Goal: Contribute content: Contribute content

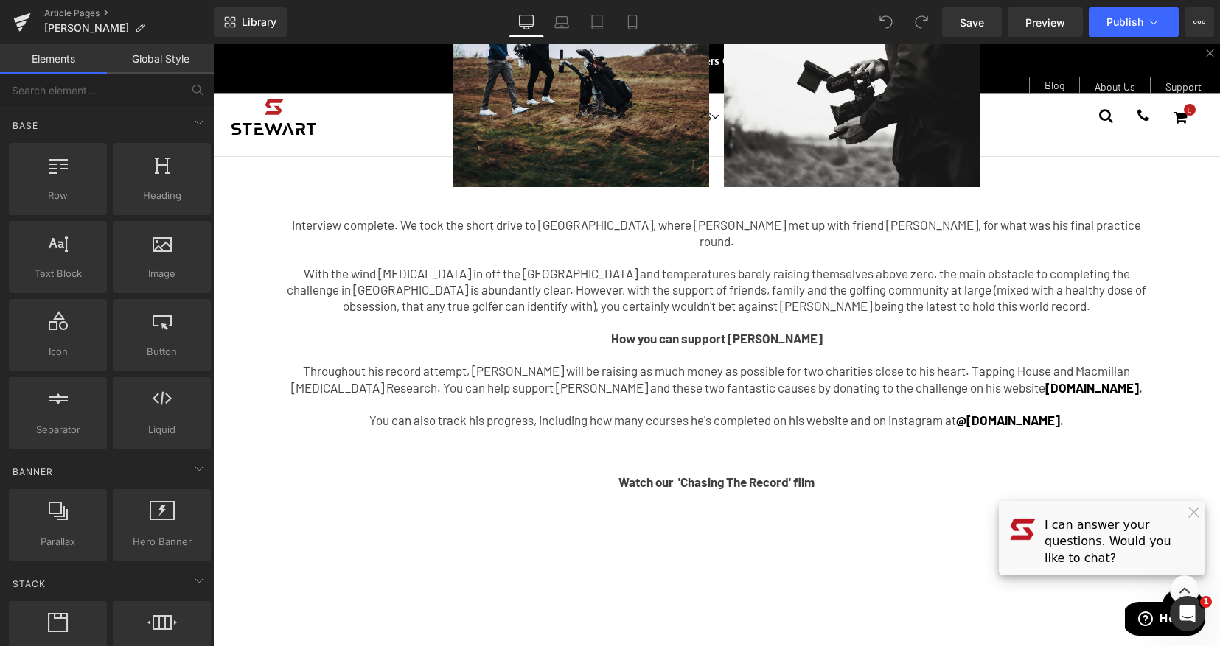
scroll to position [3241, 0]
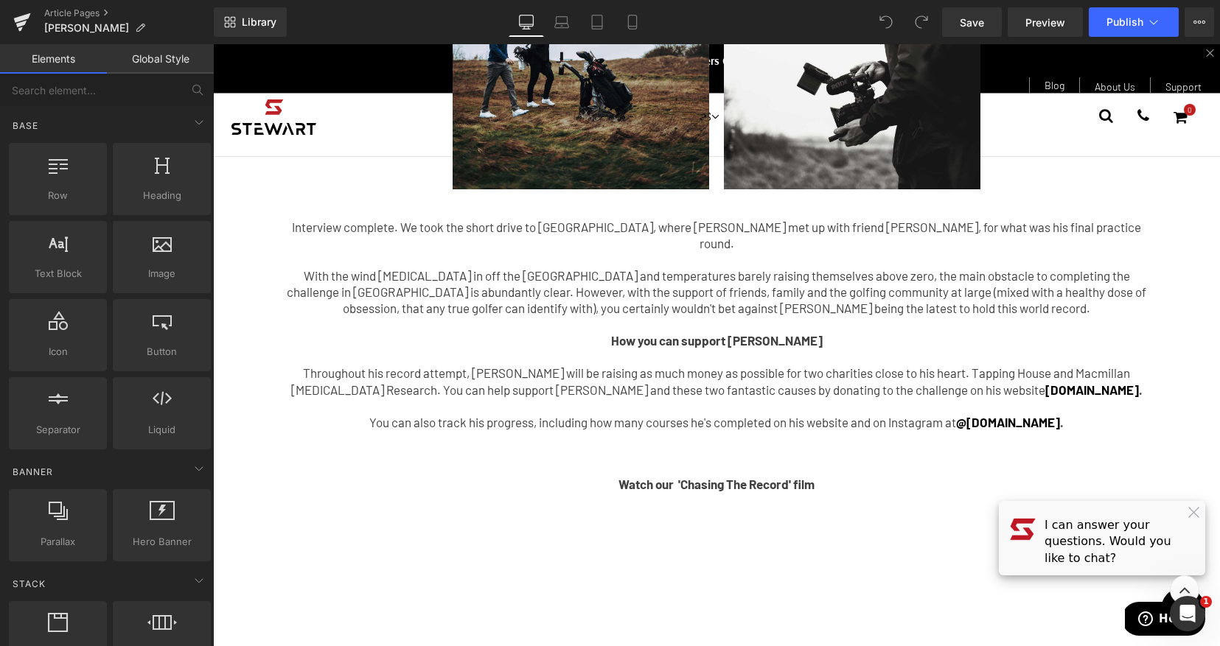
click at [767, 365] on p "Throughout his record attempt, [PERSON_NAME] will be raising as much money as p…" at bounding box center [716, 381] width 862 height 32
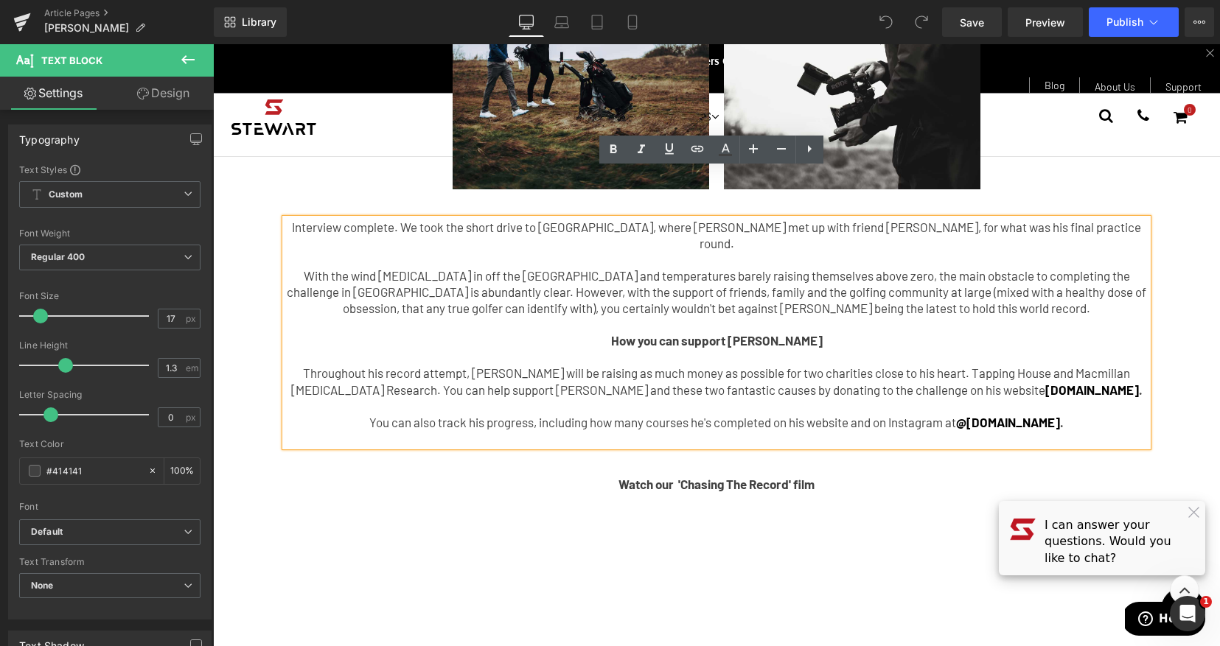
click at [875, 332] on p "How you can support [PERSON_NAME]" at bounding box center [716, 340] width 862 height 16
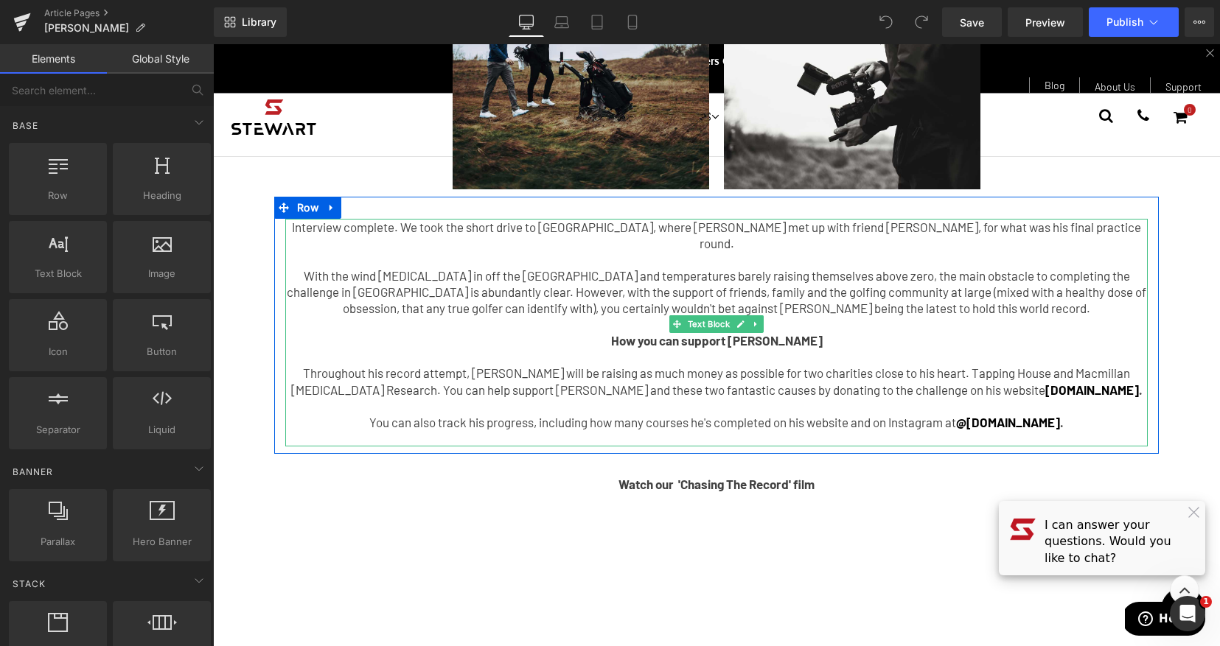
click at [660, 268] on p "With the wind [MEDICAL_DATA] in off the [GEOGRAPHIC_DATA] and temperatures bare…" at bounding box center [716, 292] width 862 height 49
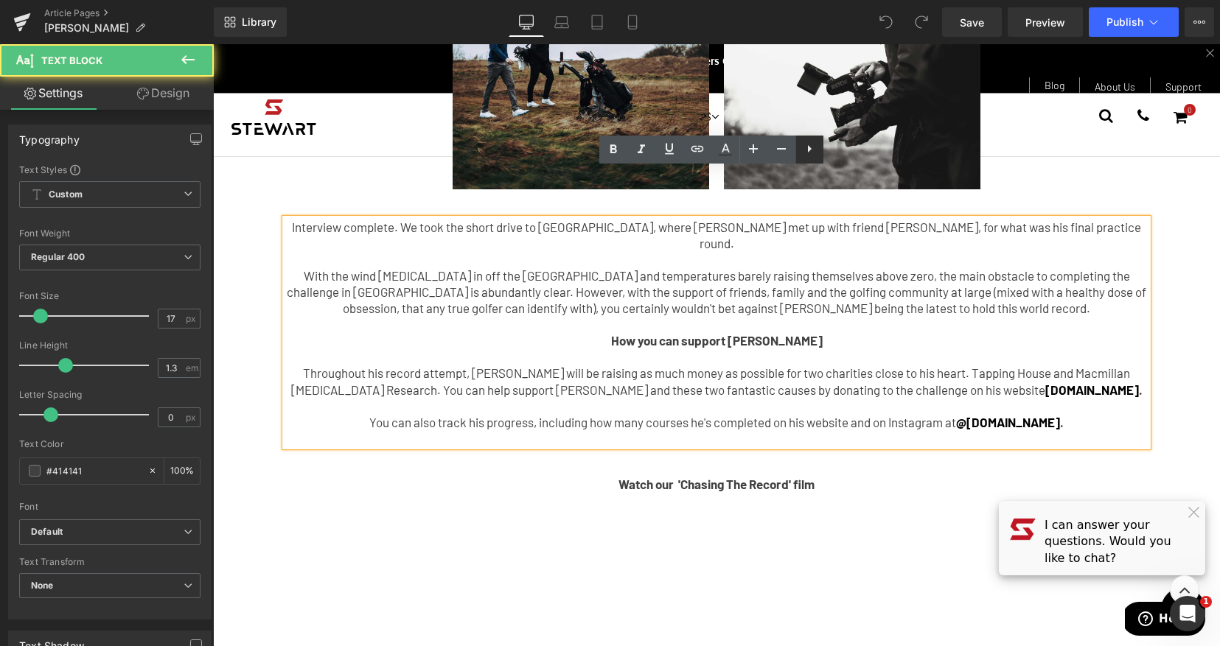
click at [821, 153] on link at bounding box center [809, 150] width 28 height 28
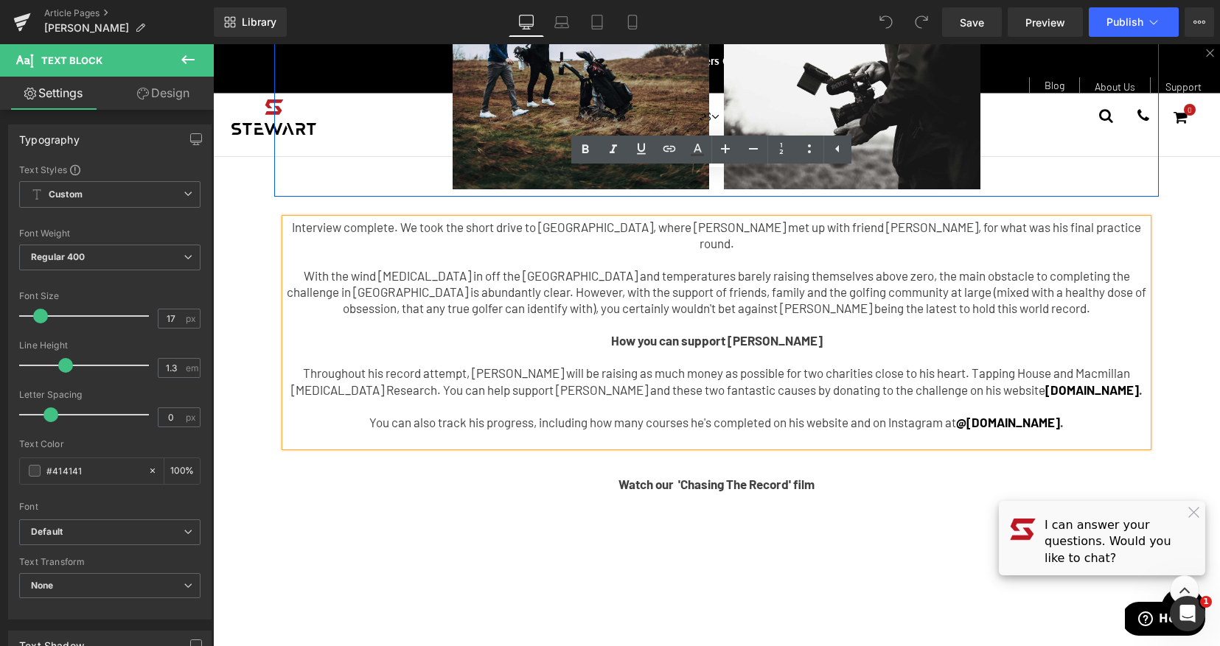
drag, startPoint x: 1102, startPoint y: 145, endPoint x: 1149, endPoint y: 189, distance: 64.1
click at [1102, 193] on div at bounding box center [716, 195] width 884 height 4
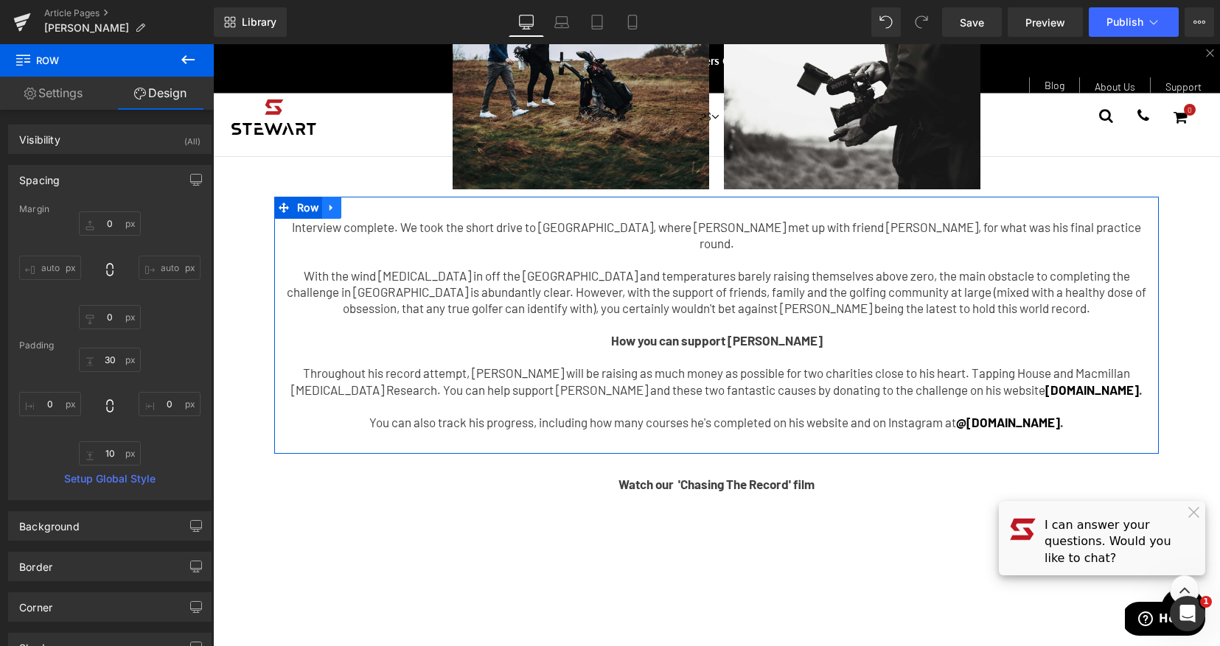
click at [334, 197] on link at bounding box center [331, 208] width 19 height 22
click at [360, 197] on link at bounding box center [369, 208] width 19 height 22
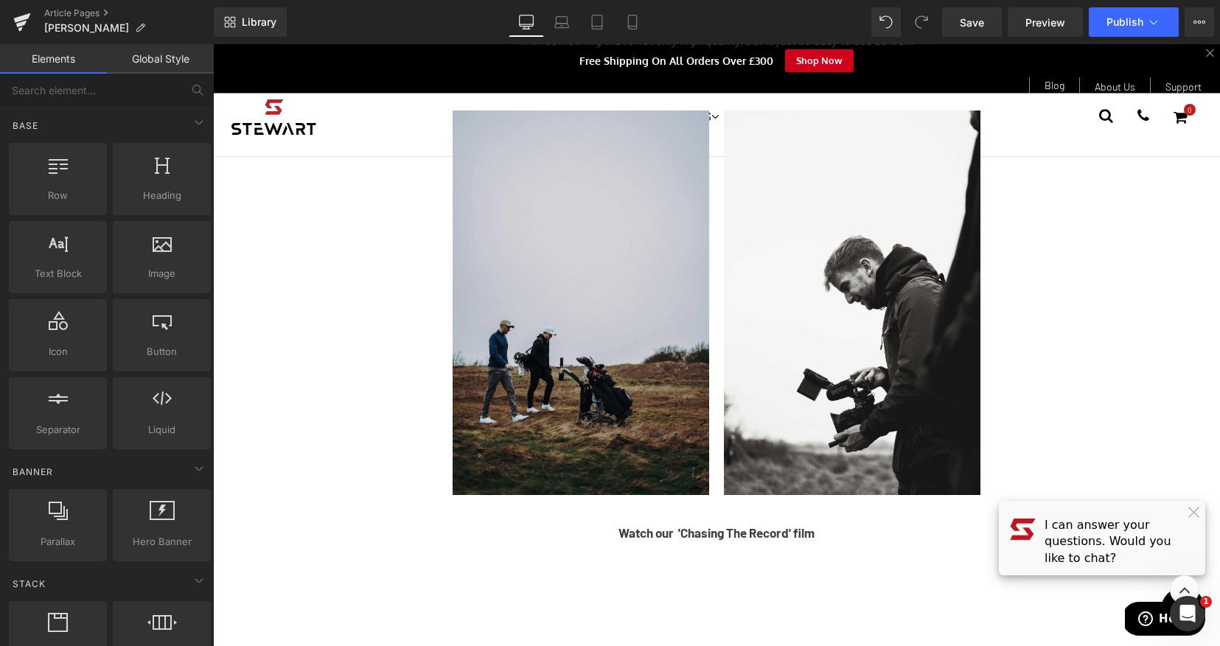
scroll to position [2822, 0]
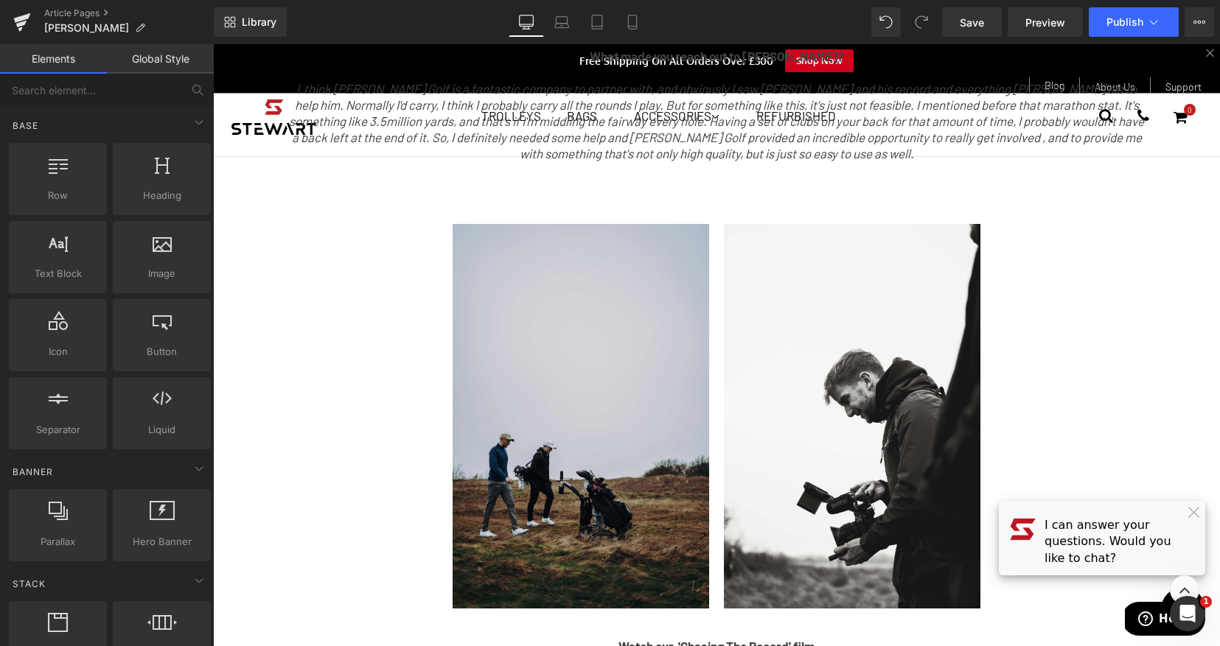
click at [593, 315] on img at bounding box center [580, 416] width 256 height 385
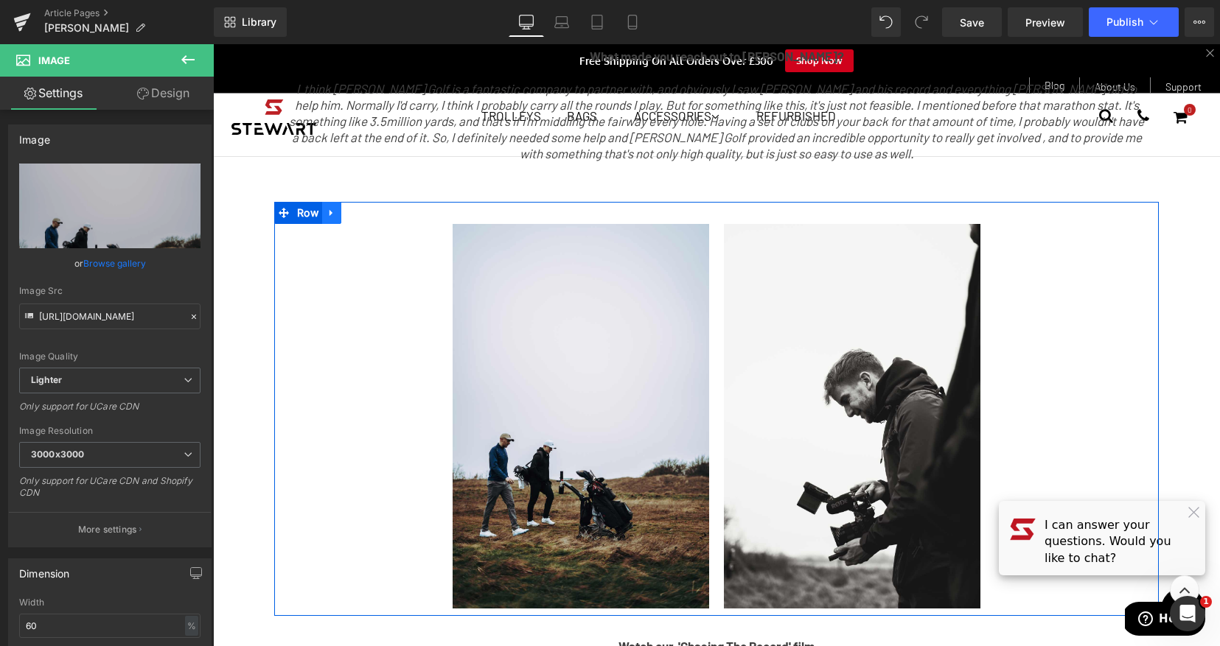
click at [332, 202] on link at bounding box center [331, 213] width 19 height 22
click at [380, 202] on link at bounding box center [389, 213] width 19 height 22
click at [326, 207] on icon at bounding box center [331, 212] width 10 height 11
click at [365, 208] on icon at bounding box center [370, 213] width 10 height 10
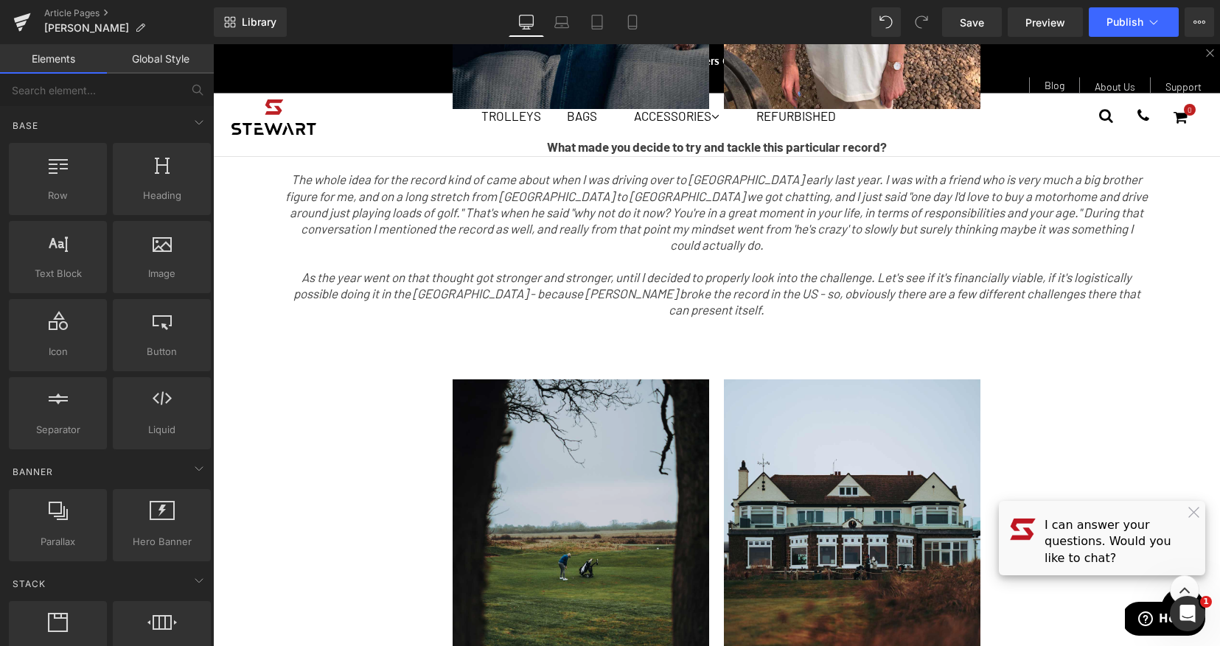
scroll to position [1394, 0]
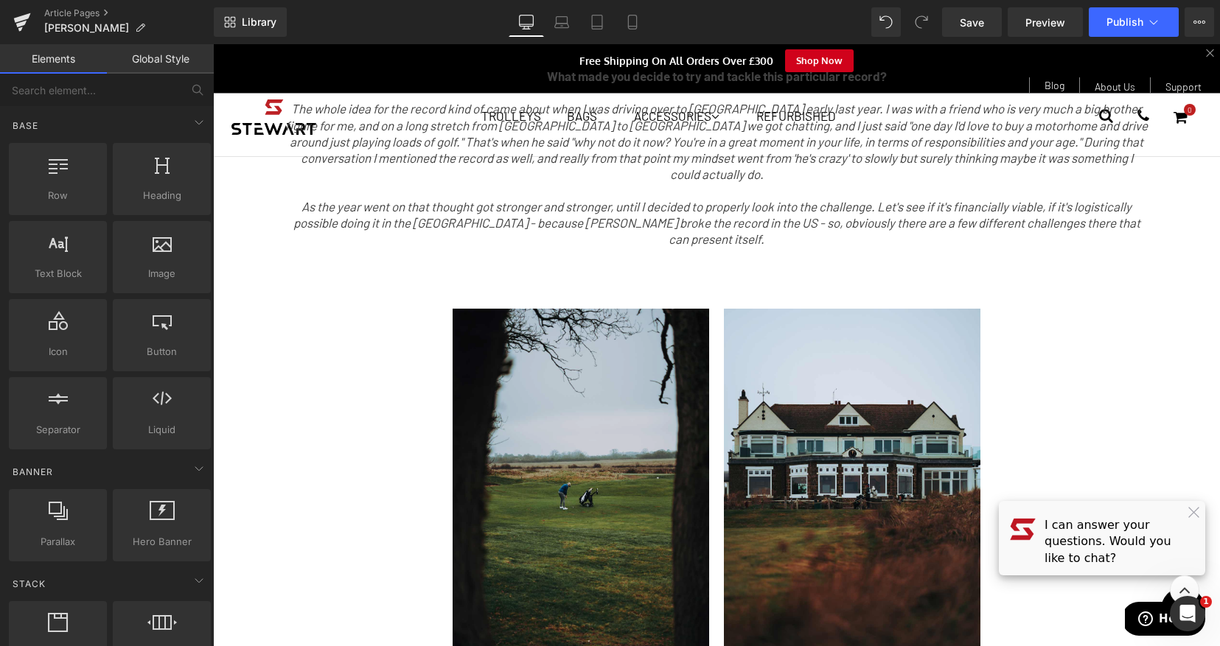
click at [618, 334] on img at bounding box center [580, 501] width 256 height 385
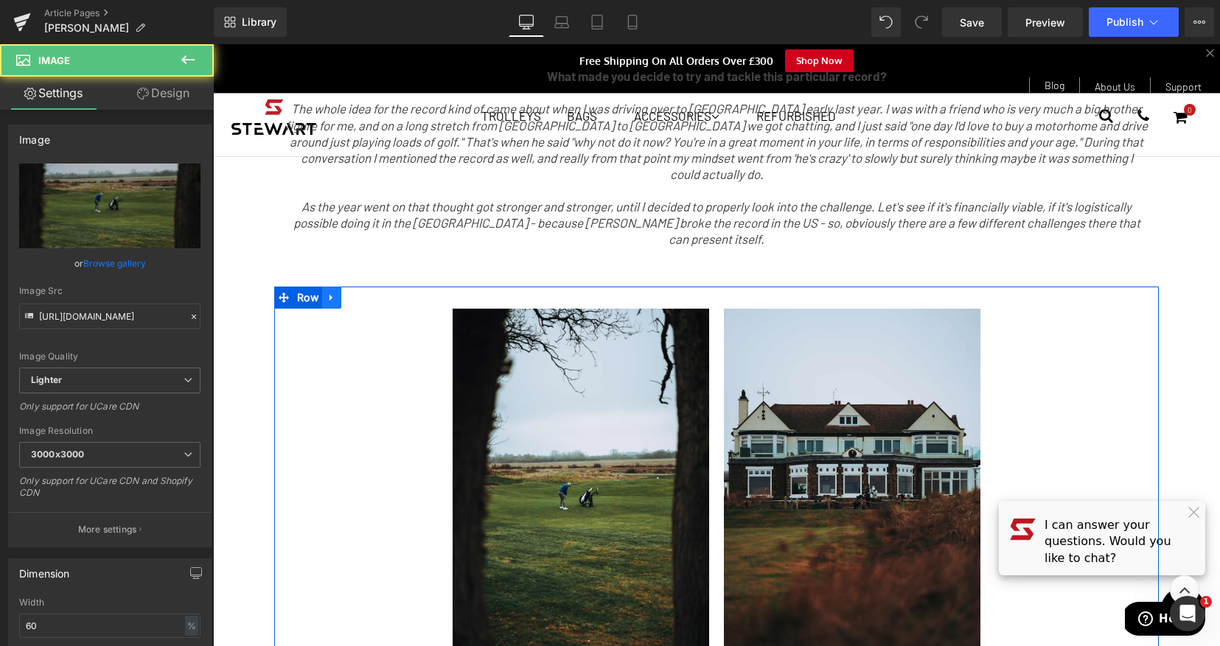
click at [331, 293] on icon at bounding box center [331, 298] width 10 height 11
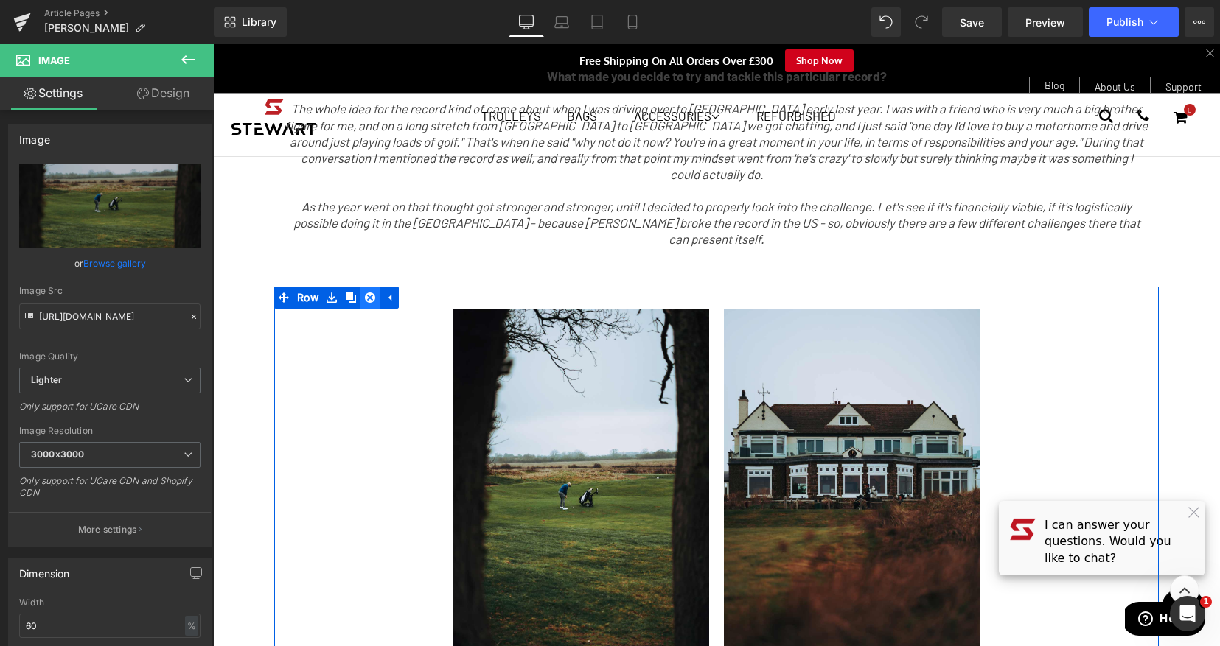
click at [365, 293] on icon at bounding box center [370, 298] width 10 height 10
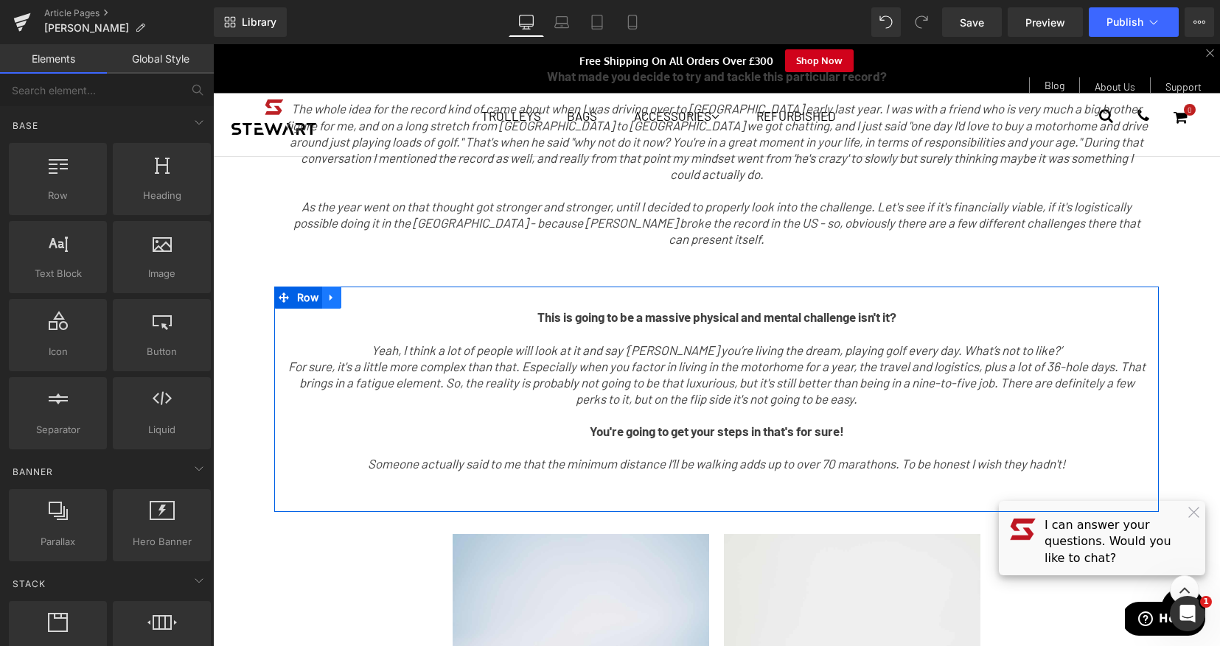
click at [334, 287] on link at bounding box center [331, 298] width 19 height 22
click at [365, 293] on icon at bounding box center [370, 298] width 10 height 10
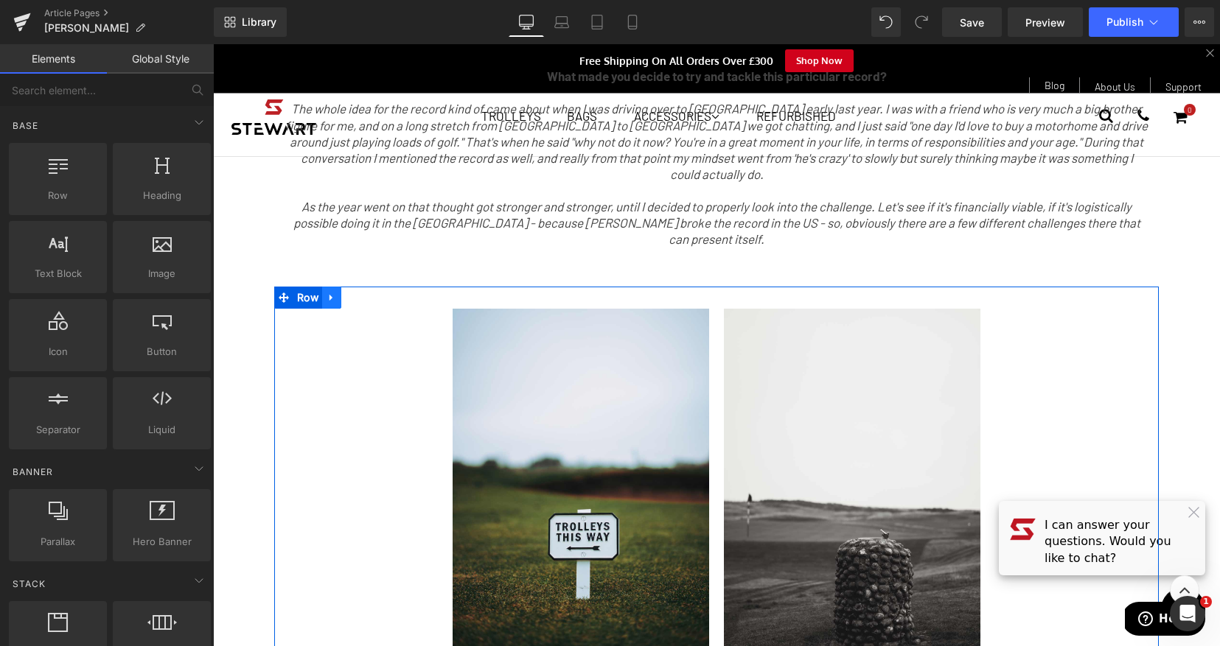
click at [329, 293] on icon at bounding box center [331, 298] width 10 height 11
click at [360, 287] on link at bounding box center [369, 298] width 19 height 22
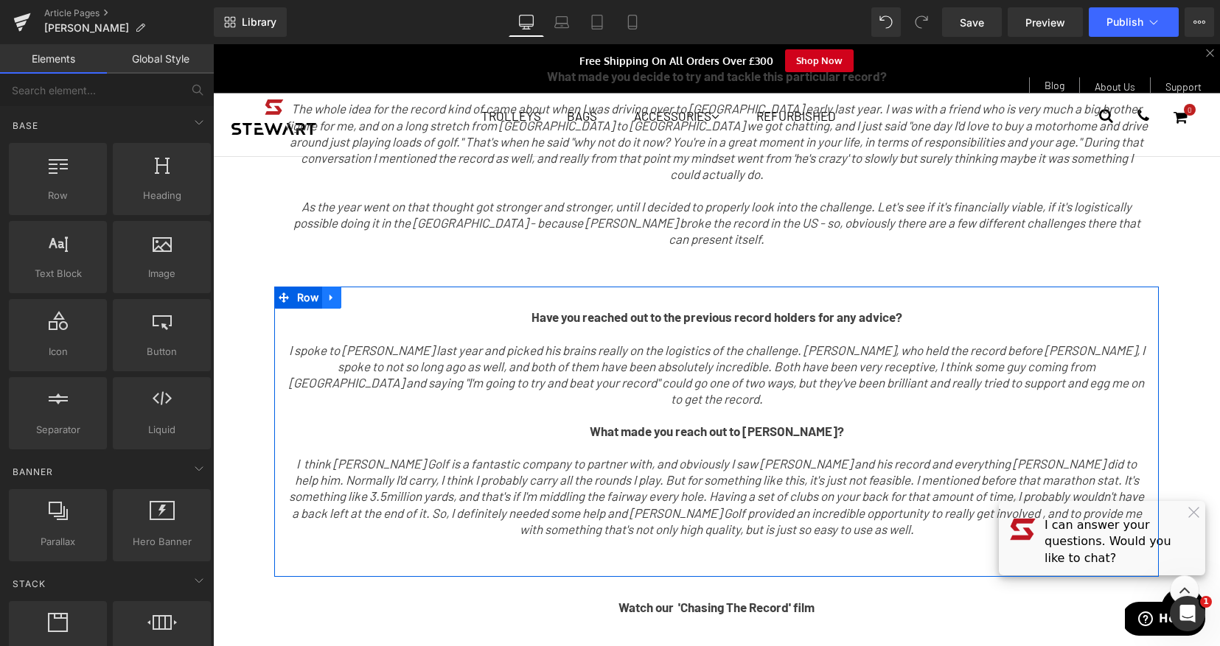
click at [332, 287] on link at bounding box center [331, 298] width 19 height 22
click at [365, 293] on icon at bounding box center [370, 298] width 10 height 10
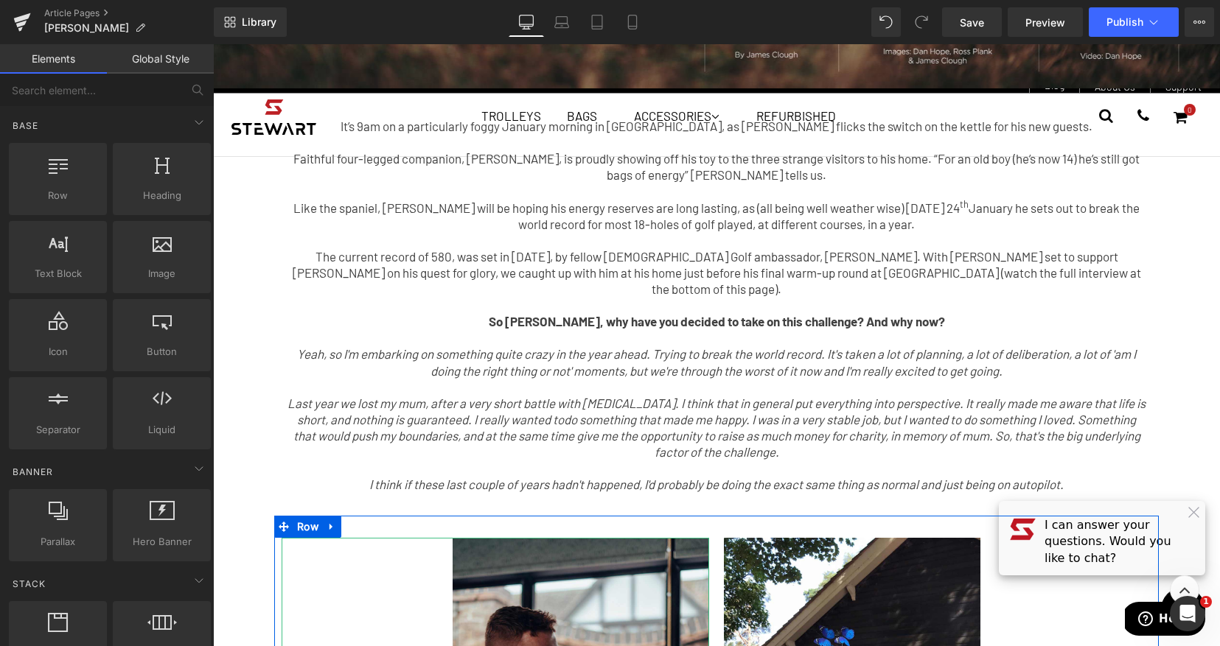
scroll to position [244, 0]
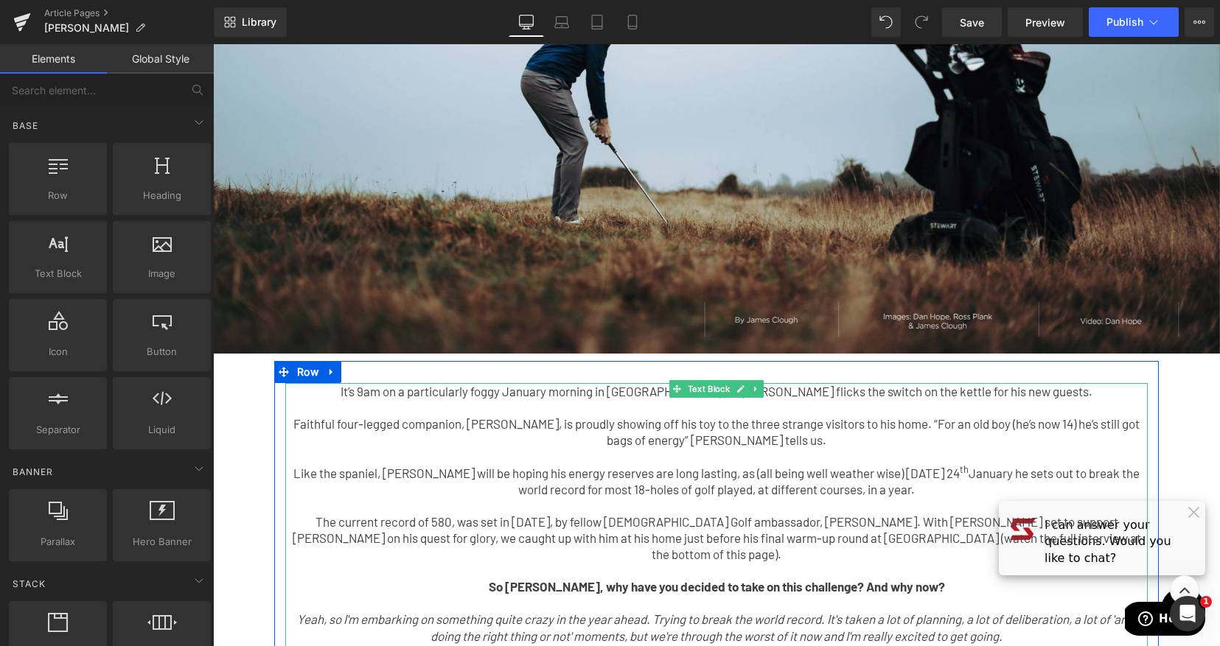
click at [737, 423] on p "Faithful four-legged companion, [PERSON_NAME], is proudly showing off his toy t…" at bounding box center [716, 432] width 862 height 32
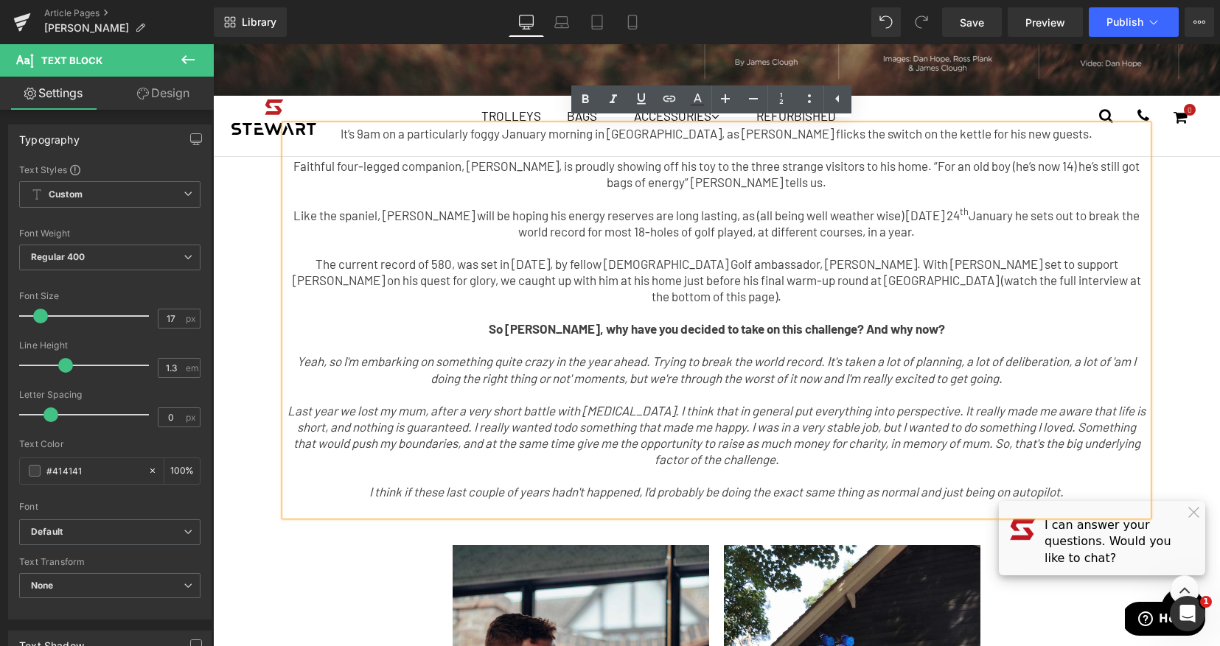
scroll to position [503, 0]
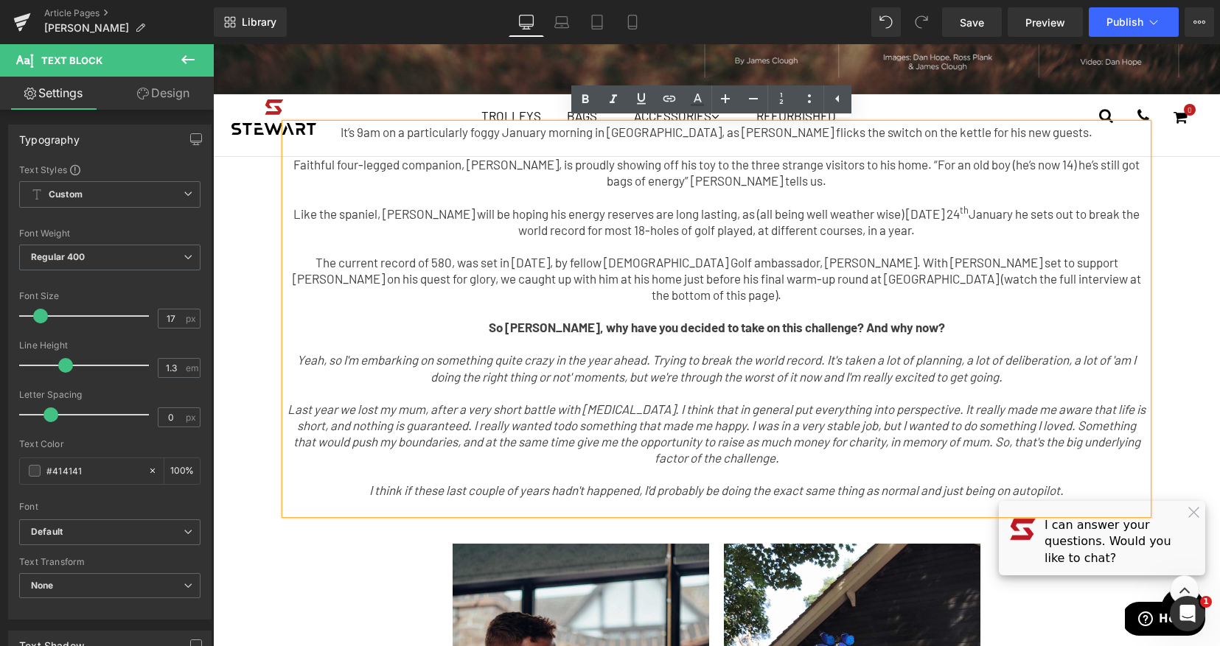
click at [1063, 498] on p at bounding box center [716, 506] width 862 height 16
click at [1071, 482] on p "I think if these last couple of years hadn't happened, I'd probably be doing th…" at bounding box center [716, 490] width 862 height 16
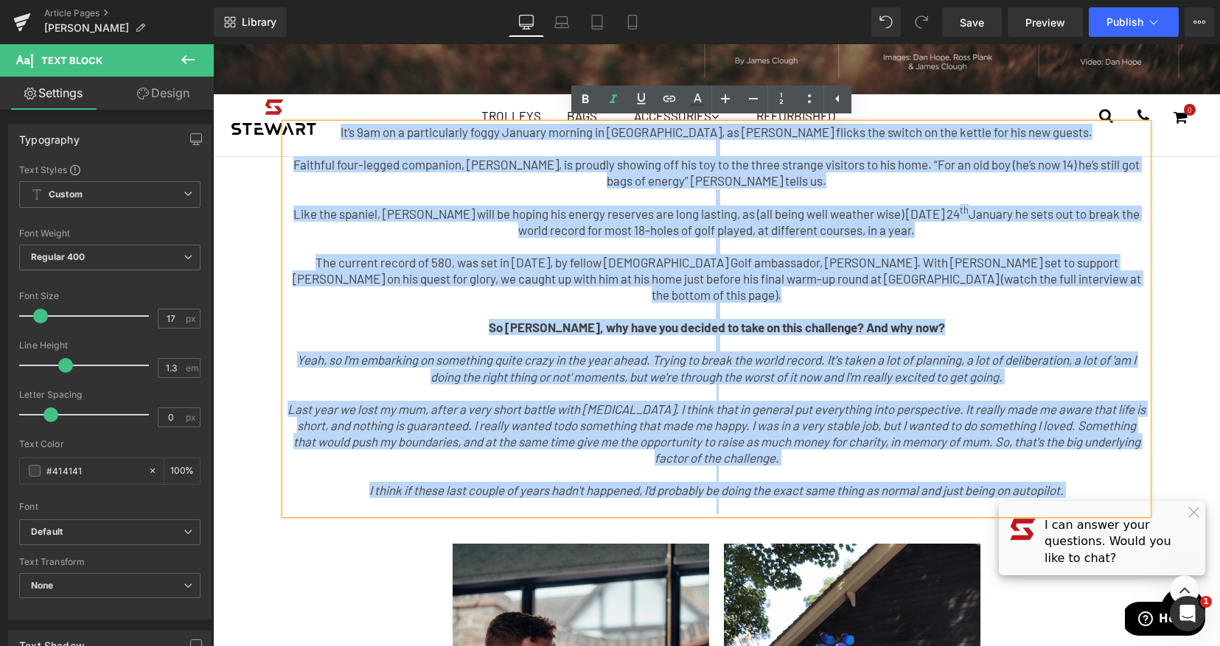
drag, startPoint x: 1072, startPoint y: 478, endPoint x: 318, endPoint y: 124, distance: 833.4
click at [318, 124] on div "It’s 9am on a particularly foggy January morning in [GEOGRAPHIC_DATA], as [PERS…" at bounding box center [716, 319] width 862 height 391
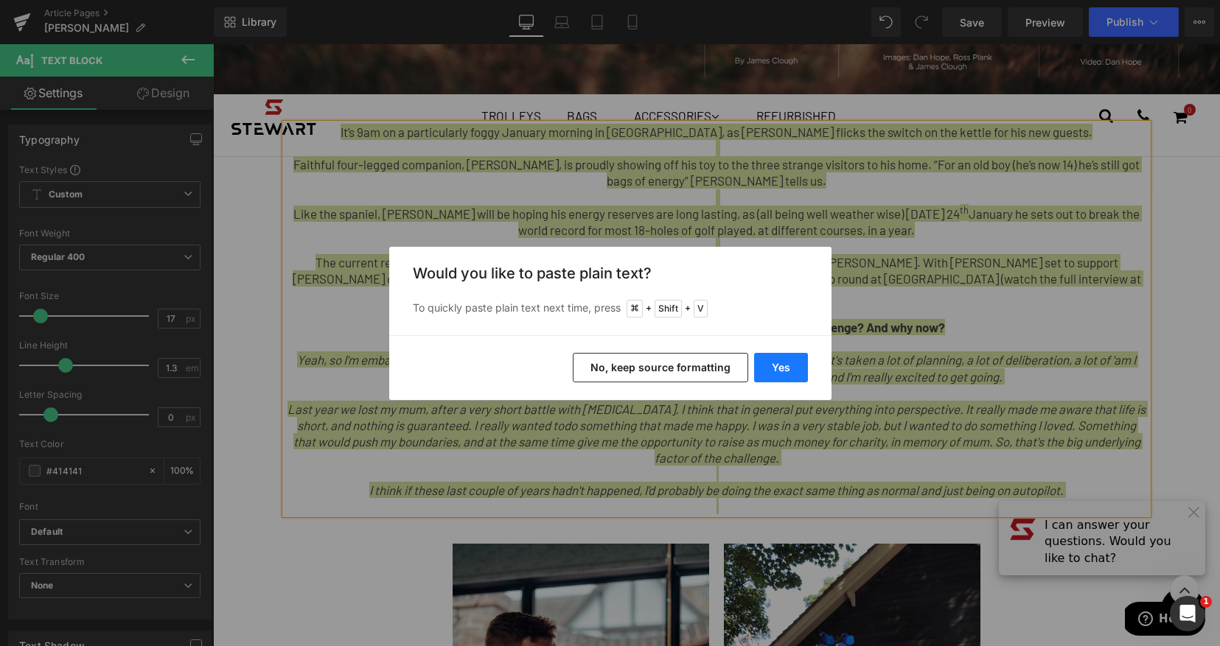
click at [774, 359] on button "Yes" at bounding box center [781, 367] width 54 height 29
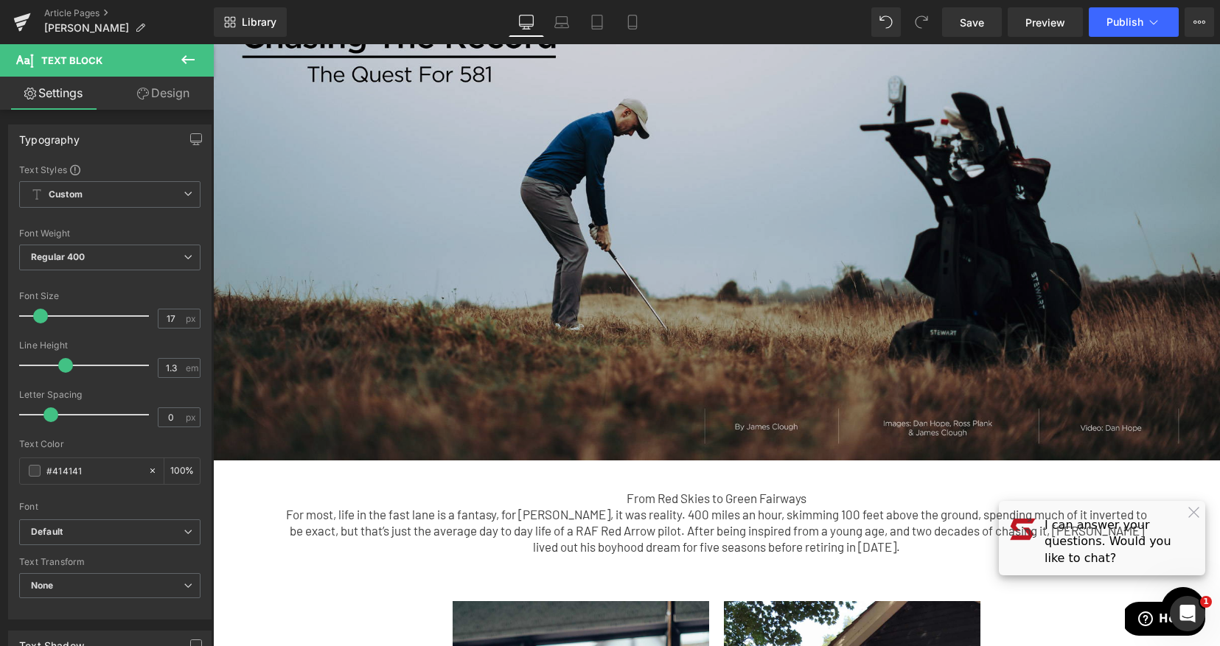
scroll to position [141, 0]
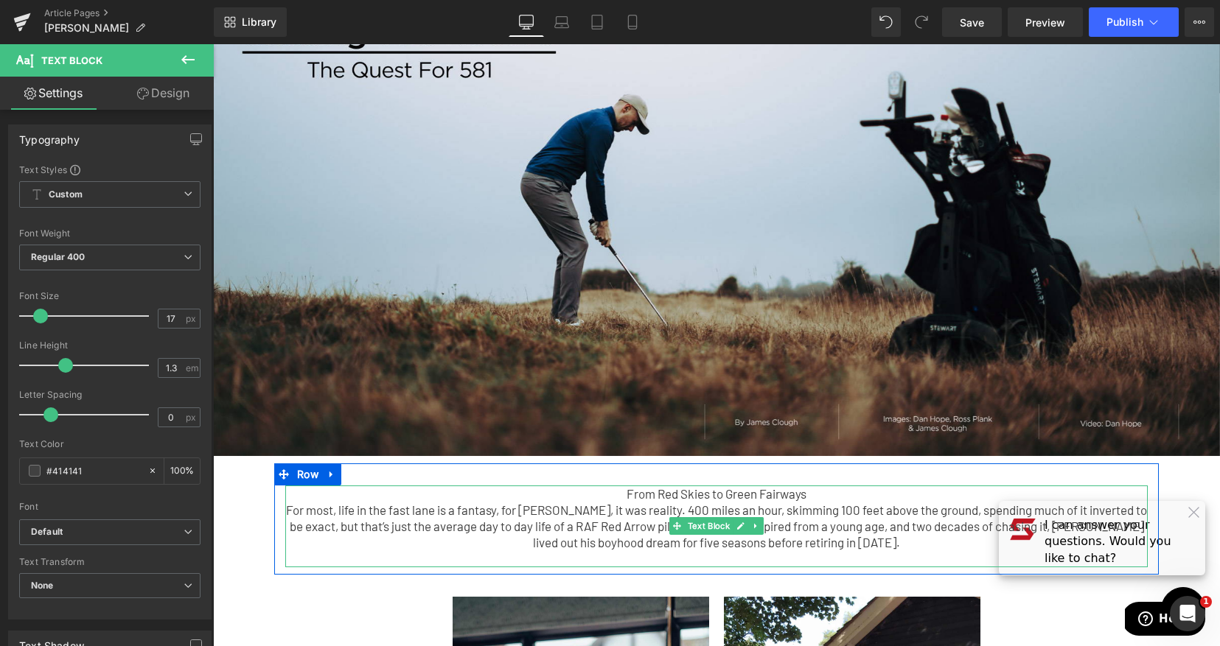
click at [782, 497] on p "From Red Skies to Green Fairways" at bounding box center [716, 494] width 862 height 16
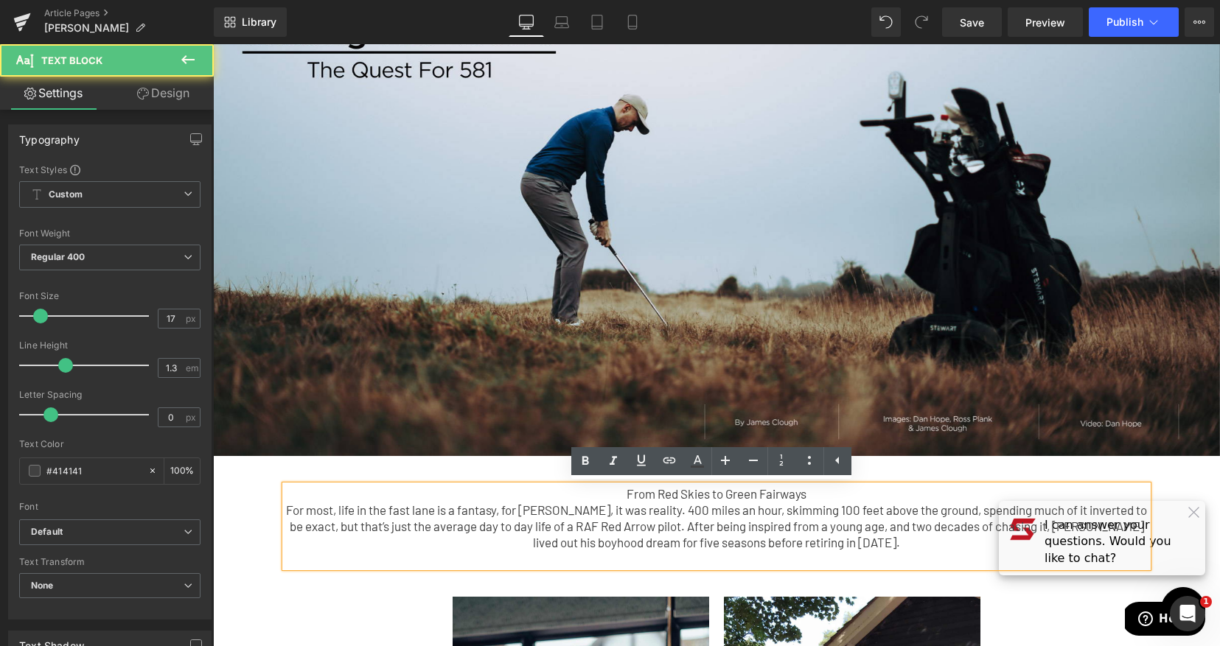
click at [819, 497] on p "From Red Skies to Green Fairways" at bounding box center [716, 494] width 862 height 16
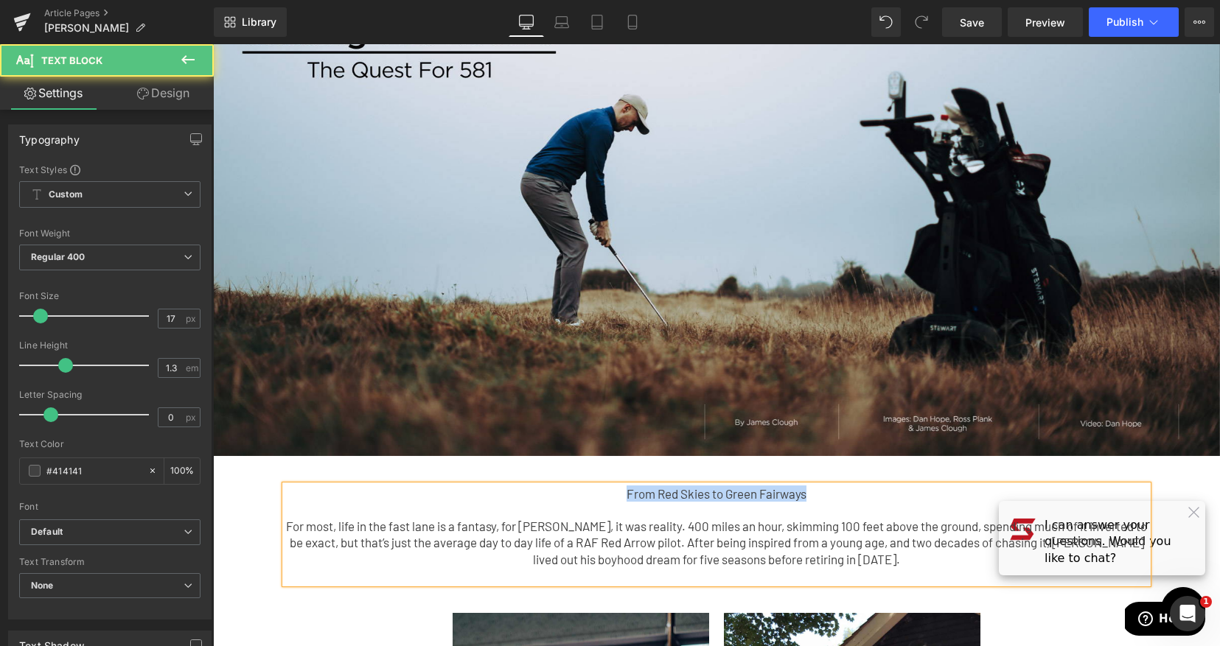
drag, startPoint x: 831, startPoint y: 491, endPoint x: 620, endPoint y: 494, distance: 210.8
click at [620, 494] on p "From Red Skies to Green Fairways" at bounding box center [716, 494] width 862 height 16
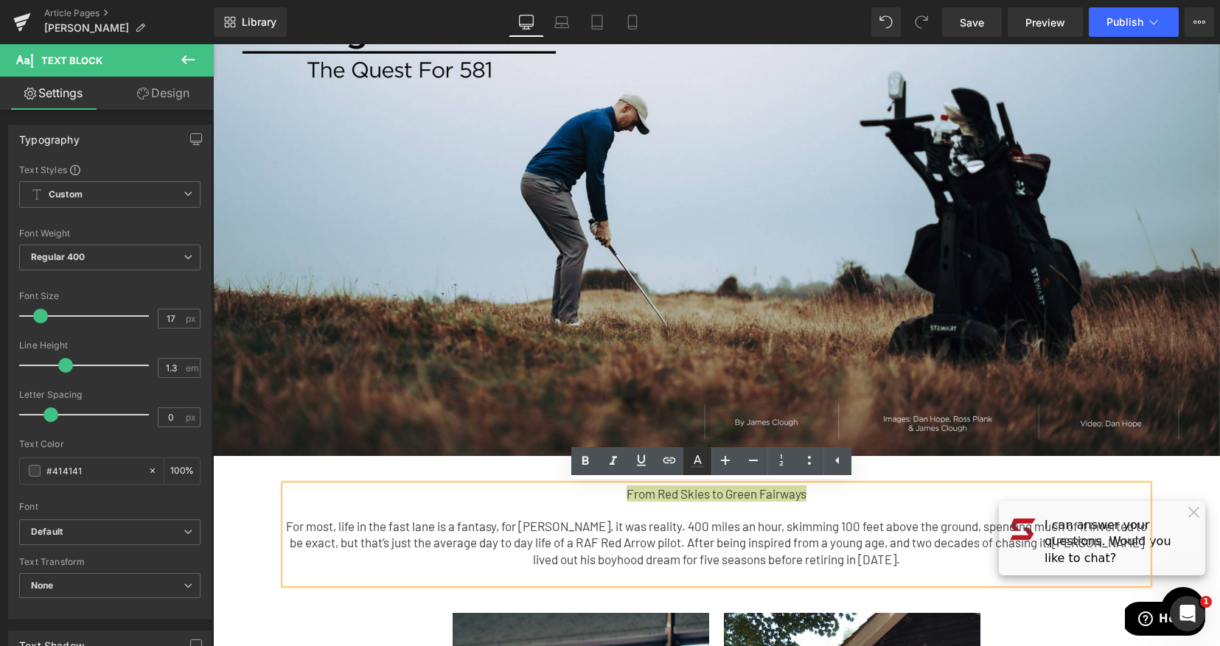
click at [693, 461] on icon at bounding box center [697, 459] width 8 height 9
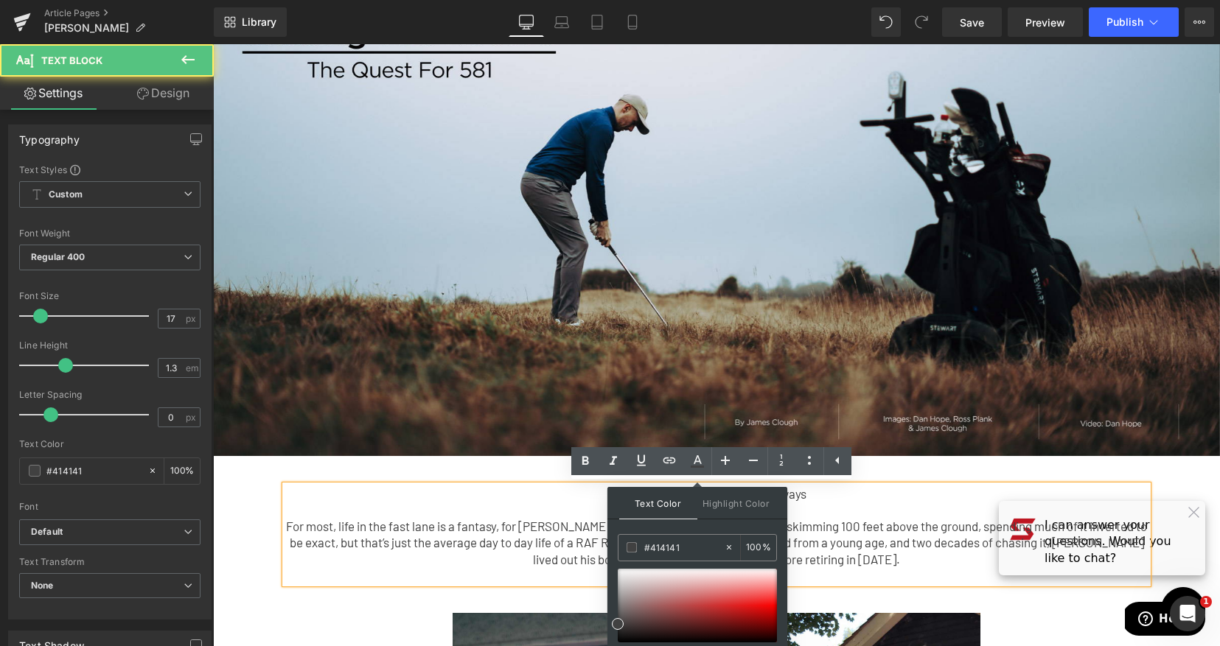
click at [878, 520] on p "For most, life in the fast lane is a fantasy, for [PERSON_NAME], it was reality…" at bounding box center [716, 542] width 862 height 49
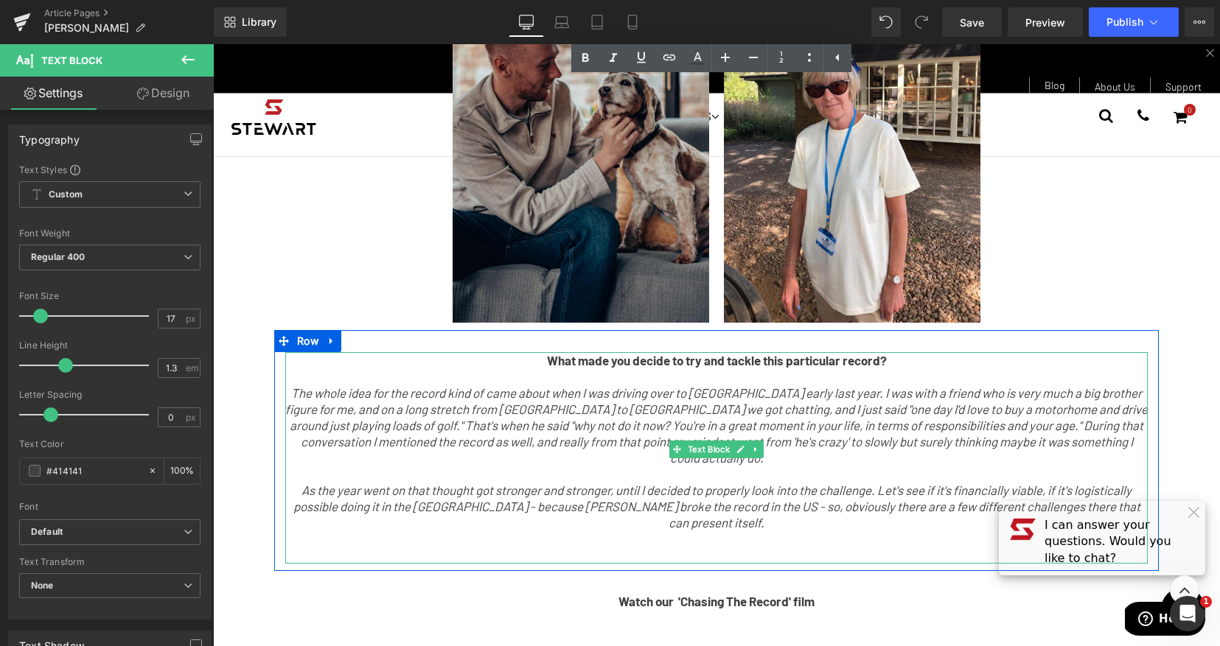
scroll to position [822, 0]
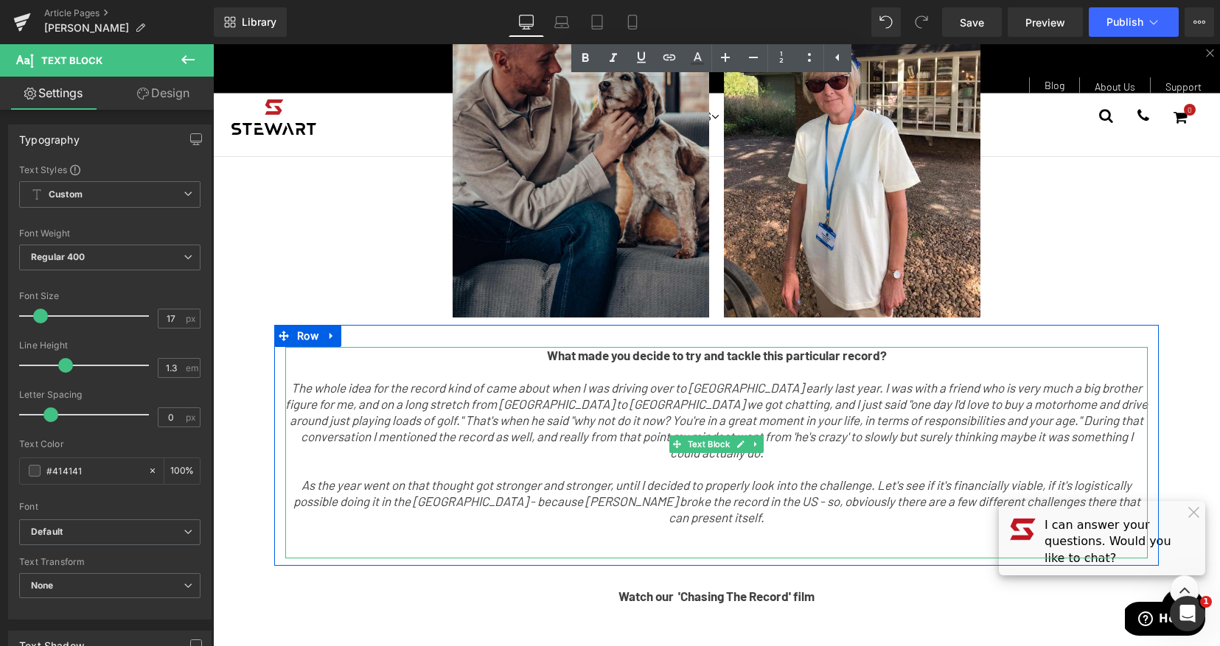
click at [844, 427] on p "The whole idea for the record kind of came about when I was driving over to [GE…" at bounding box center [716, 420] width 862 height 81
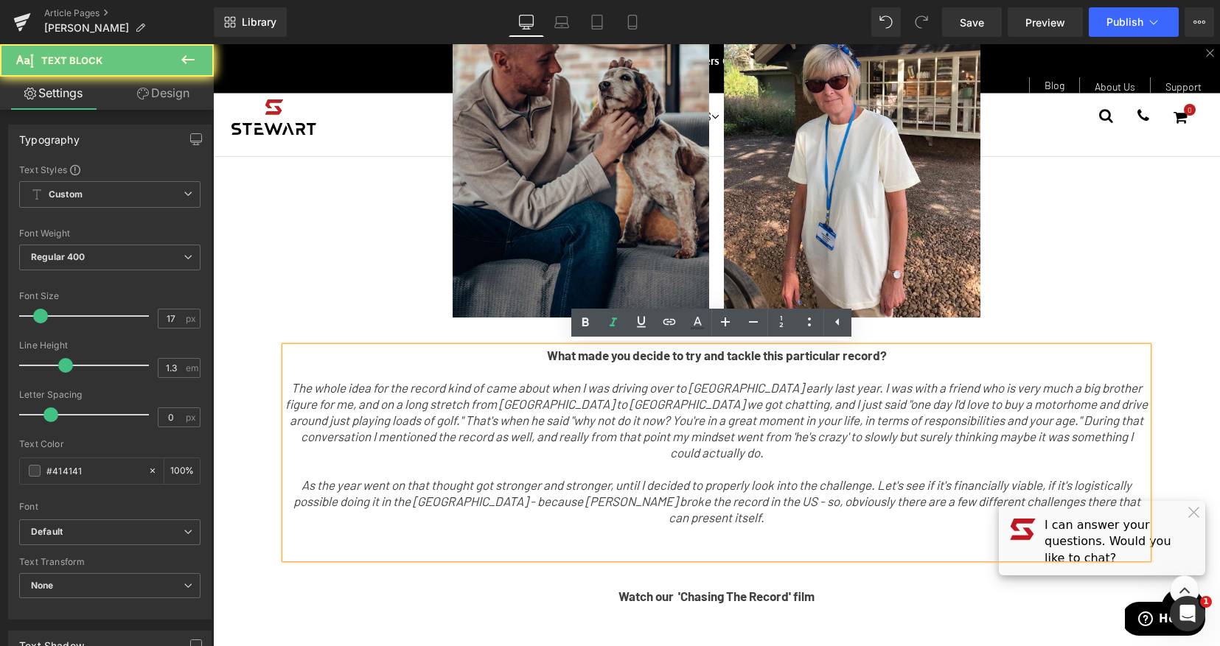
click at [844, 427] on p "The whole idea for the record kind of came about when I was driving over to [GE…" at bounding box center [716, 420] width 862 height 81
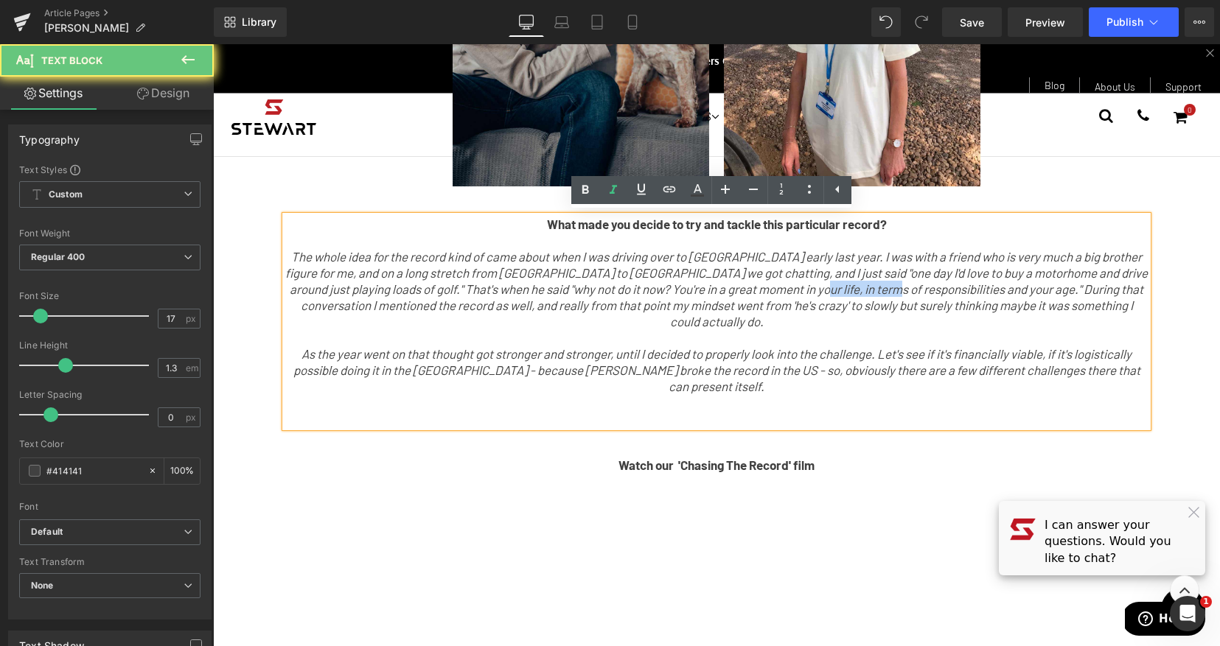
scroll to position [954, 0]
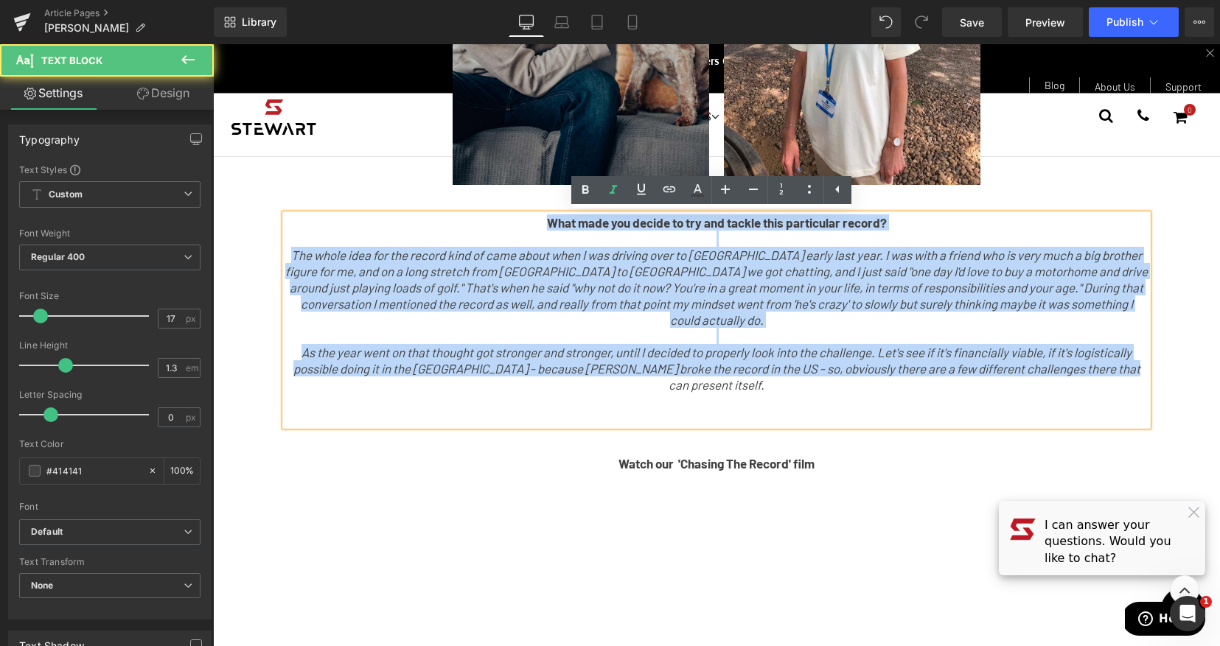
drag, startPoint x: 1127, startPoint y: 371, endPoint x: 505, endPoint y: 220, distance: 640.0
click at [505, 220] on div "What made you decide to try and tackle this particular record? The whole idea f…" at bounding box center [716, 319] width 862 height 211
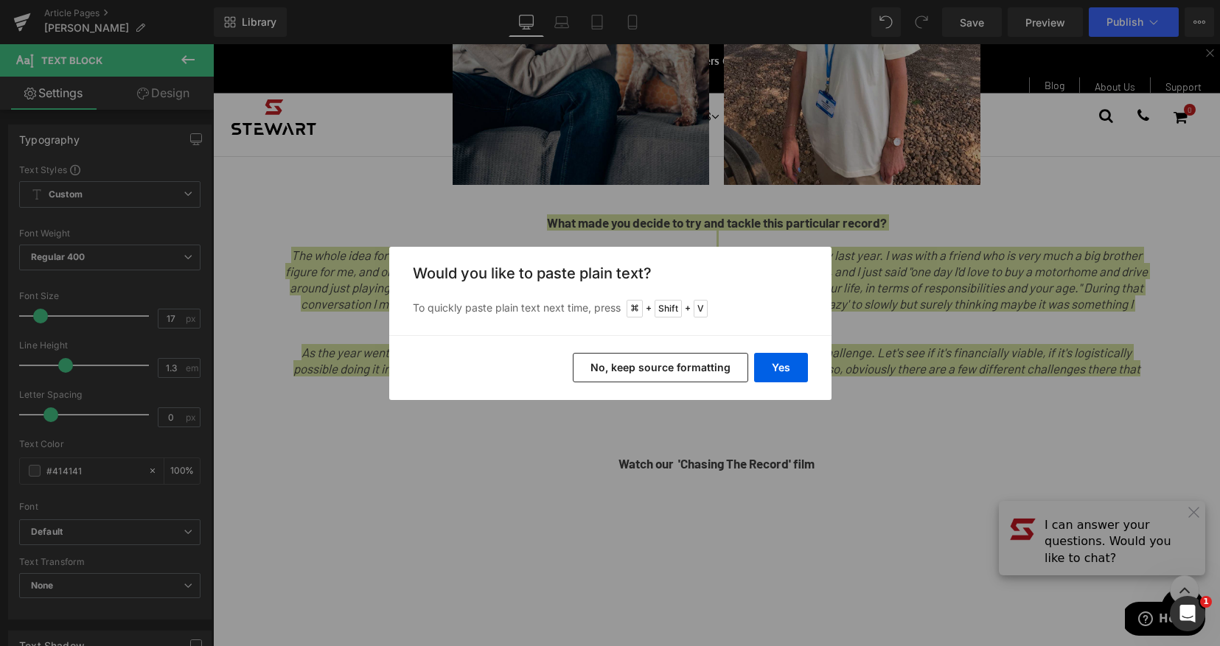
click at [772, 349] on div "Yes No, keep source formatting" at bounding box center [610, 367] width 442 height 65
click at [777, 353] on button "Yes" at bounding box center [781, 367] width 54 height 29
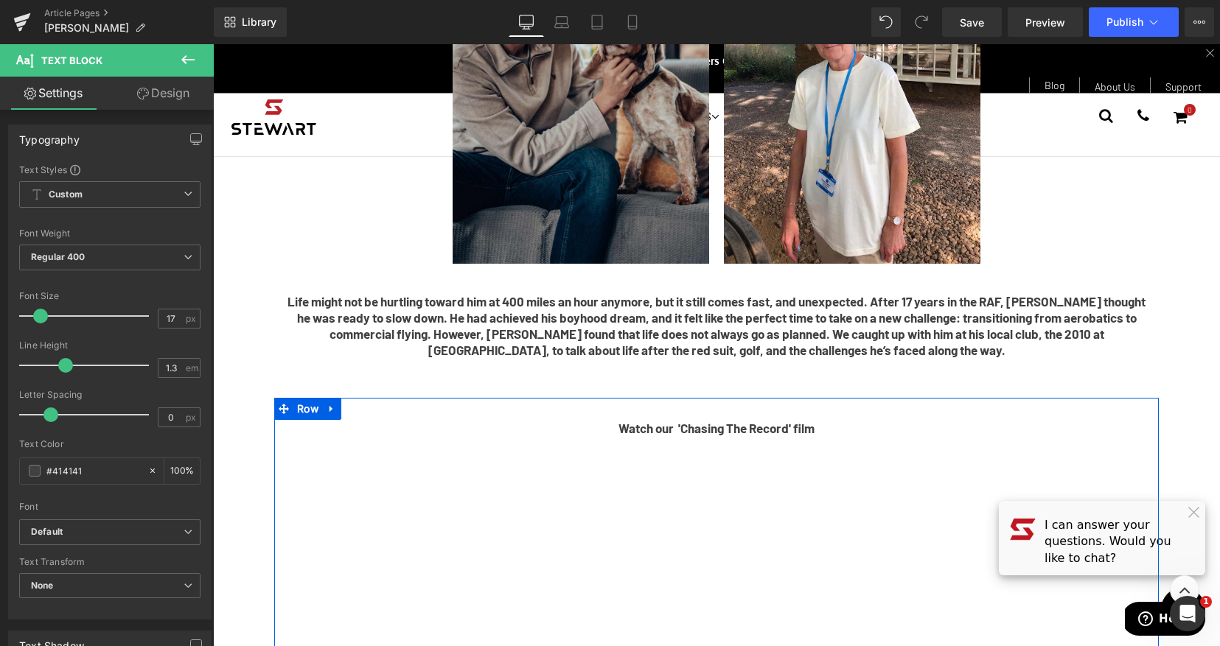
scroll to position [870, 0]
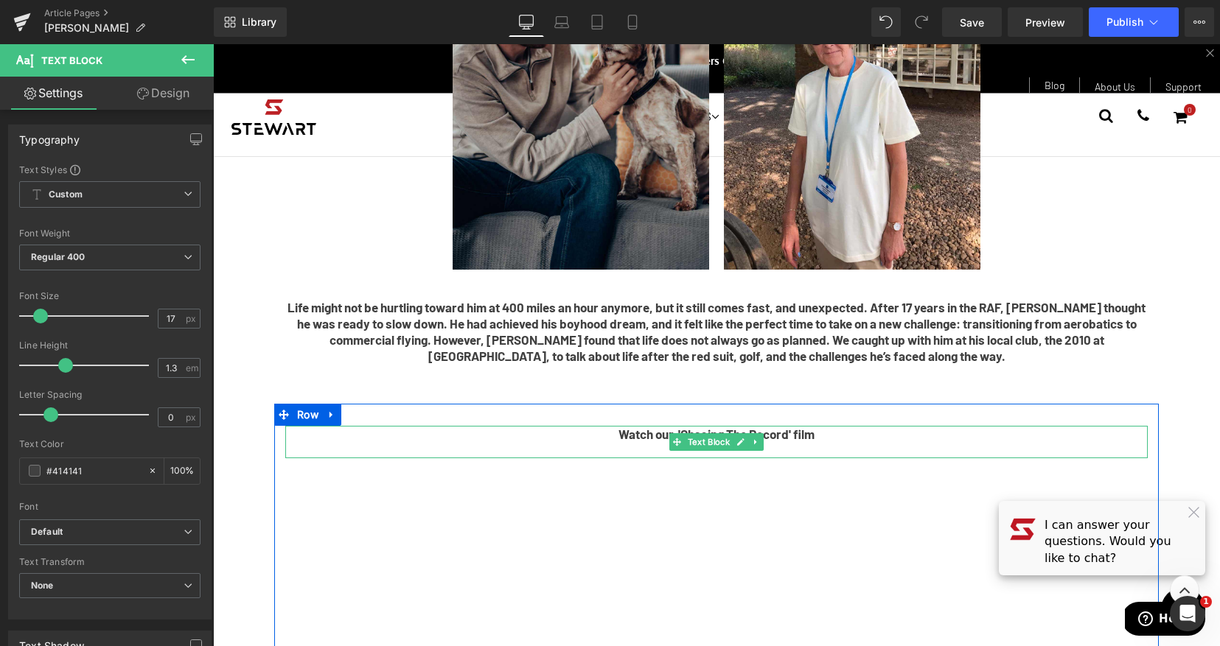
click at [793, 435] on strong "Watch our 'Chasing The Record' film" at bounding box center [716, 434] width 196 height 15
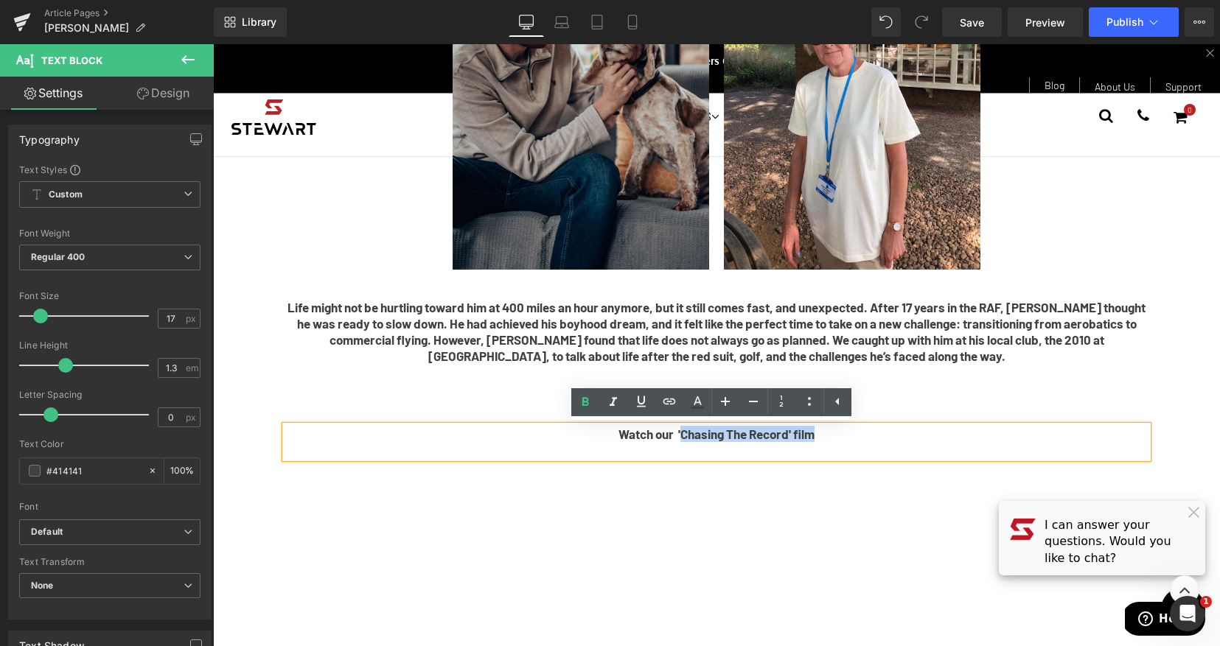
drag, startPoint x: 817, startPoint y: 433, endPoint x: 682, endPoint y: 434, distance: 134.9
click at [678, 436] on p "Watch our 'Chasing The Record' film" at bounding box center [716, 434] width 862 height 16
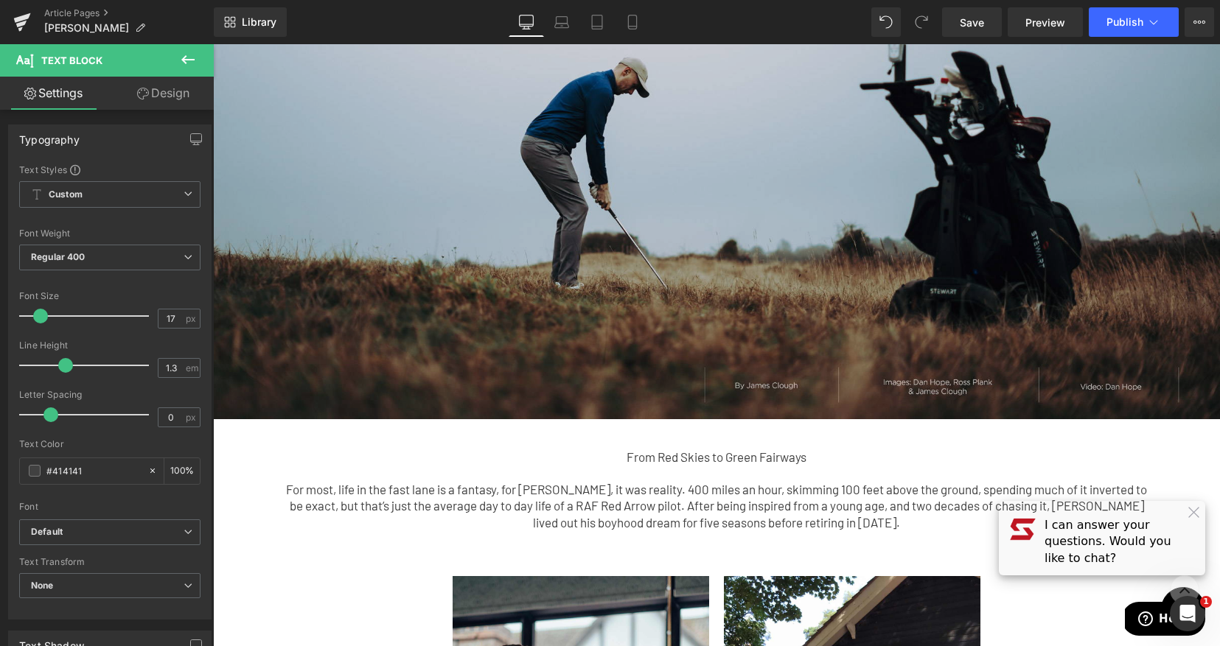
scroll to position [387, 0]
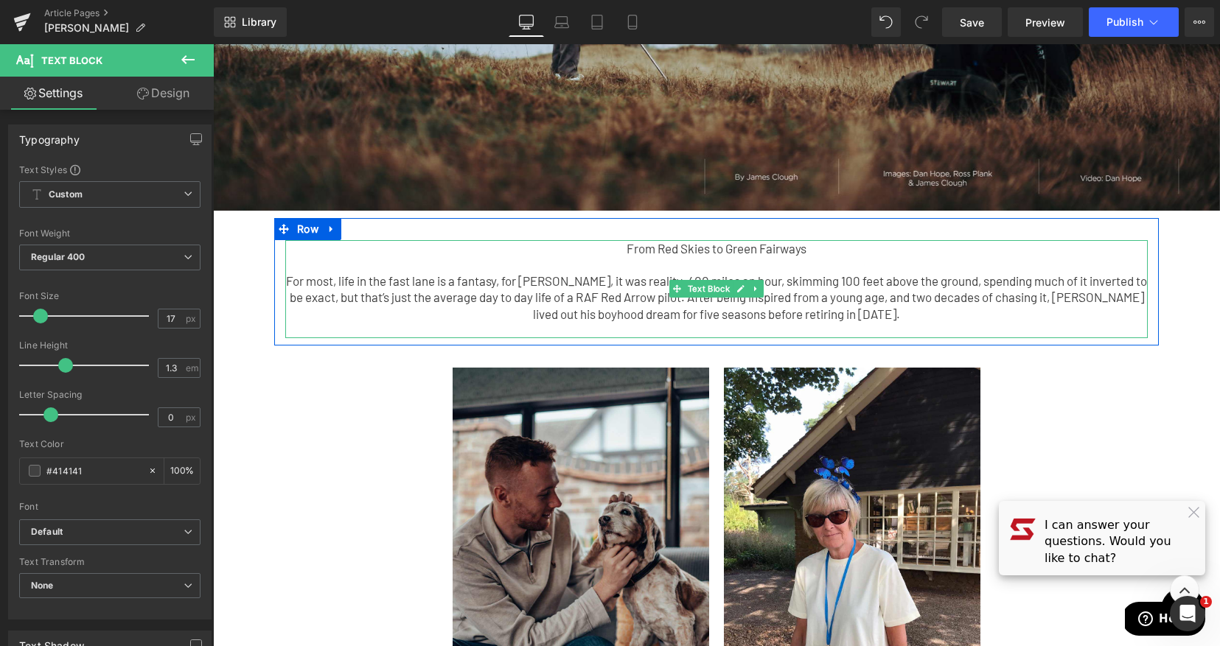
click at [730, 248] on p "From Red Skies to Green Fairways" at bounding box center [716, 248] width 862 height 16
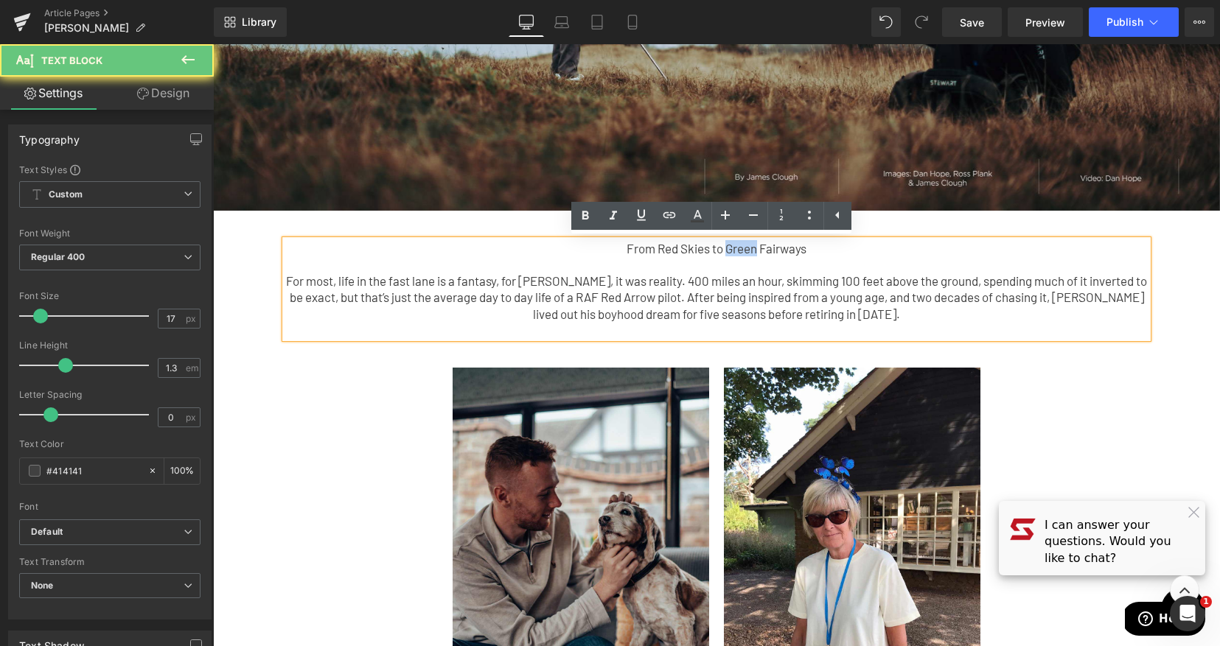
click at [730, 248] on p "From Red Skies to Green Fairways" at bounding box center [716, 248] width 862 height 16
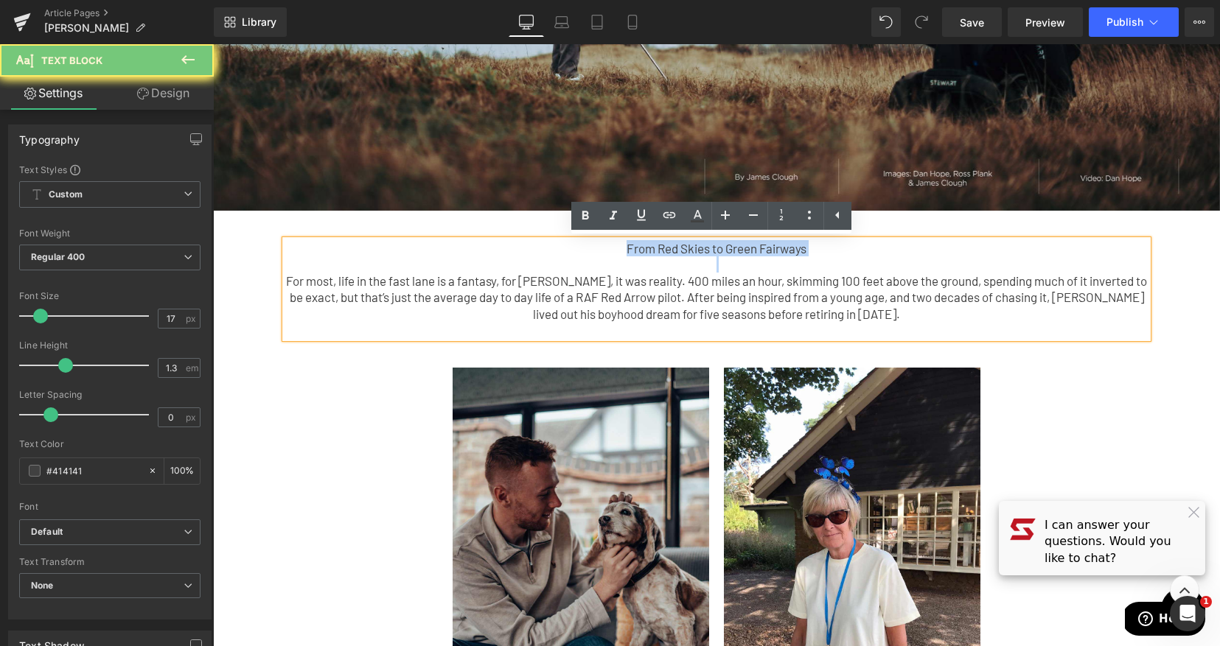
click at [730, 248] on p "From Red Skies to Green Fairways" at bounding box center [716, 248] width 862 height 16
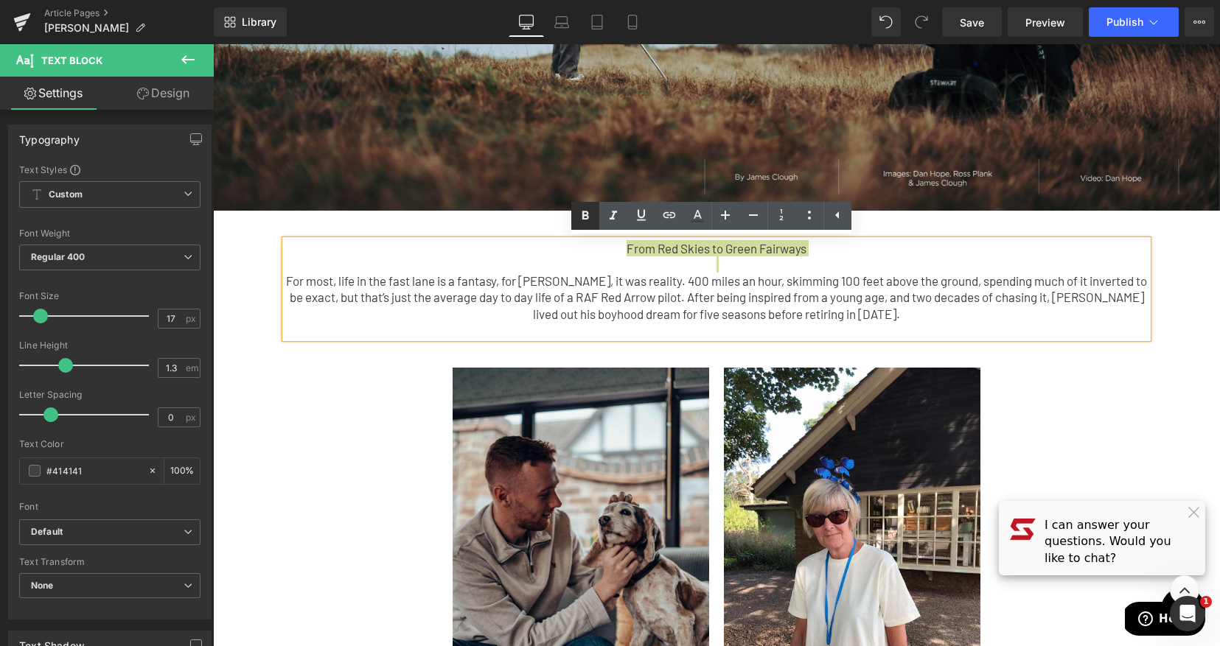
click at [597, 223] on link at bounding box center [585, 216] width 28 height 28
click at [721, 225] on link at bounding box center [725, 216] width 28 height 28
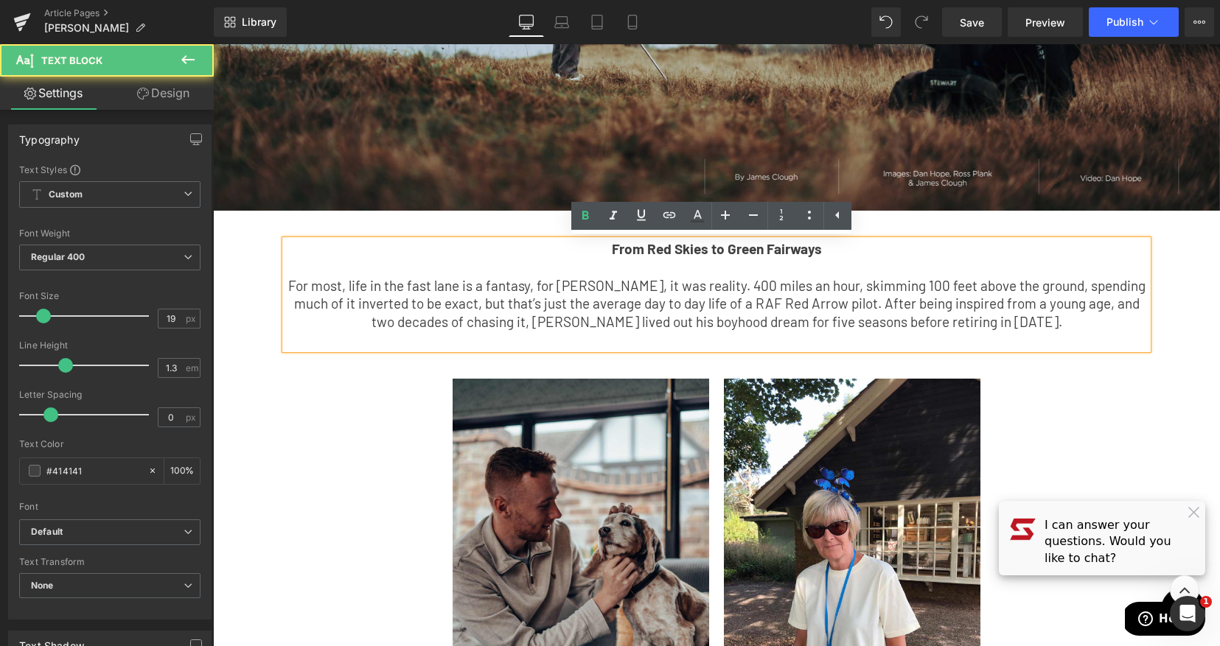
click at [807, 284] on p "For most, life in the fast lane is a fantasy, for [PERSON_NAME], it was reality…" at bounding box center [716, 304] width 862 height 55
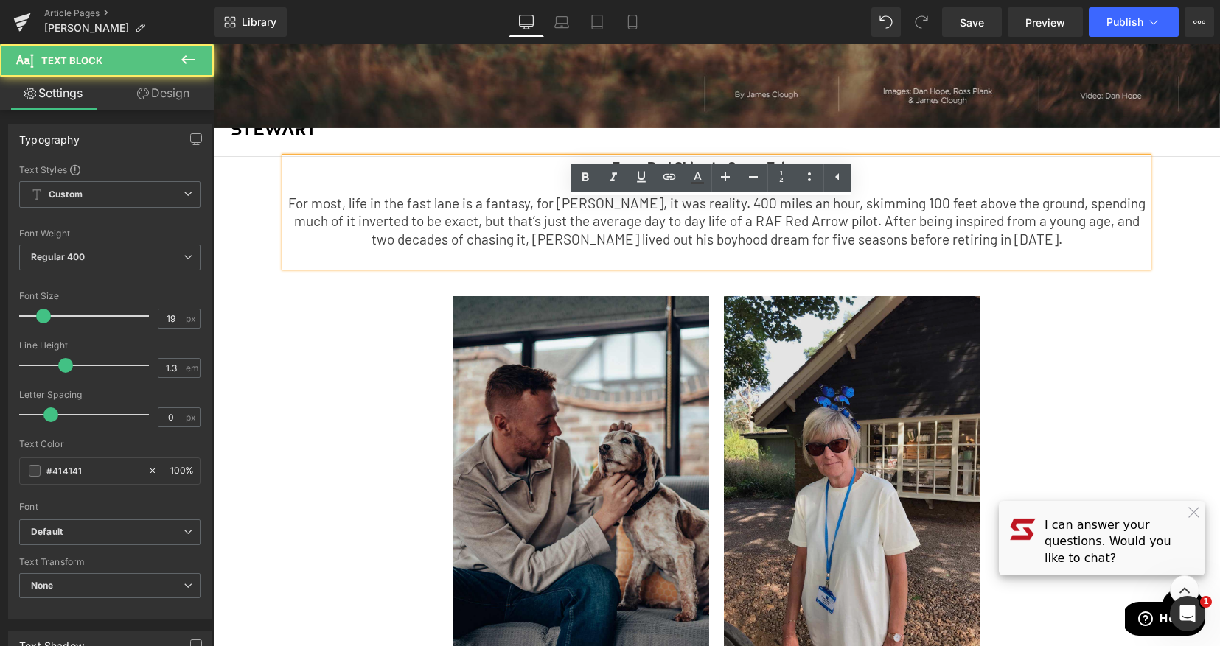
scroll to position [474, 0]
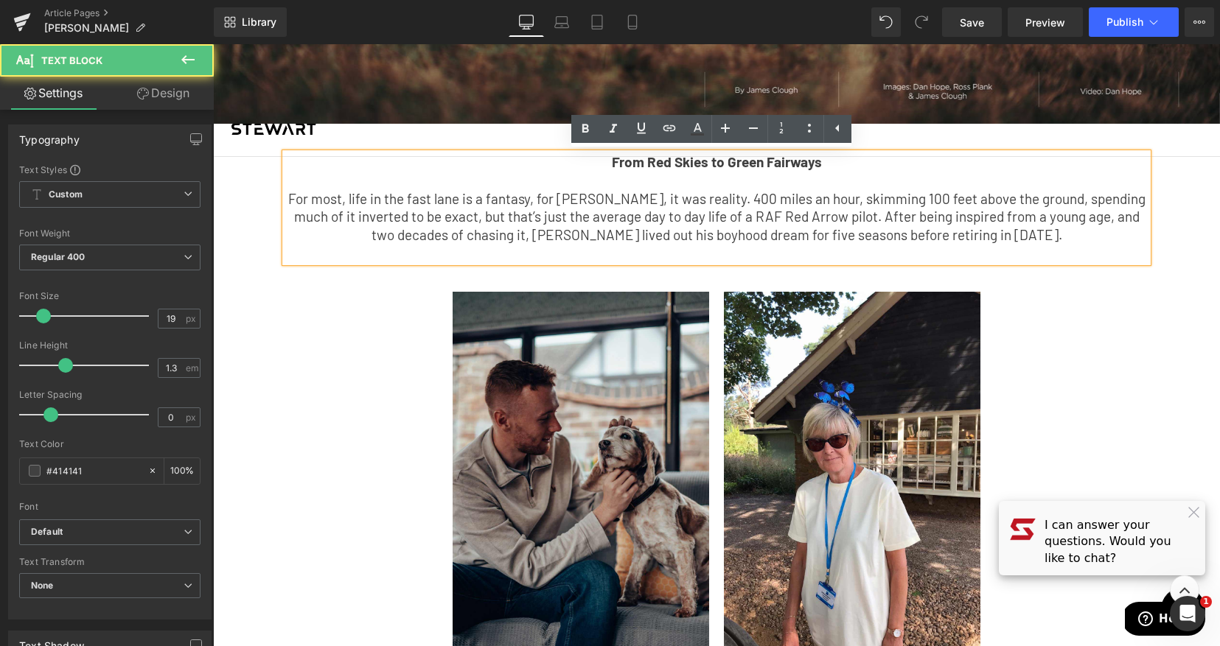
click at [965, 225] on p "For most, life in the fast lane is a fantasy, for [PERSON_NAME], it was reality…" at bounding box center [716, 217] width 862 height 55
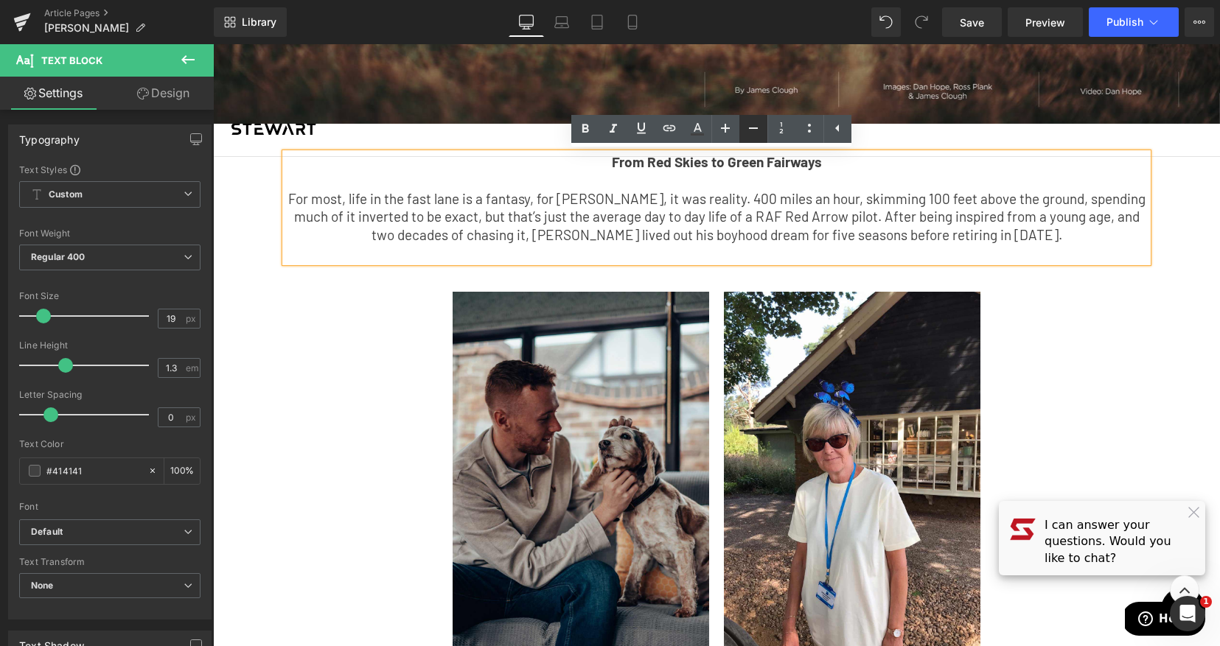
click at [749, 128] on icon at bounding box center [753, 127] width 9 height 1
type input "17"
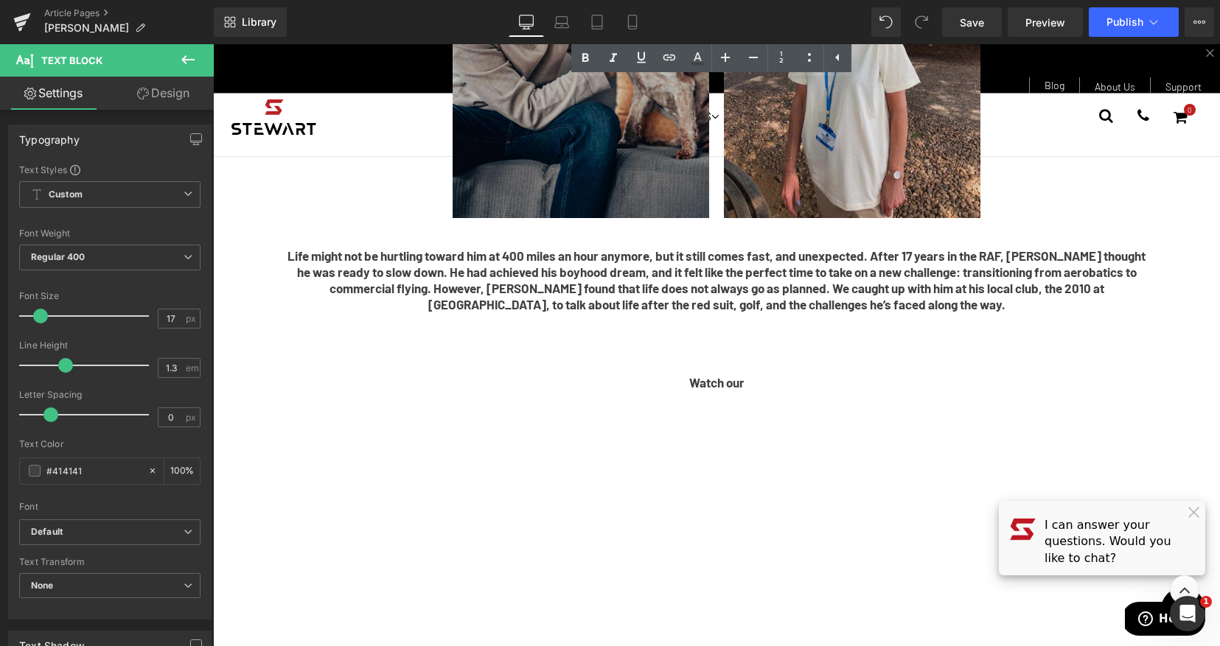
scroll to position [707, 0]
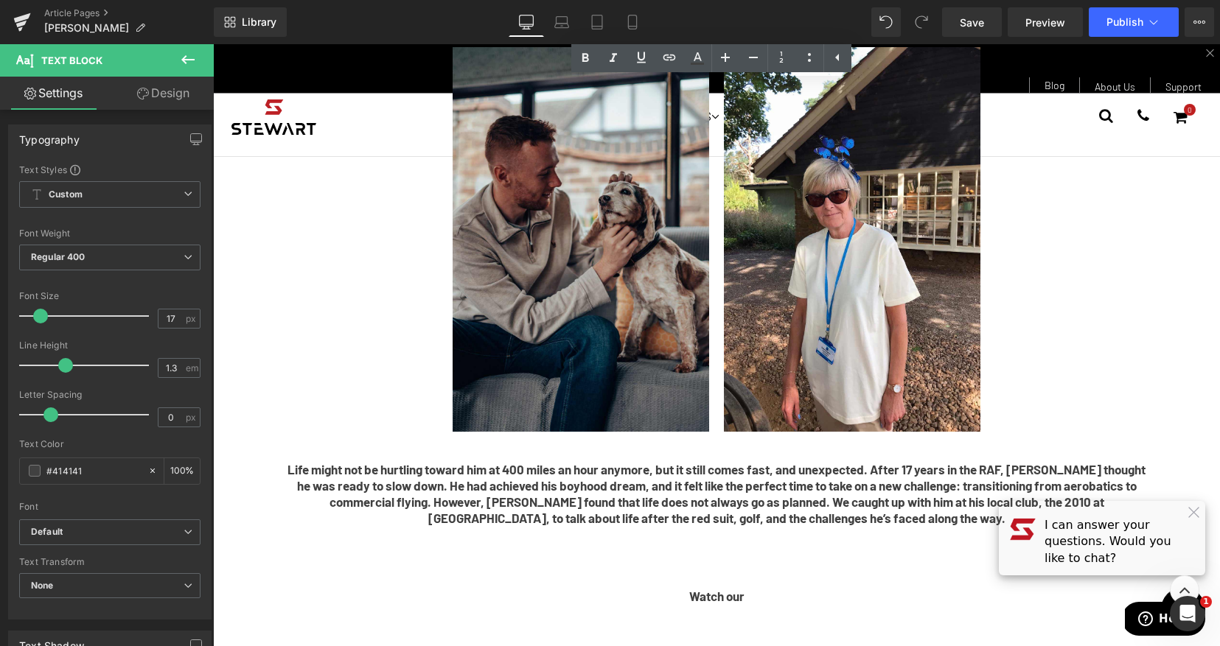
click at [836, 500] on b "Life might not be hurtling toward him at 400 miles an hour anymore, but it stil…" at bounding box center [716, 493] width 858 height 63
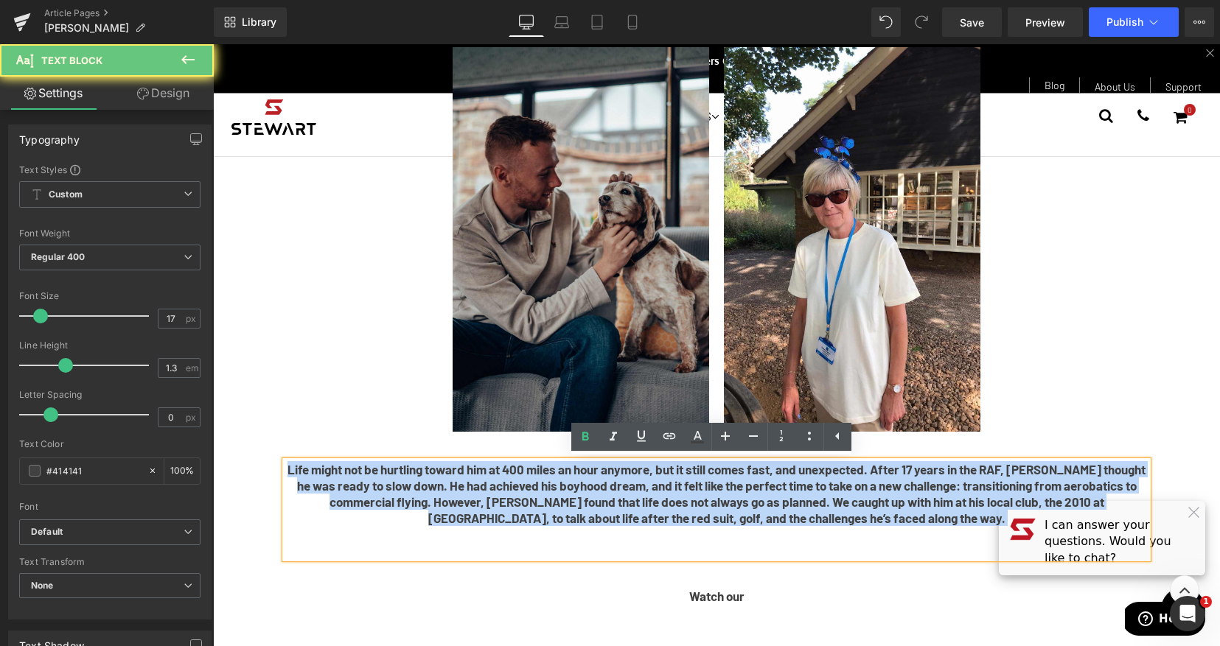
click at [836, 500] on b "Life might not be hurtling toward him at 400 miles an hour anymore, but it stil…" at bounding box center [716, 493] width 858 height 63
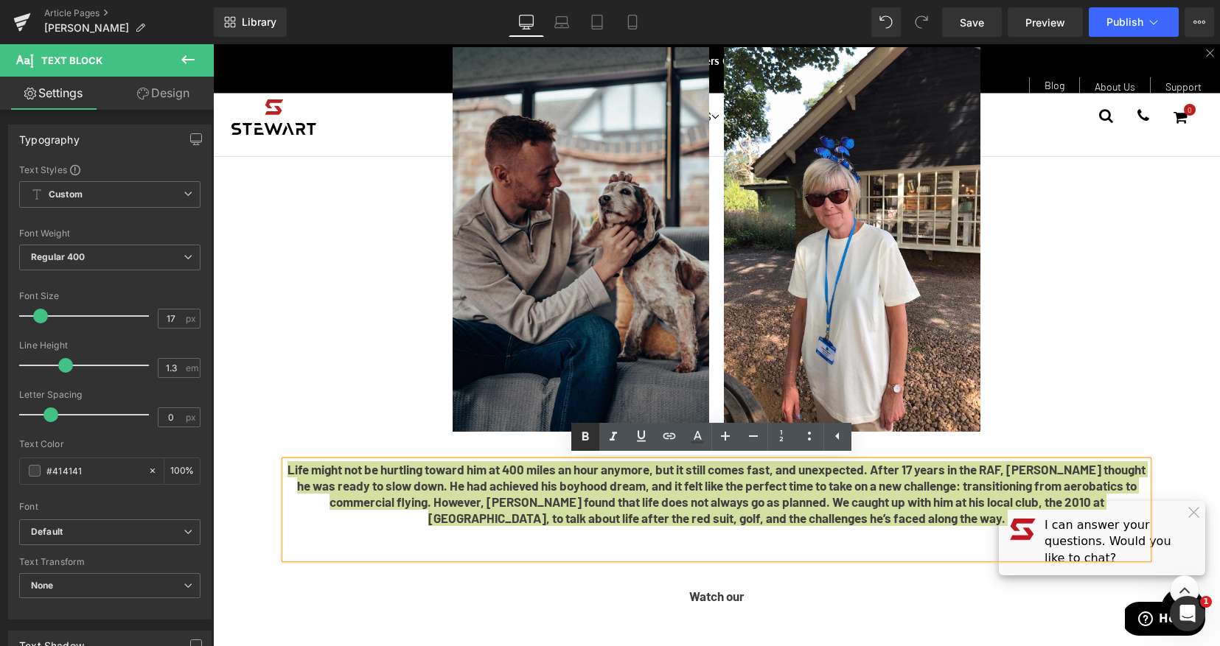
click at [578, 433] on icon at bounding box center [585, 437] width 18 height 18
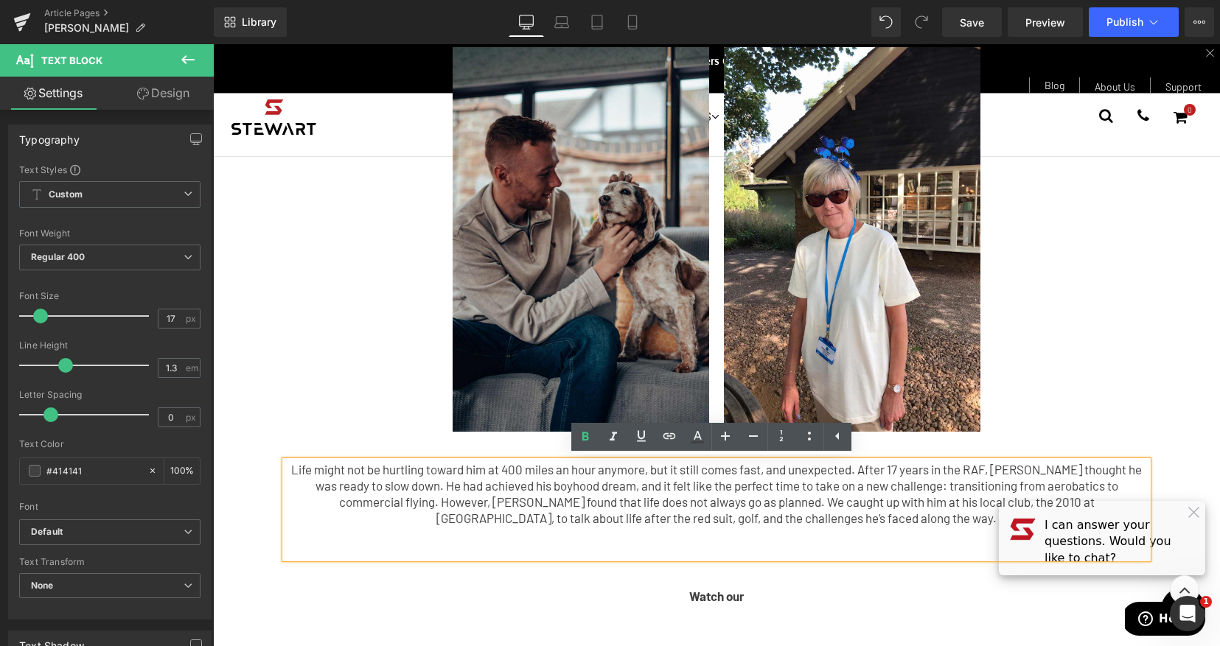
click at [799, 548] on p at bounding box center [716, 550] width 862 height 16
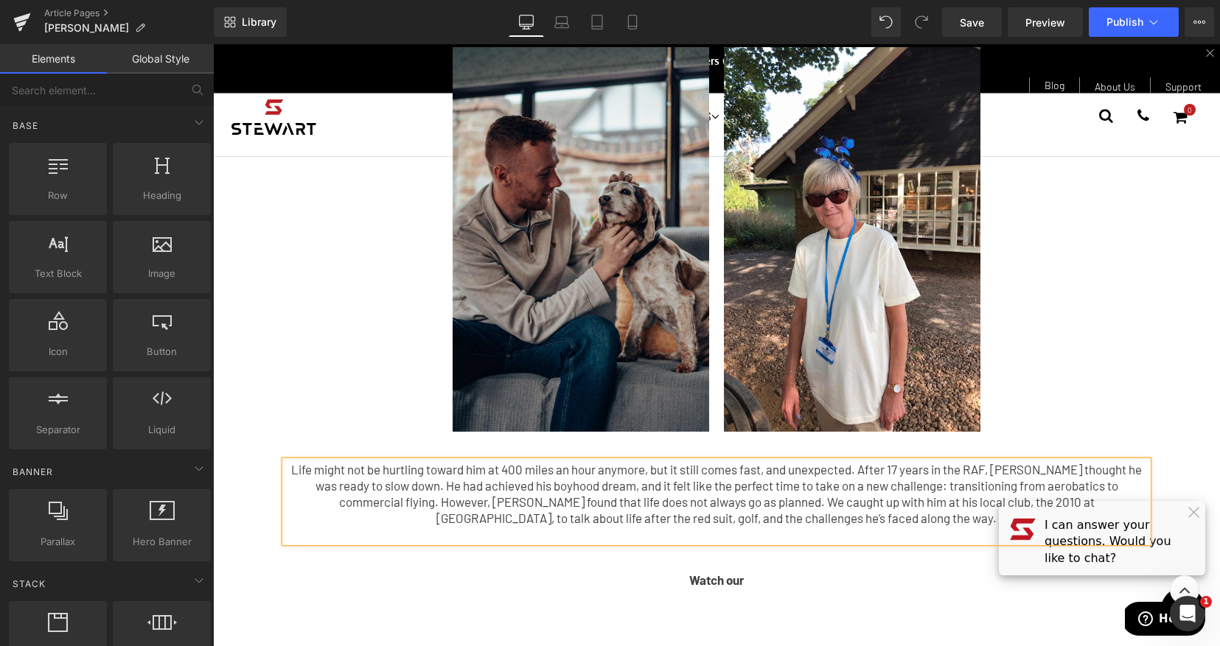
click at [1192, 326] on div "Image Row From Red Skies to Green Fairways For most, life in the fast lane is a…" at bounding box center [716, 331] width 1007 height 1922
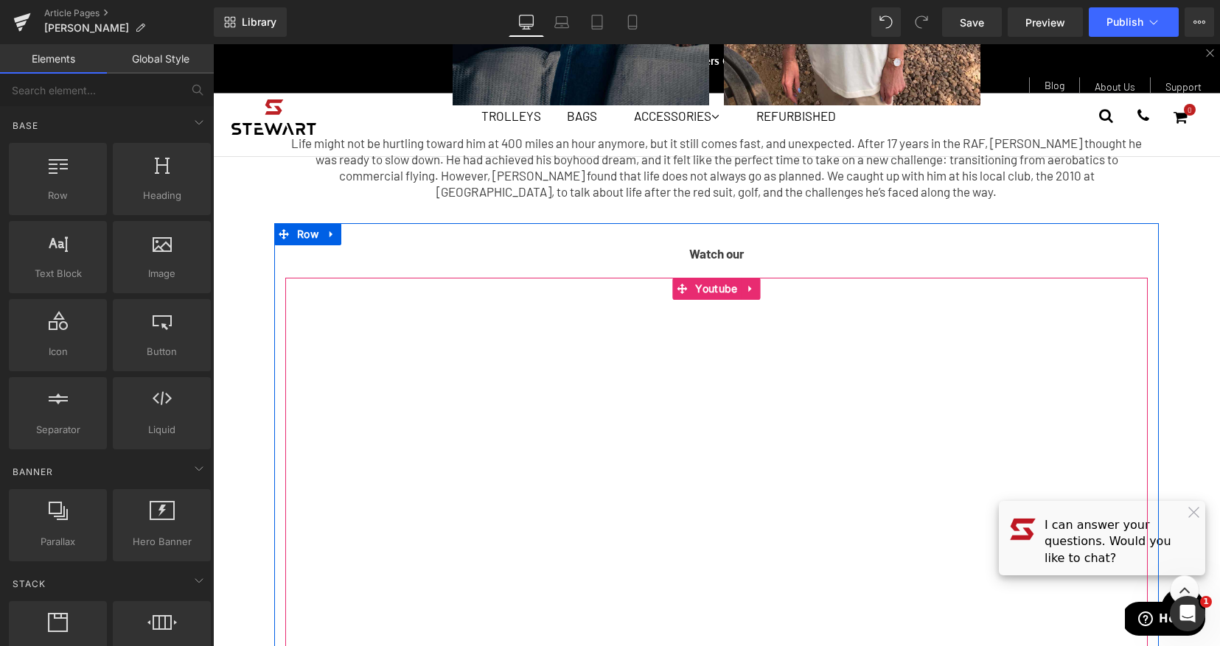
scroll to position [775, 0]
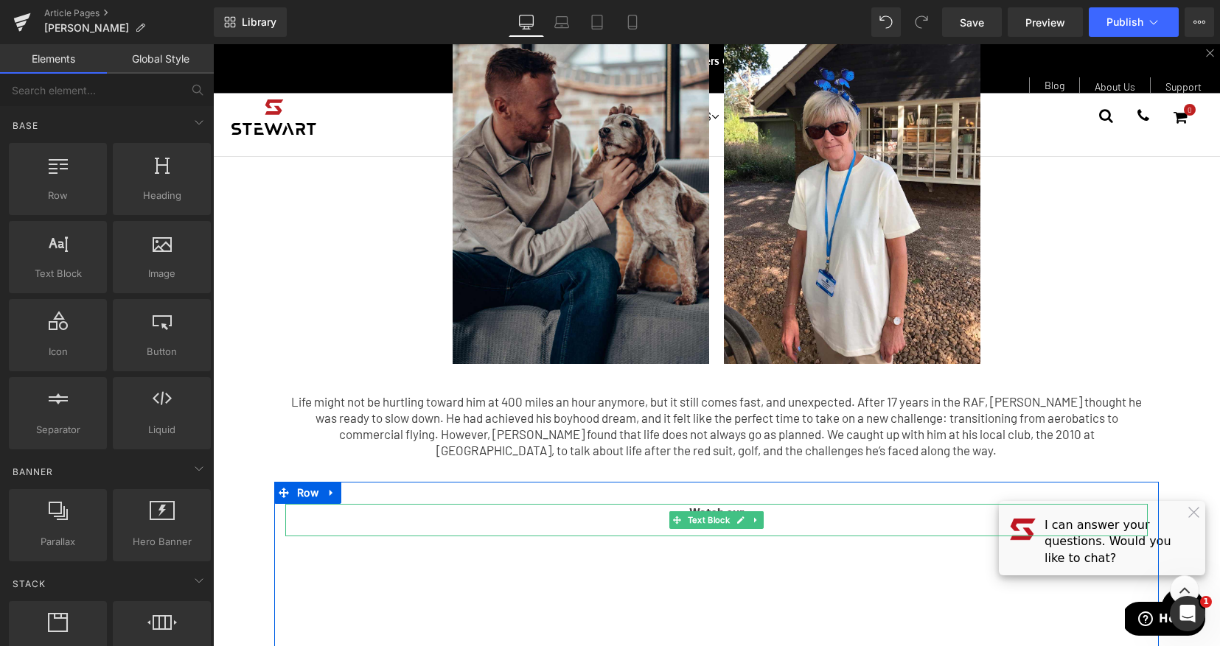
click at [762, 511] on p "Watch our" at bounding box center [716, 512] width 862 height 16
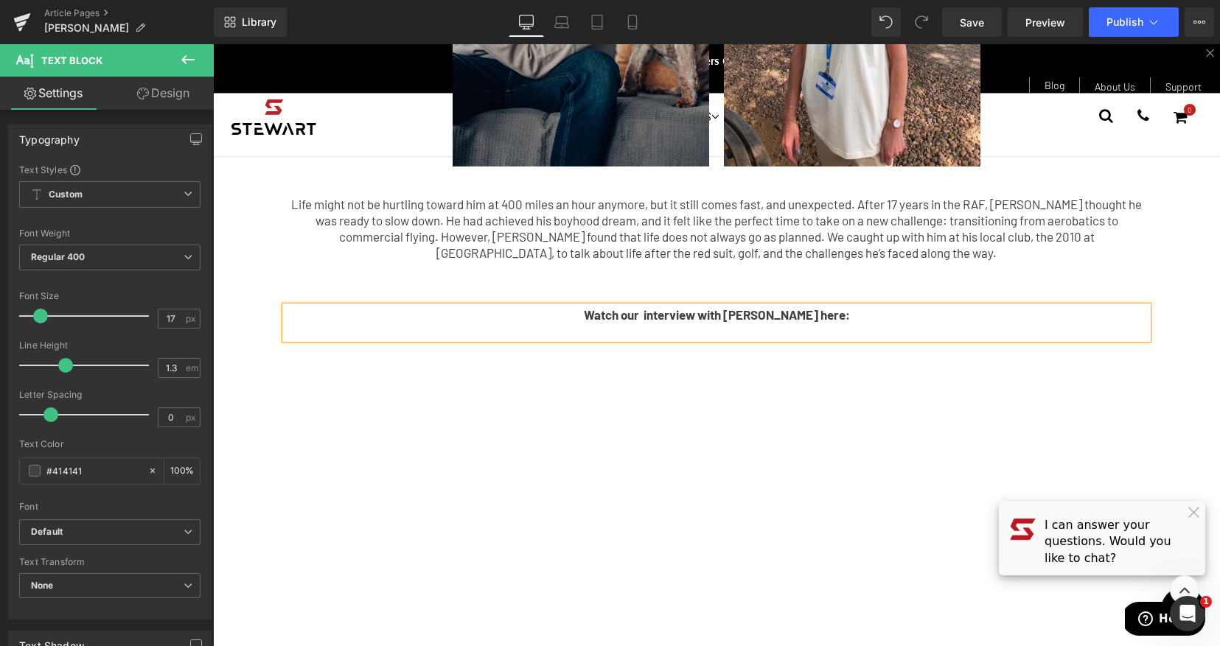
scroll to position [958, 0]
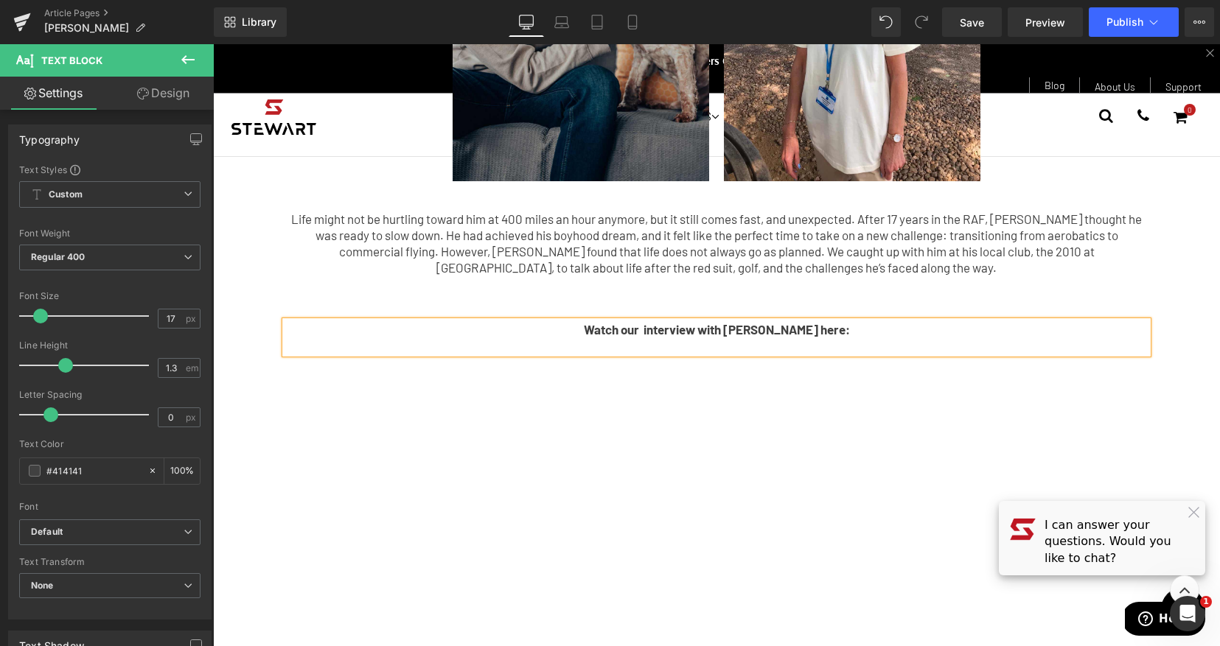
click at [847, 245] on p "Life might not be hurtling toward him at 400 miles an hour anymore, but it stil…" at bounding box center [716, 243] width 862 height 65
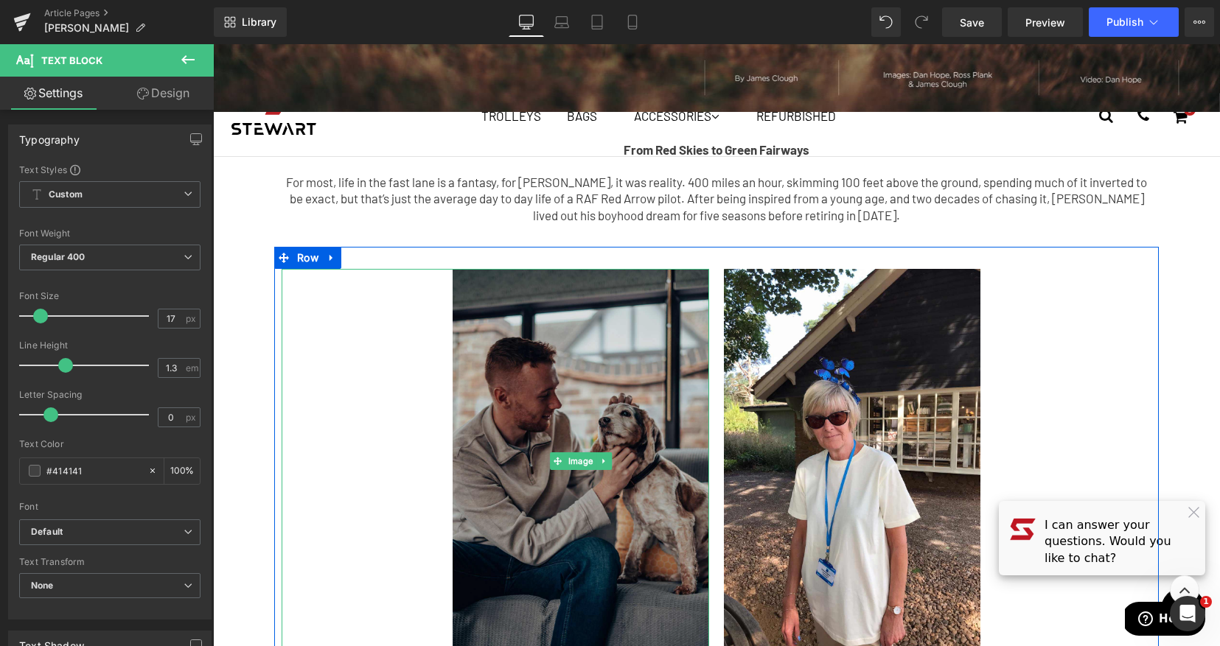
scroll to position [503, 0]
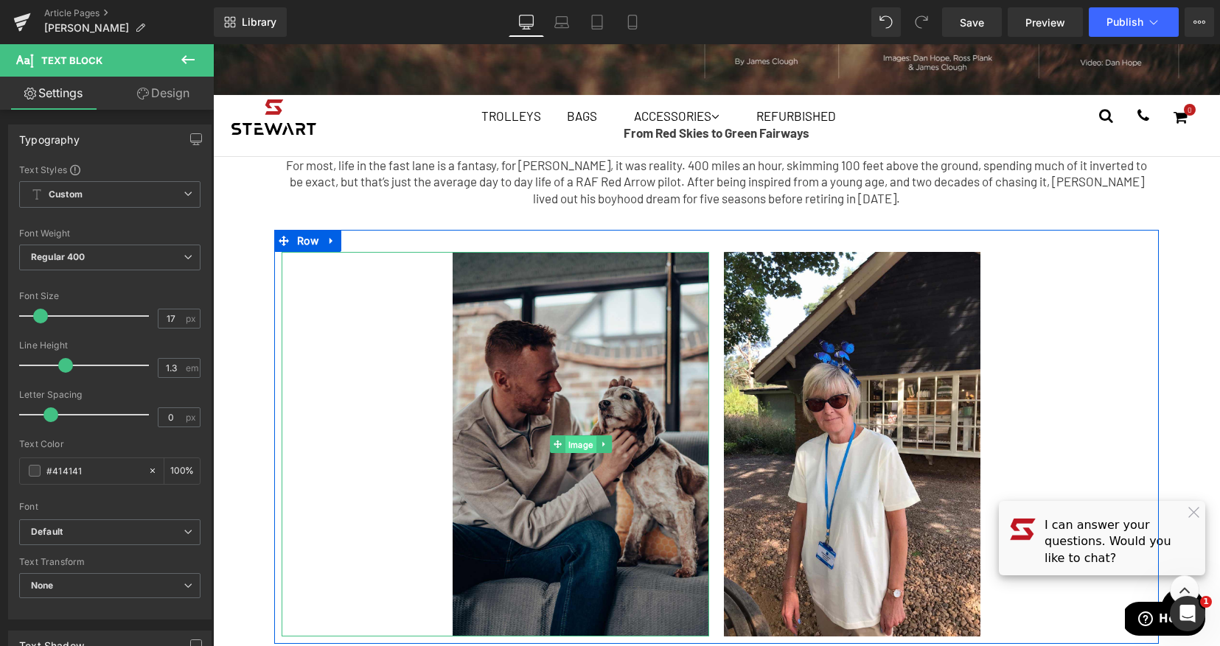
click at [578, 441] on span "Image" at bounding box center [580, 445] width 31 height 18
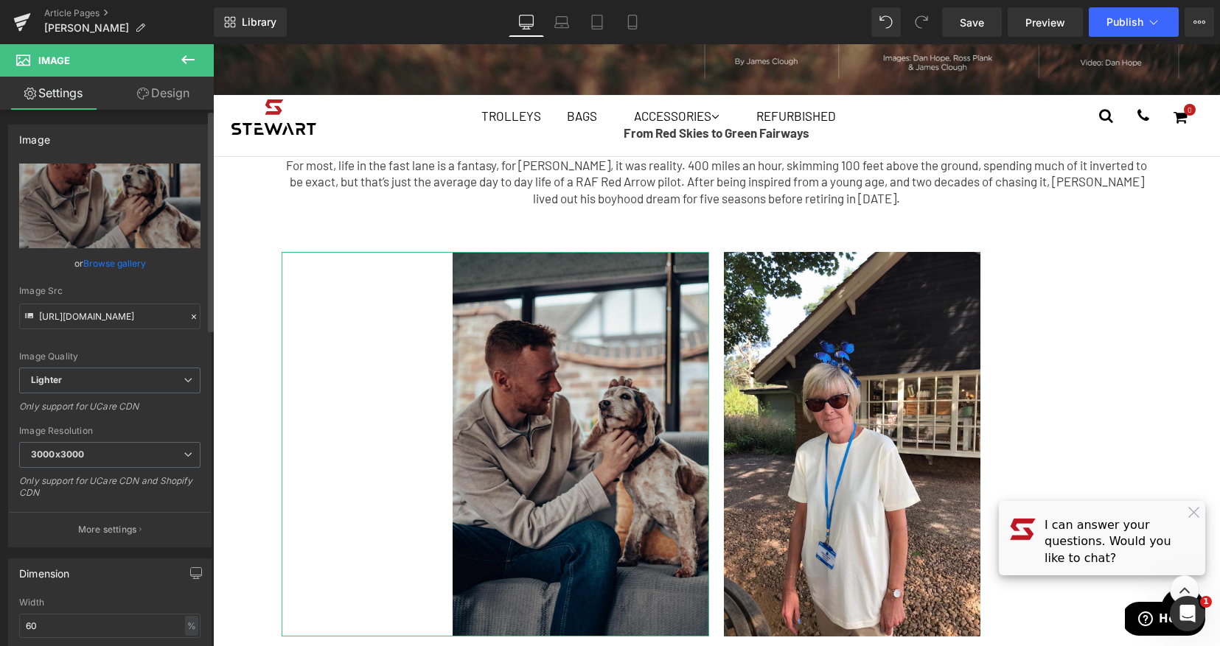
click at [88, 263] on link "Browse gallery" at bounding box center [114, 264] width 63 height 26
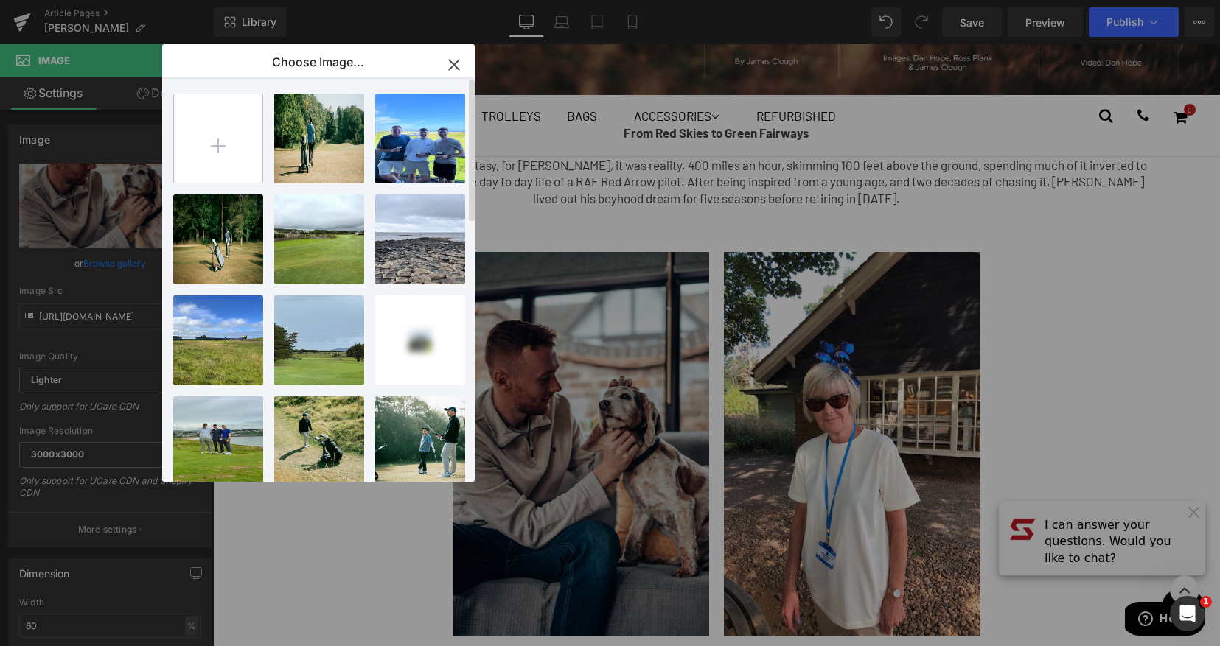
click at [241, 121] on input "file" at bounding box center [218, 138] width 88 height 88
type input "C:\fakepath\[PERSON_NAME]-Red-Arrows.jpg"
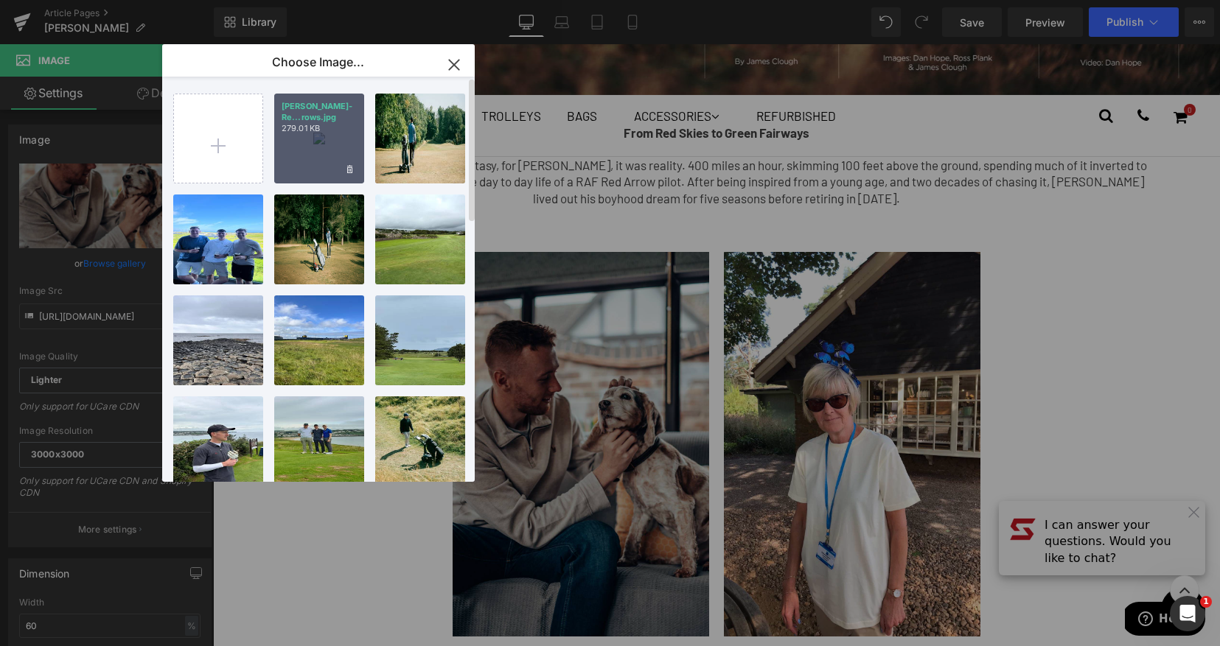
click at [339, 132] on p "279.01 KB" at bounding box center [319, 128] width 75 height 11
type input "[URL][DOMAIN_NAME][PERSON_NAME]"
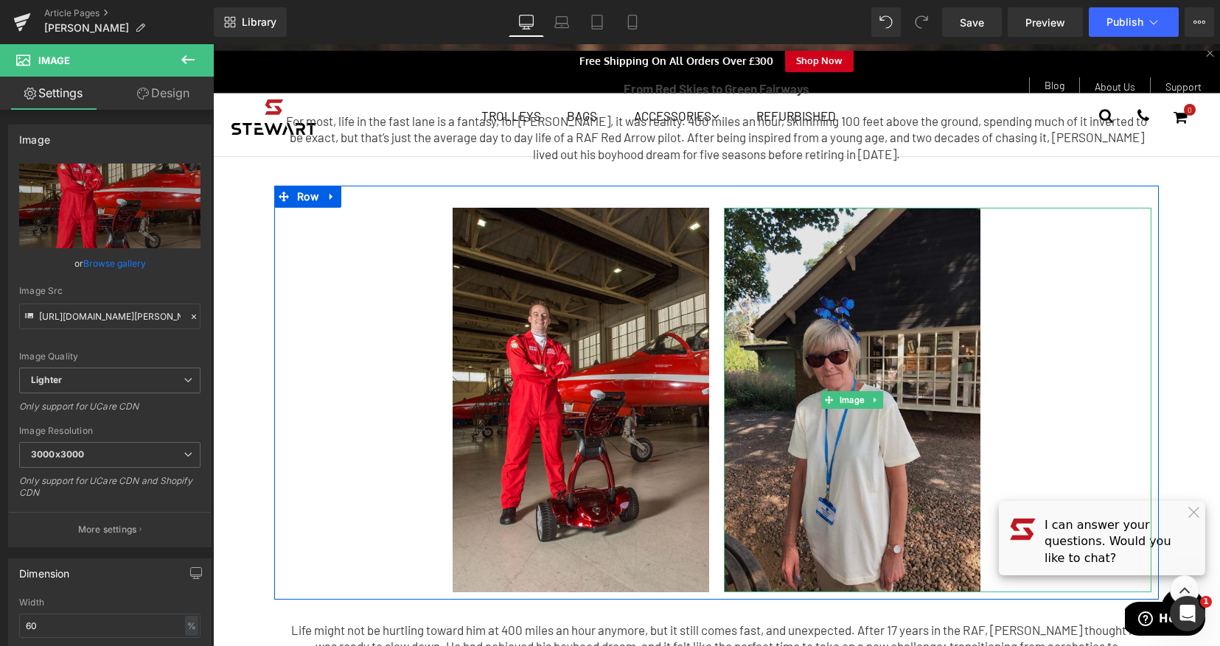
scroll to position [537, 0]
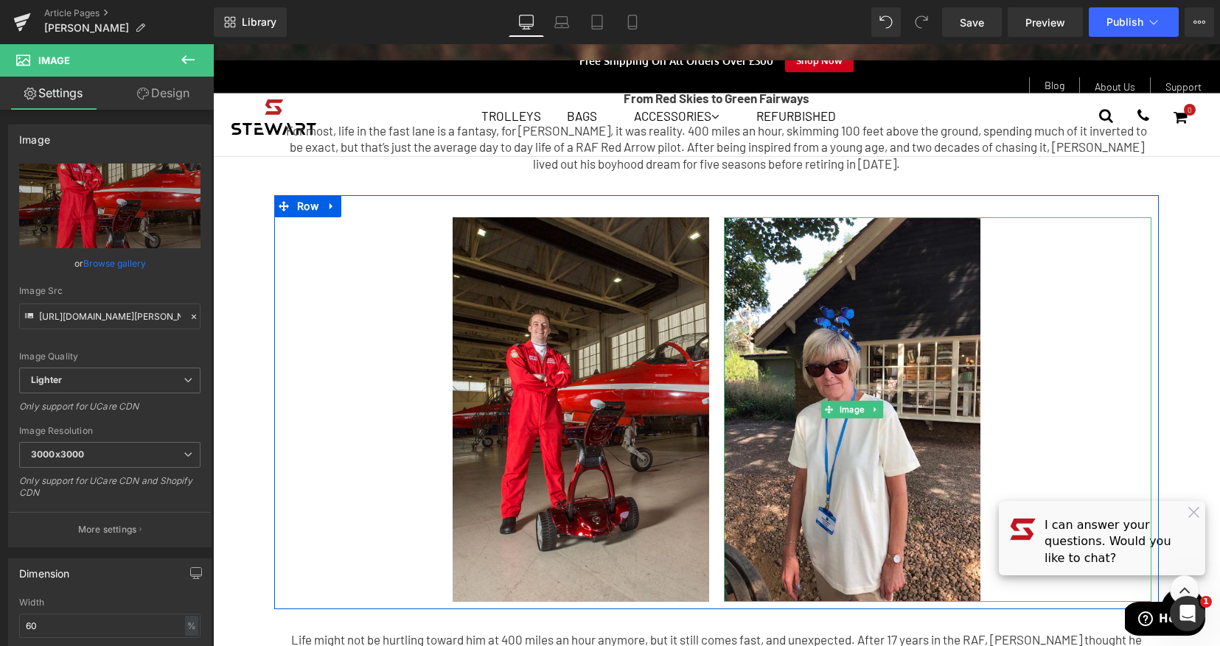
click at [874, 368] on img at bounding box center [852, 409] width 256 height 385
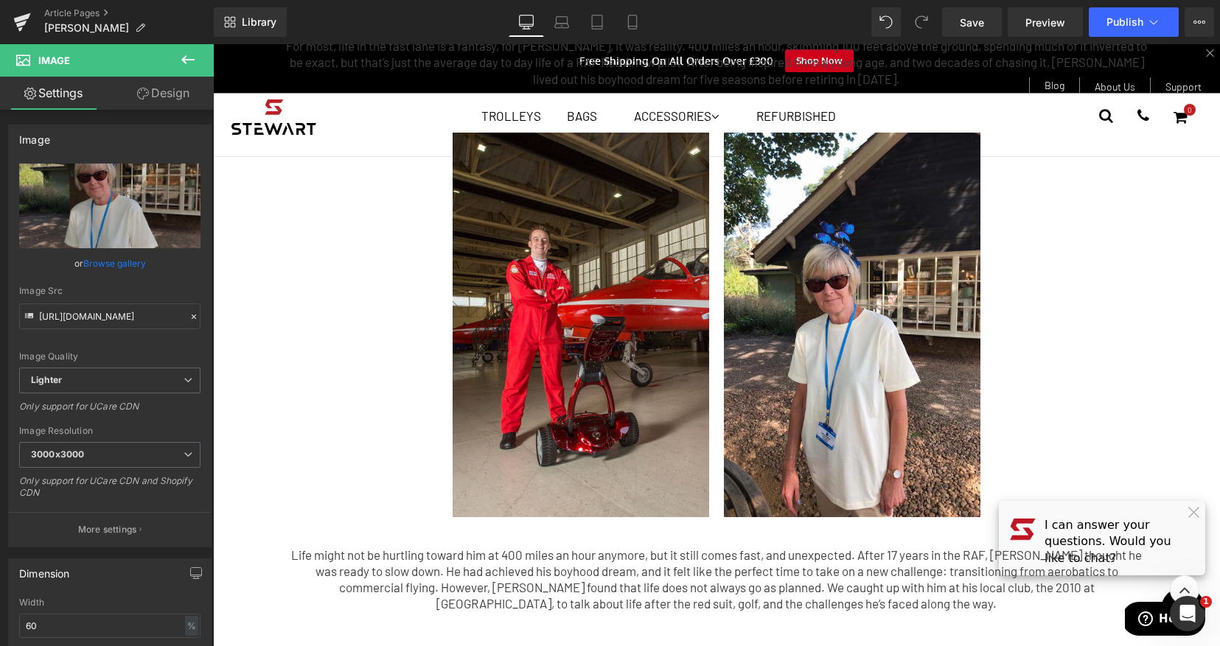
scroll to position [646, 0]
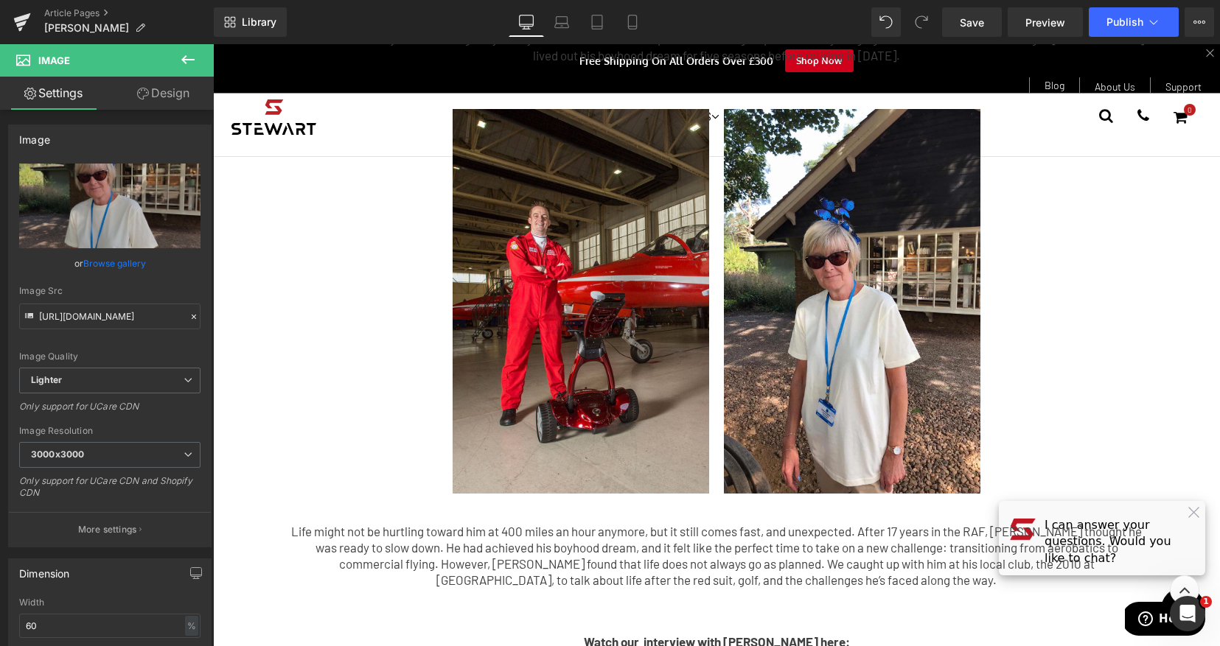
click at [1185, 509] on div "Image Row From Red Skies to Green Fairways For most, life in the fast lane is a…" at bounding box center [716, 393] width 1007 height 1922
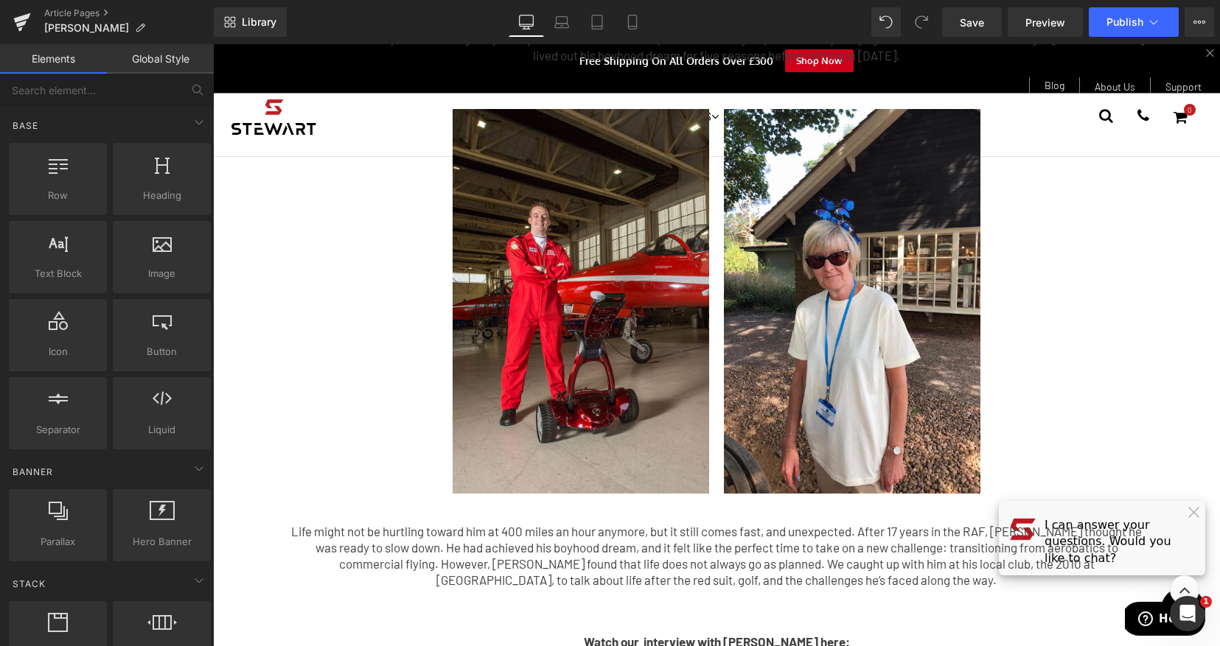
click at [1174, 509] on div "Image Row From Red Skies to Green Fairways For most, life in the fast lane is a…" at bounding box center [716, 393] width 1007 height 1922
click at [1183, 510] on div "Image Row From Red Skies to Green Fairways For most, life in the fast lane is a…" at bounding box center [716, 393] width 1007 height 1922
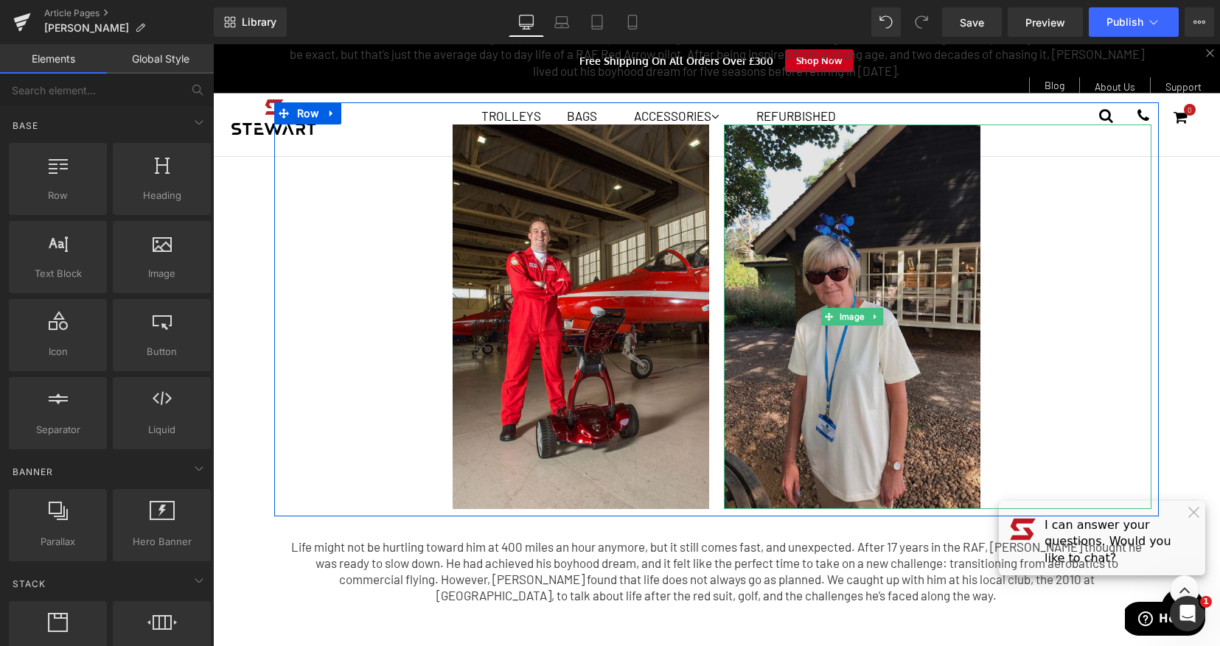
scroll to position [624, 0]
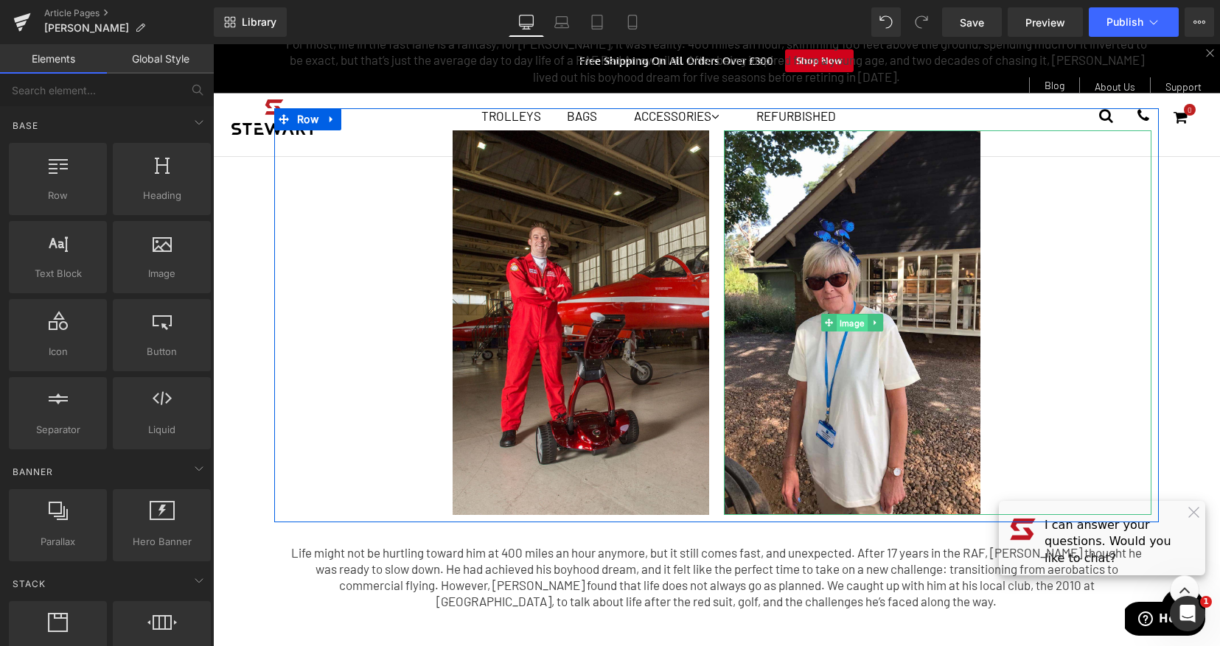
click at [854, 315] on span "Image" at bounding box center [851, 323] width 31 height 18
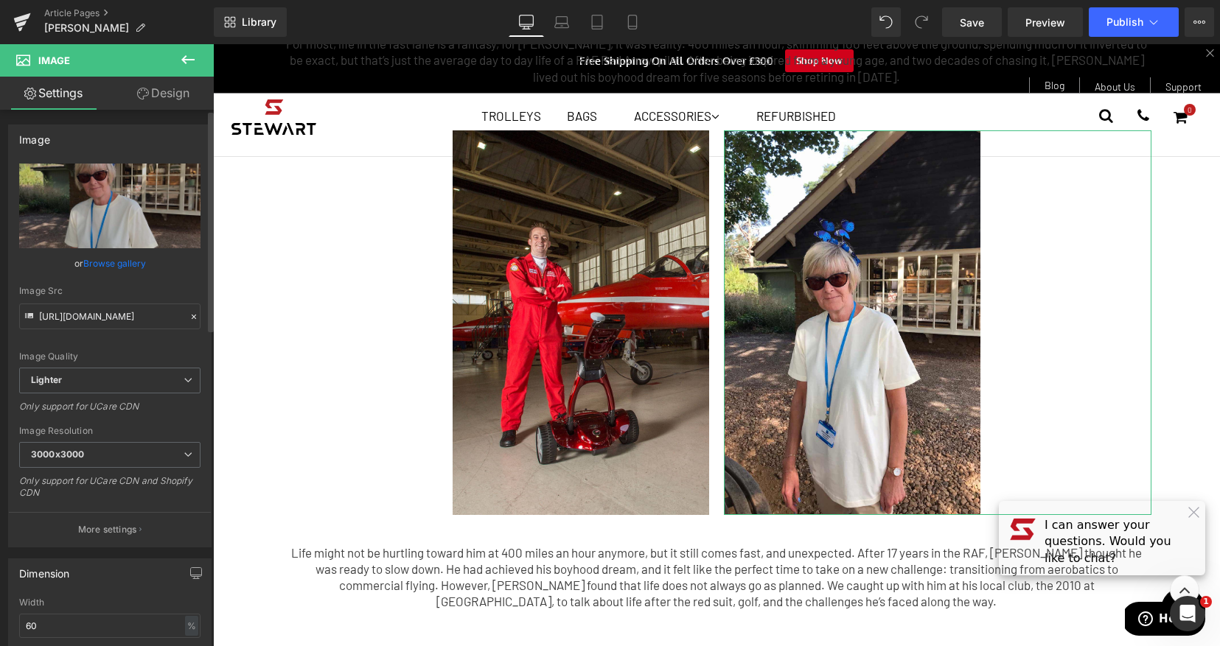
click at [108, 261] on link "Browse gallery" at bounding box center [114, 264] width 63 height 26
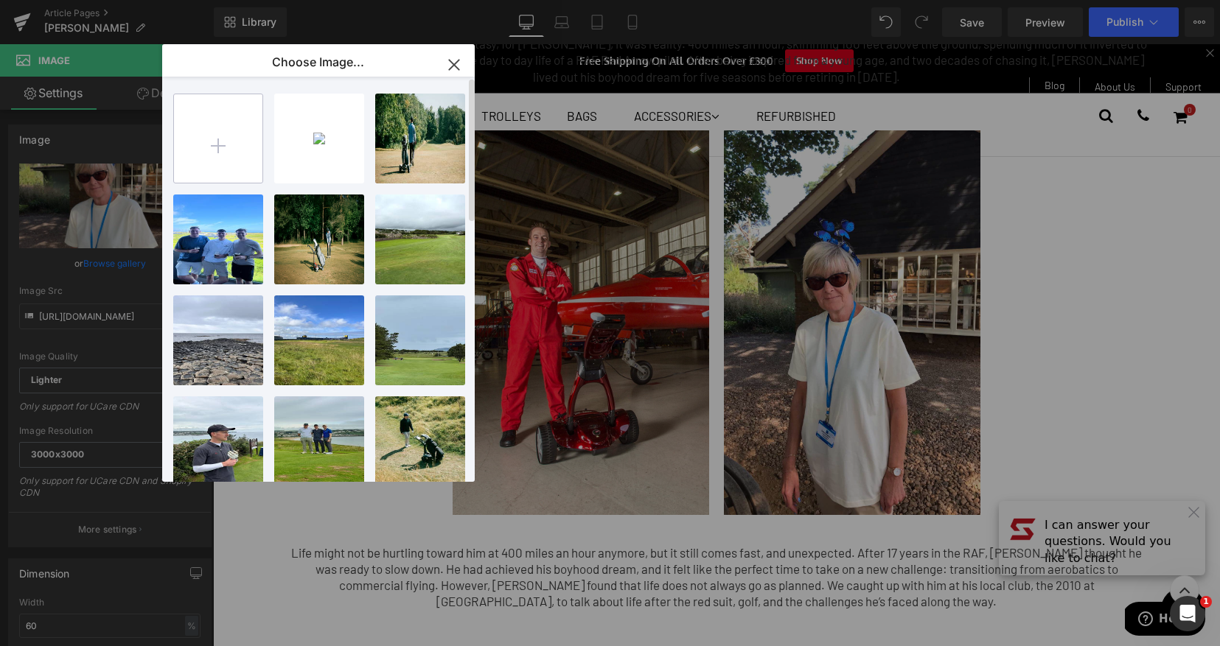
click at [235, 155] on input "file" at bounding box center [218, 138] width 88 height 88
type input "C:\fakepath\another-image-of-[PERSON_NAME].jpg"
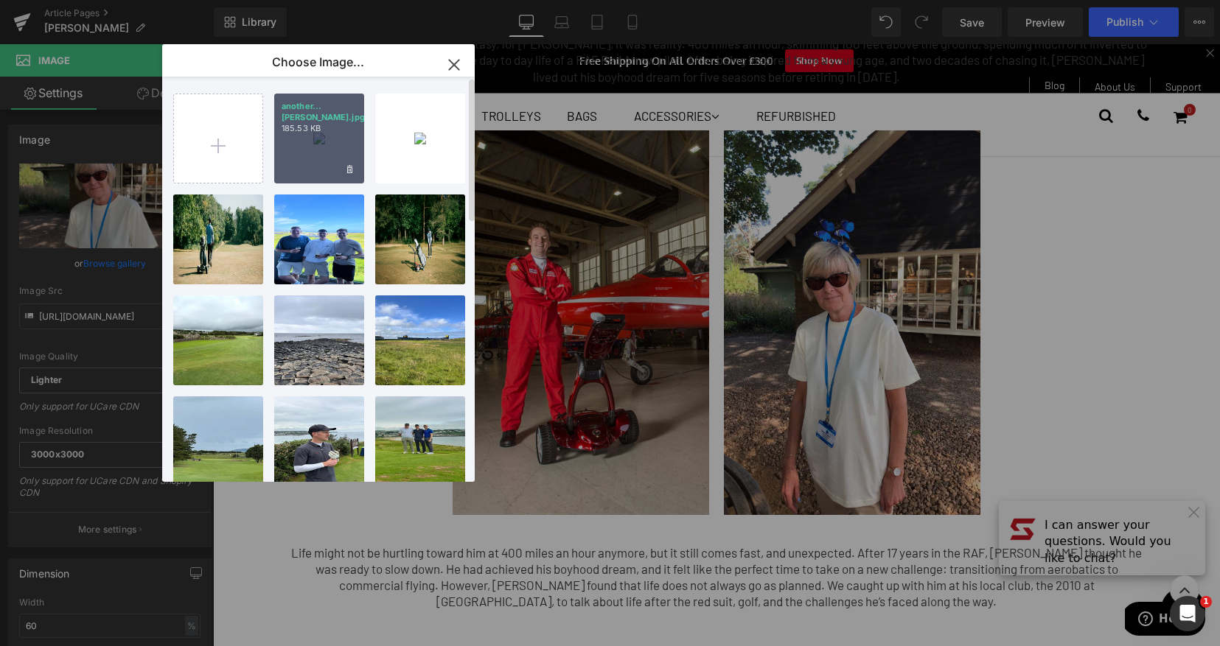
click at [357, 127] on div "another...[PERSON_NAME].jpg 185.53 KB" at bounding box center [319, 139] width 90 height 90
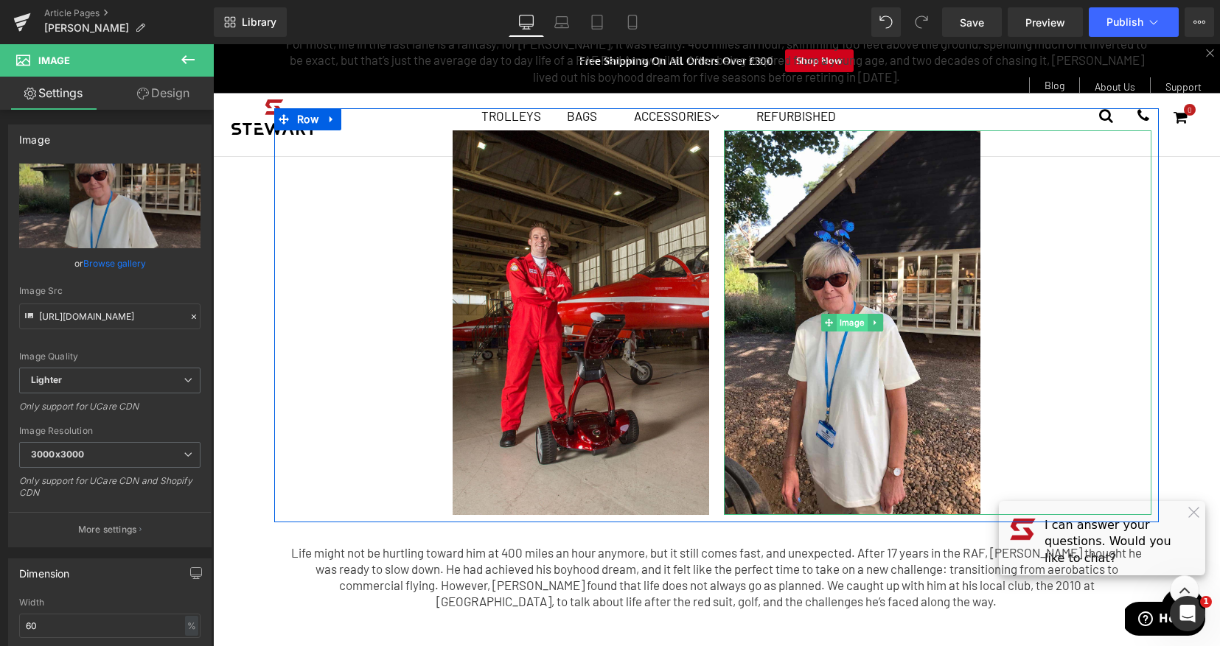
click at [840, 318] on span "Image" at bounding box center [851, 323] width 31 height 18
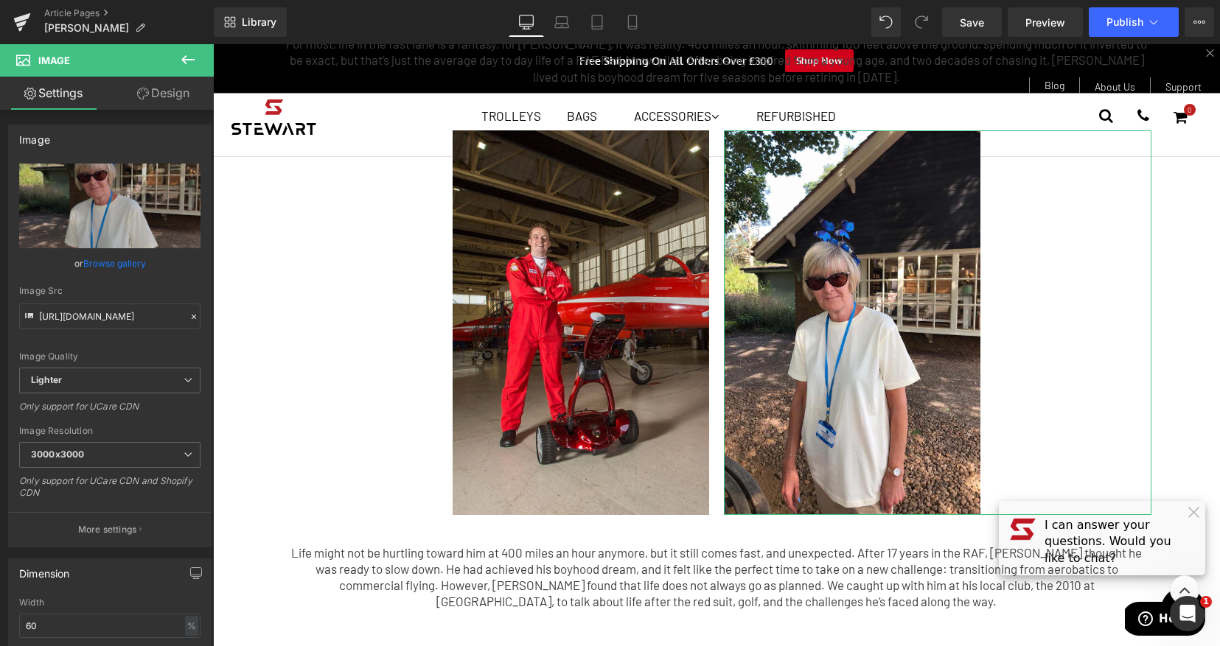
click at [118, 261] on link "Browse gallery" at bounding box center [114, 264] width 63 height 26
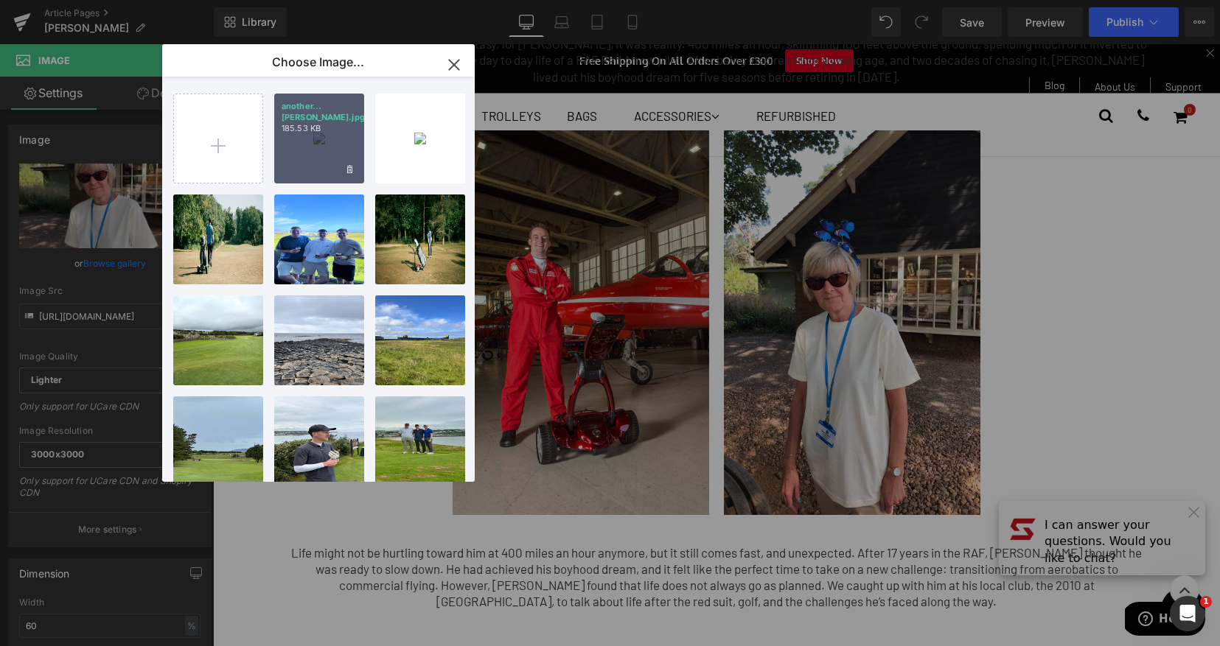
click at [313, 153] on div "another...[PERSON_NAME].jpg 185.53 KB" at bounding box center [319, 139] width 90 height 90
type input "[URL][DOMAIN_NAME][PERSON_NAME]"
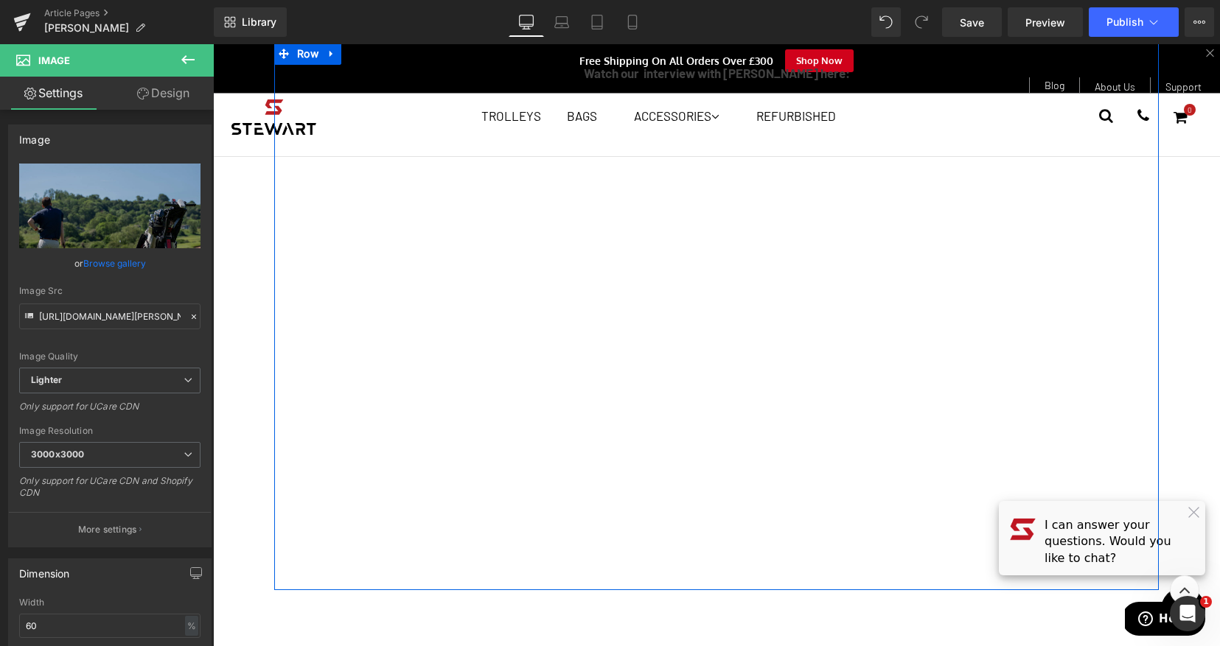
scroll to position [1214, 0]
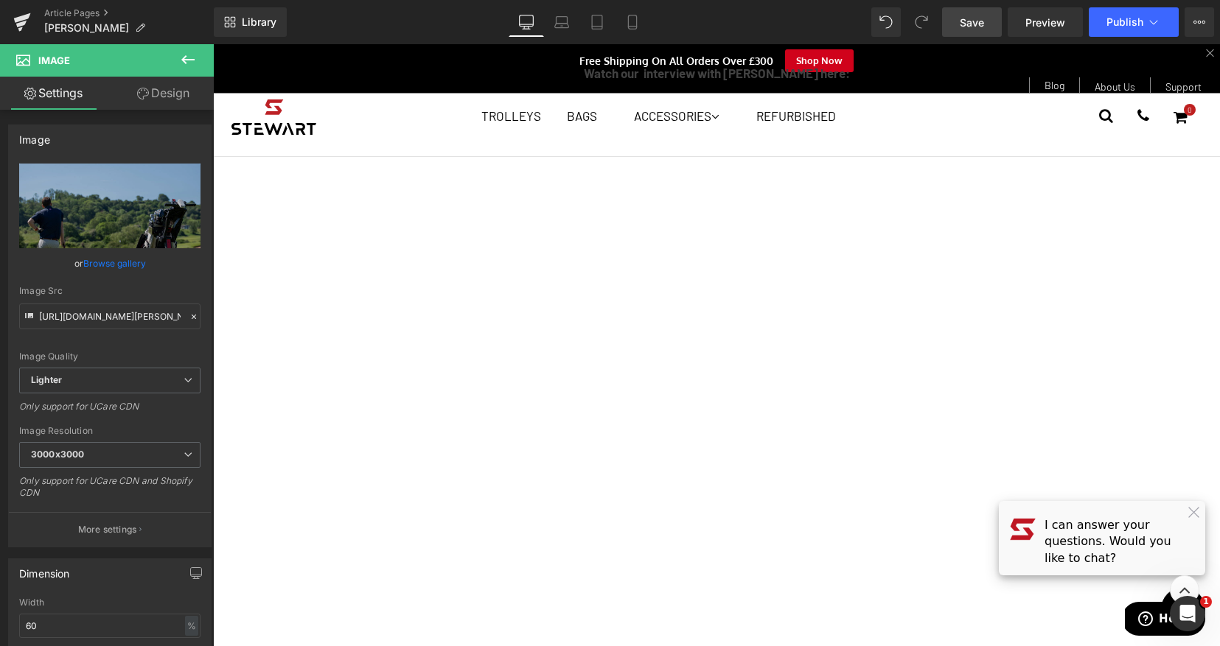
click at [973, 16] on span "Save" at bounding box center [971, 22] width 24 height 15
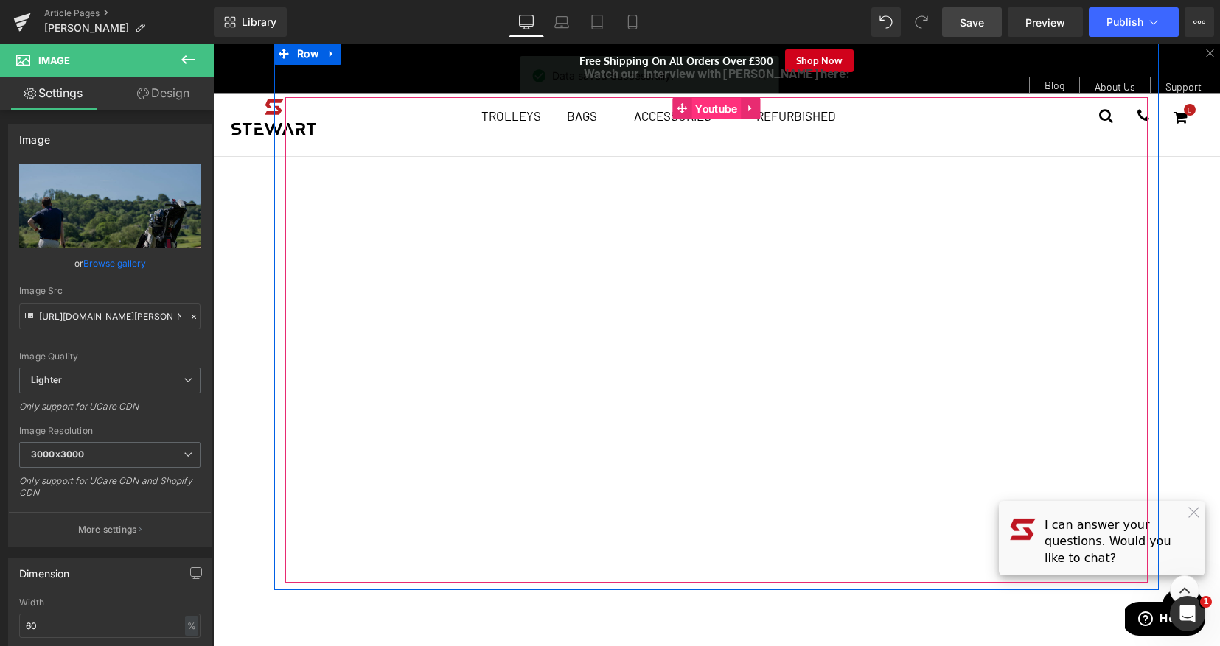
click at [706, 110] on span "Youtube" at bounding box center [715, 109] width 49 height 22
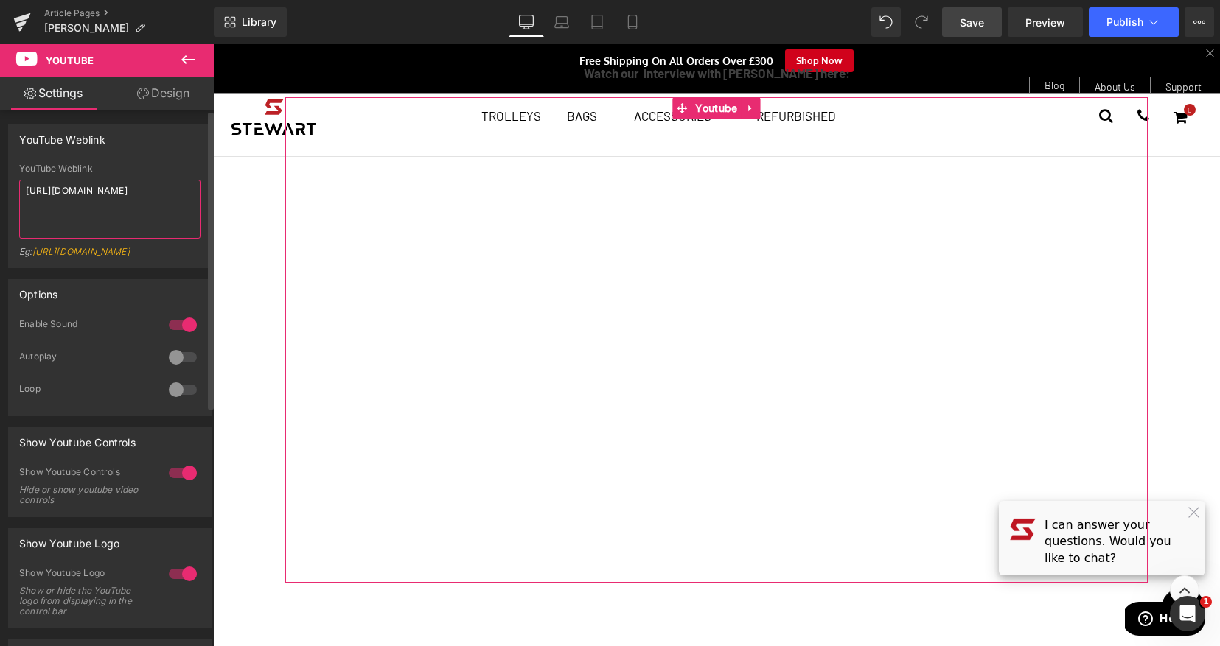
click at [91, 195] on textarea "[URL][DOMAIN_NAME]" at bounding box center [109, 209] width 181 height 59
paste textarea "[DOMAIN_NAME][URL]"
type textarea "[URL][DOMAIN_NAME]"
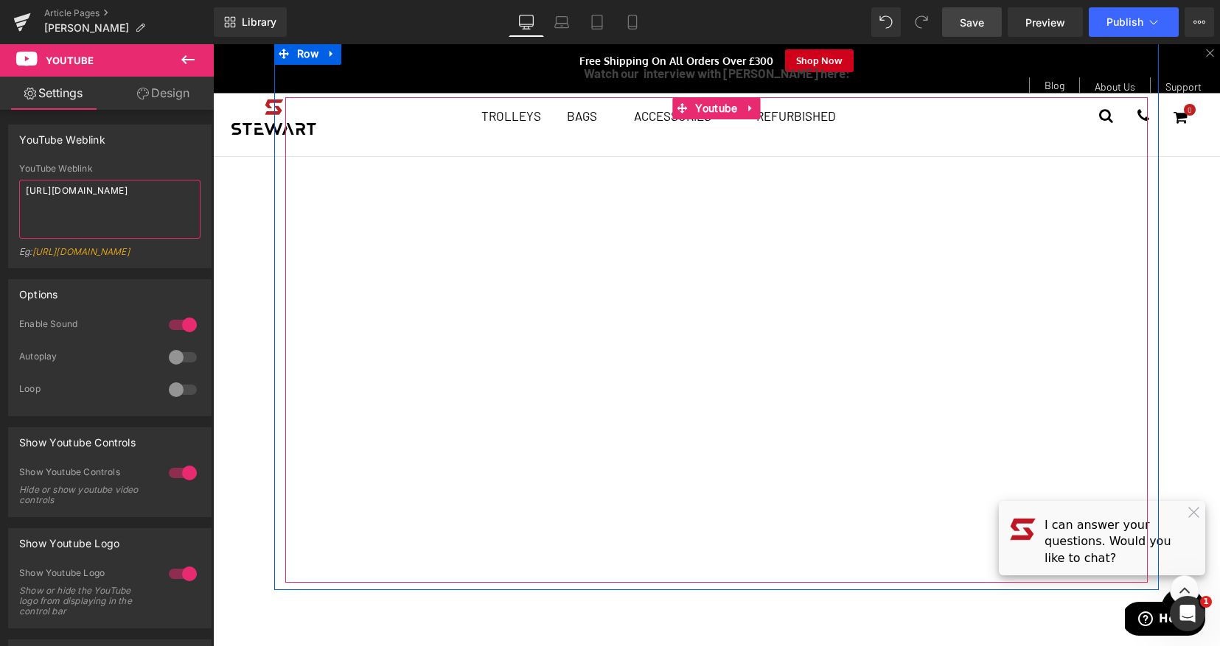
scroll to position [728, 0]
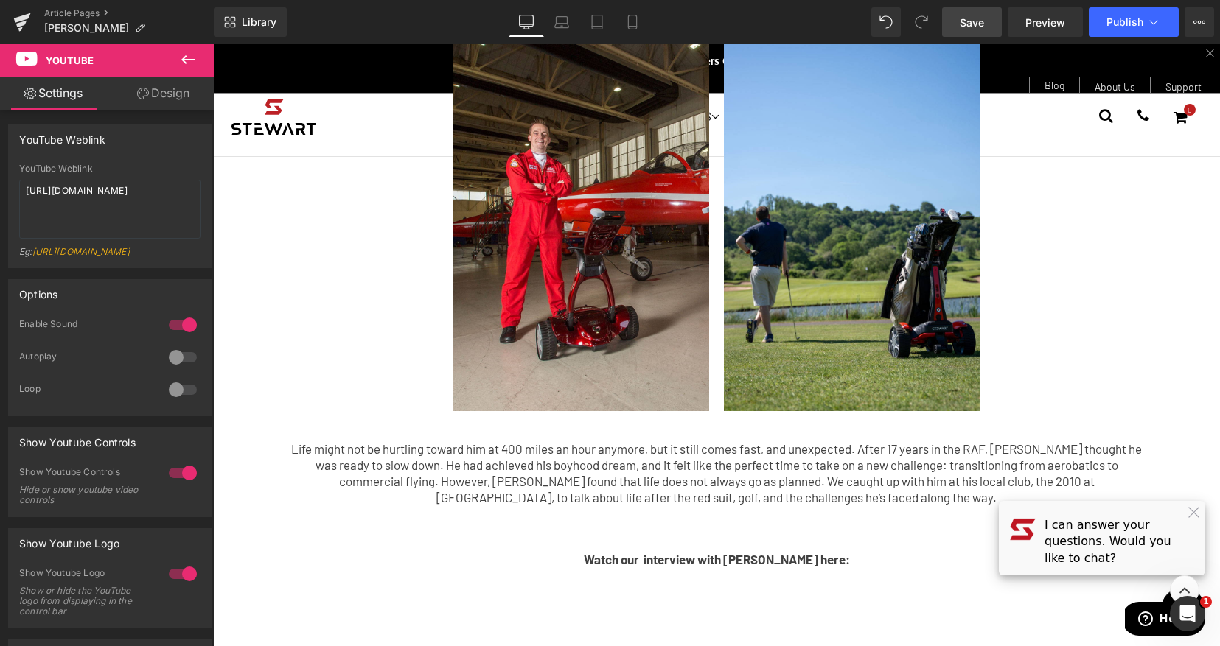
click at [240, 232] on div "Image Row From Red Skies to Green Fairways For most, life in the fast lane is a…" at bounding box center [716, 310] width 1007 height 1922
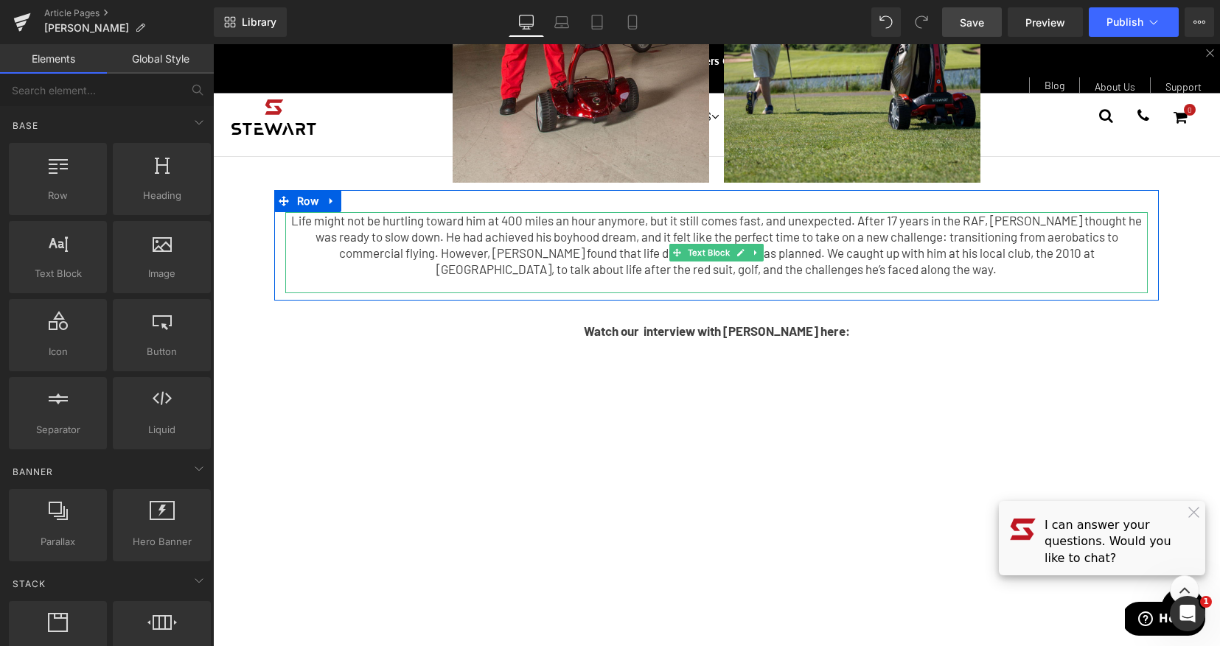
scroll to position [984, 0]
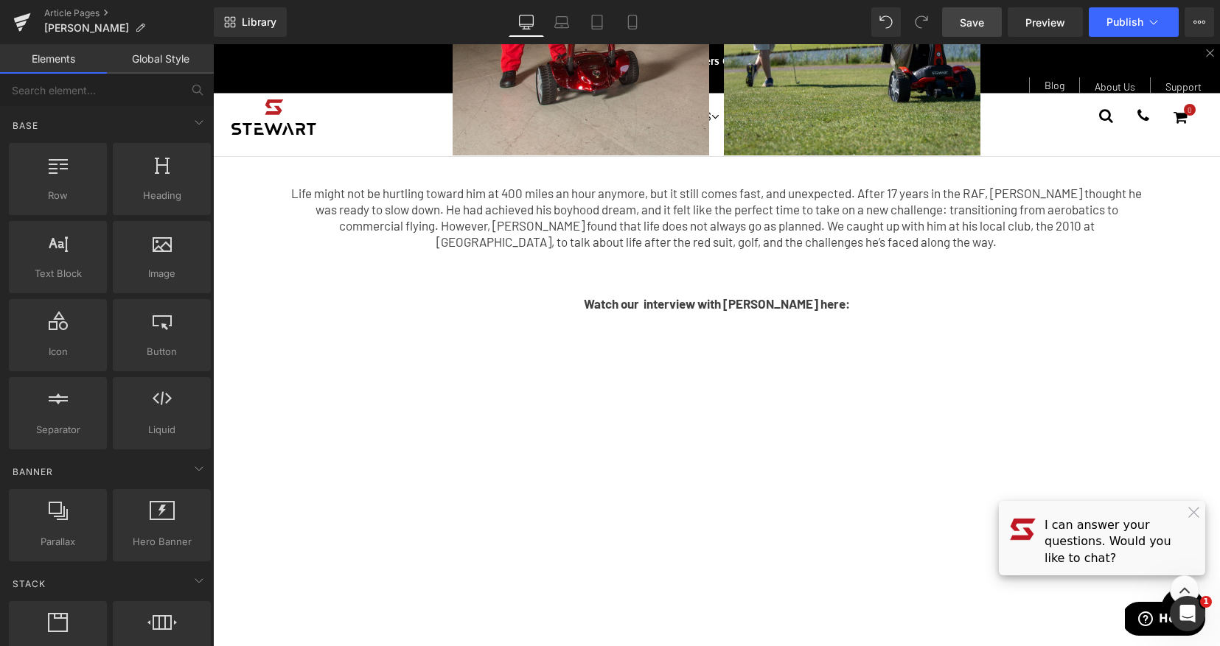
click at [990, 16] on link "Save" at bounding box center [972, 21] width 60 height 29
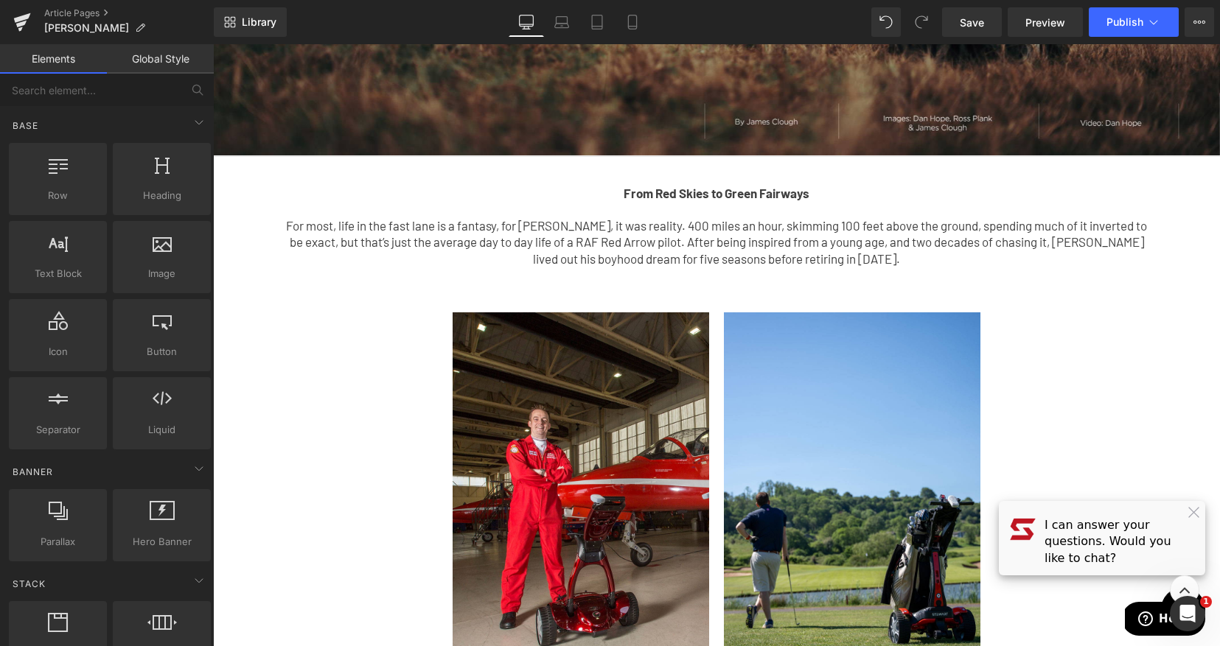
scroll to position [0, 0]
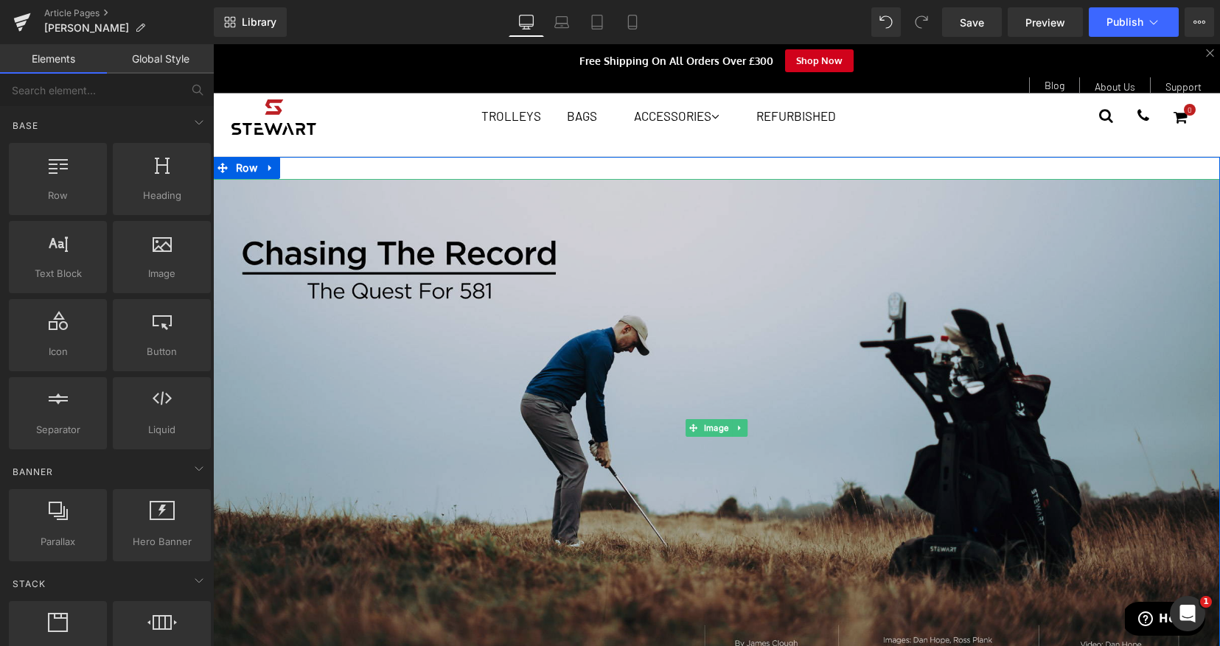
click at [763, 311] on img at bounding box center [716, 428] width 1007 height 498
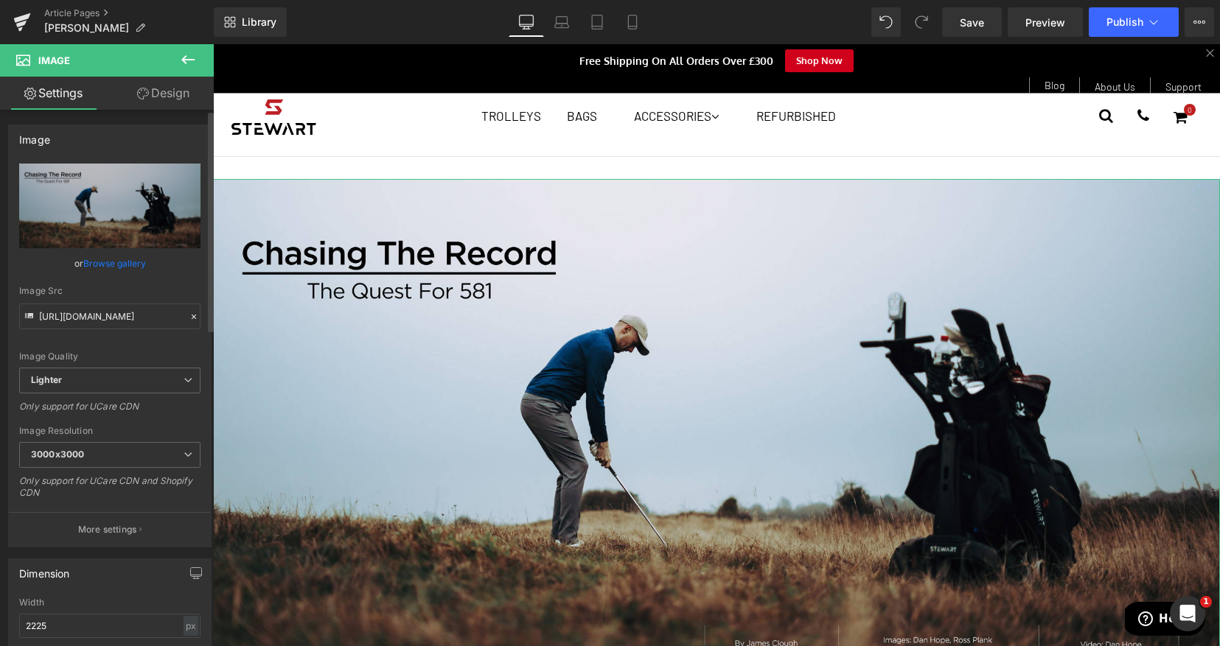
click at [113, 262] on link "Browse gallery" at bounding box center [114, 264] width 63 height 26
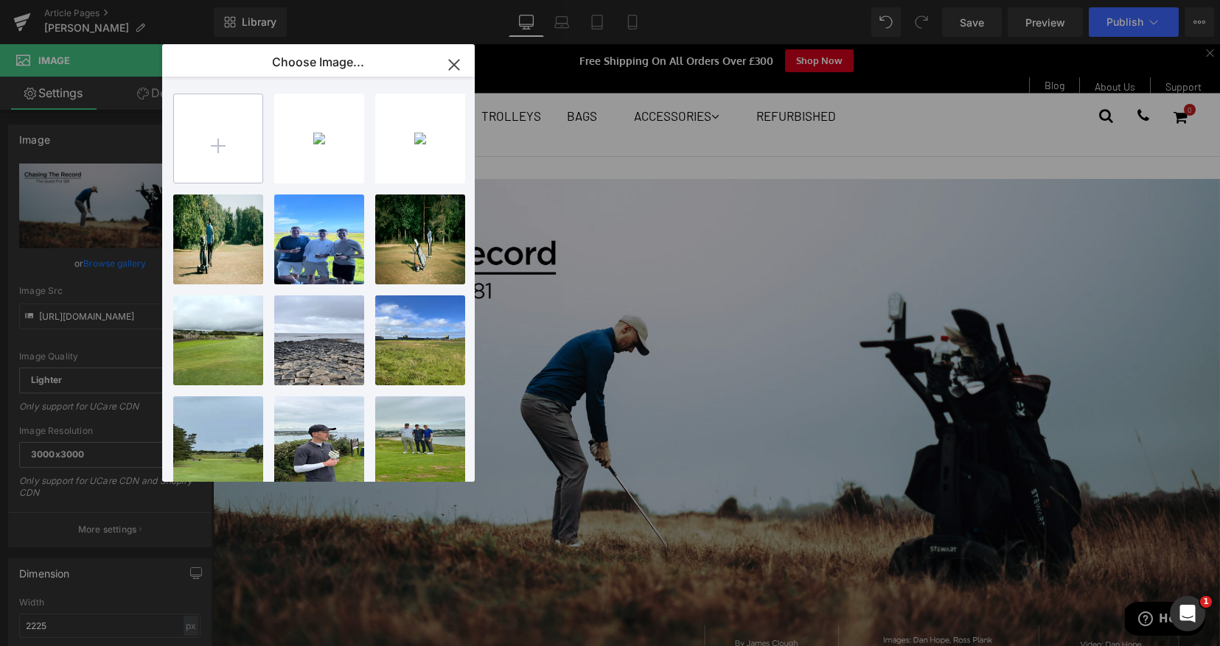
click at [189, 154] on input "file" at bounding box center [218, 138] width 88 height 88
type input "C:\fakepath\[PERSON_NAME];e.jpg"
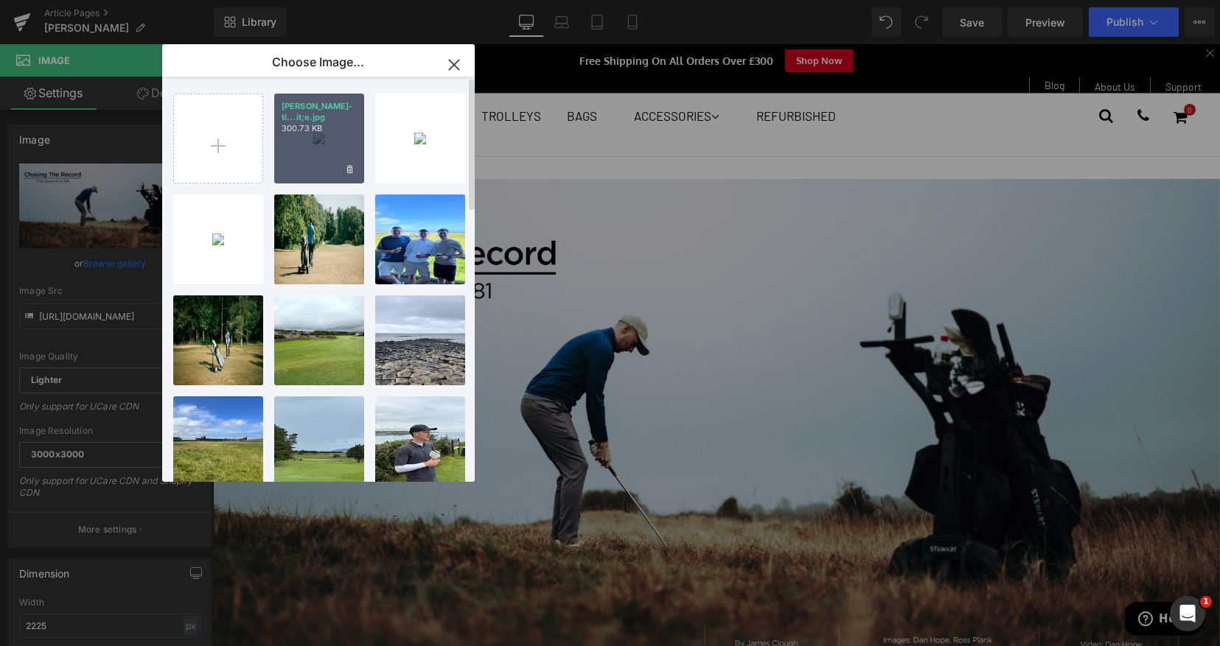
click at [339, 133] on div "[PERSON_NAME]-ti...it;e.jpg 300.73 KB" at bounding box center [319, 139] width 90 height 90
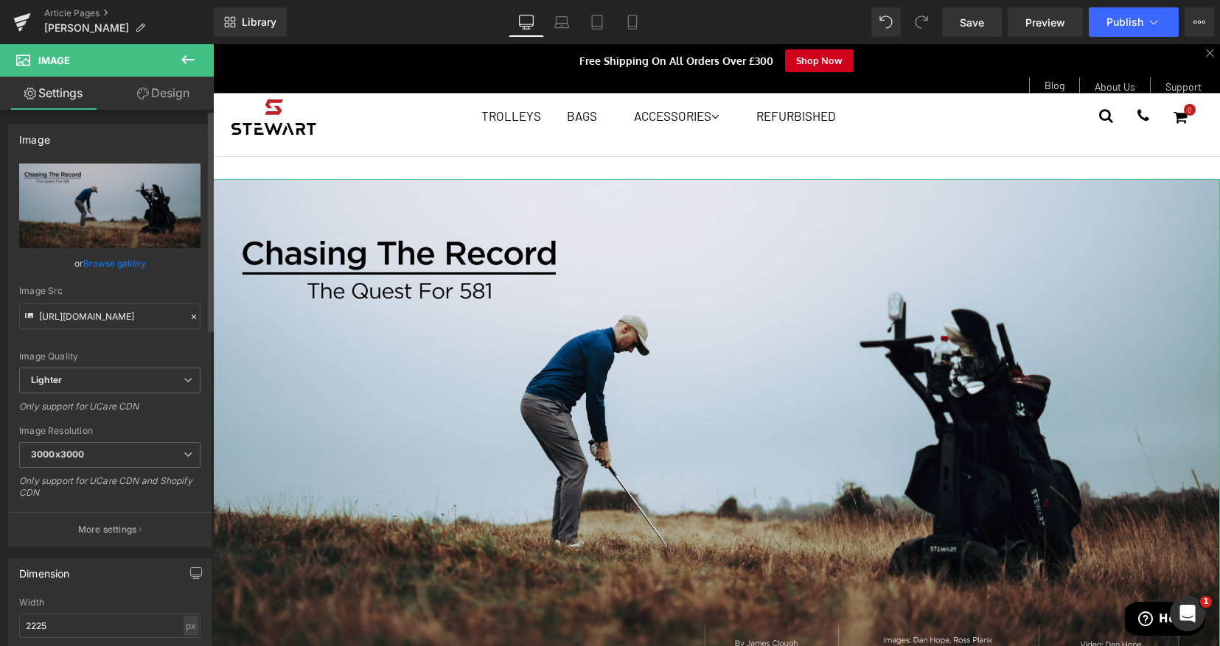
click at [116, 264] on link "Browse gallery" at bounding box center [114, 264] width 63 height 26
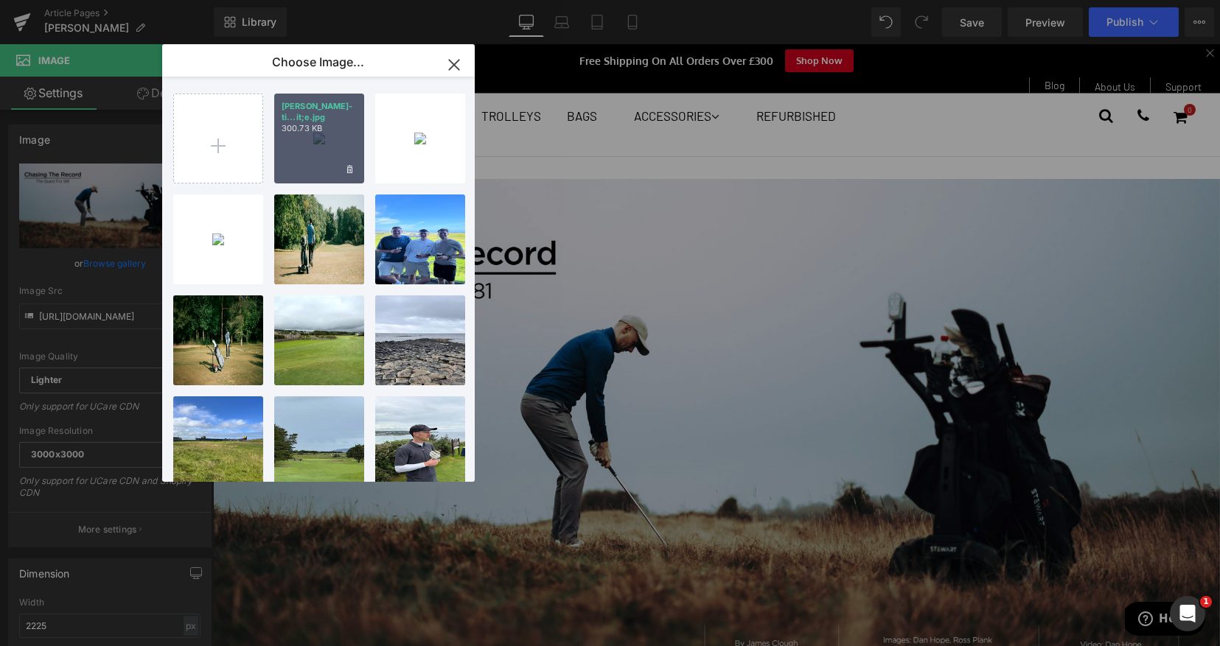
click at [304, 148] on div "[PERSON_NAME]-ti...it;e.jpg 300.73 KB" at bounding box center [319, 139] width 90 height 90
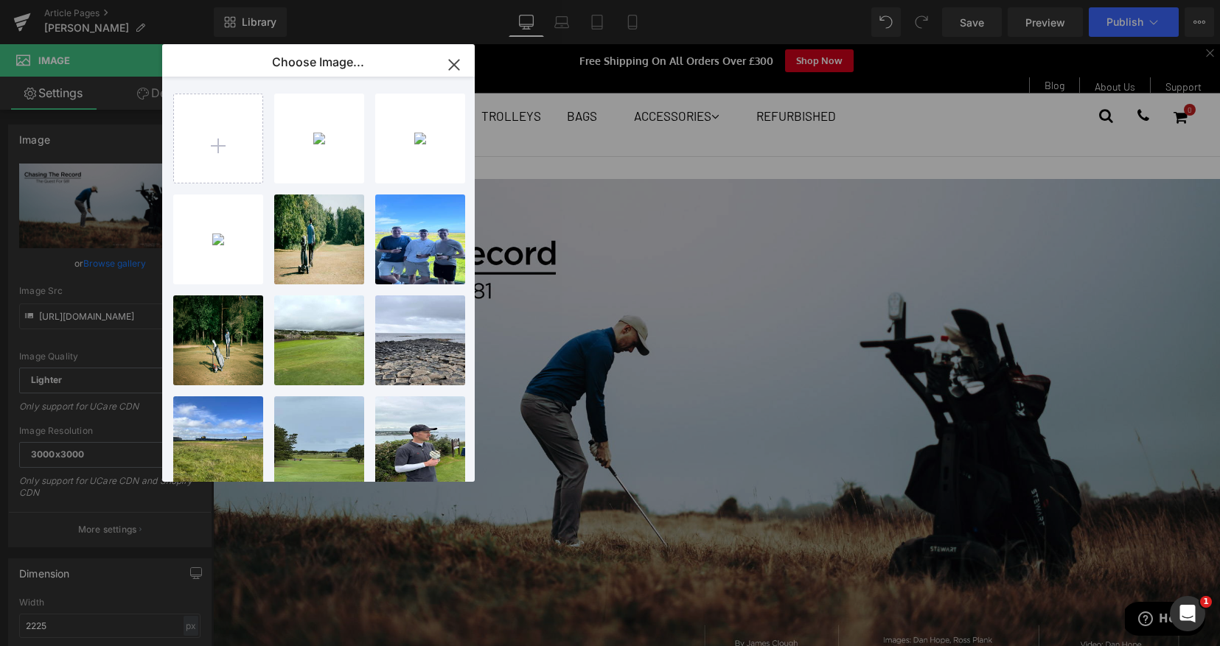
type input "[URL][DOMAIN_NAME][PERSON_NAME]"
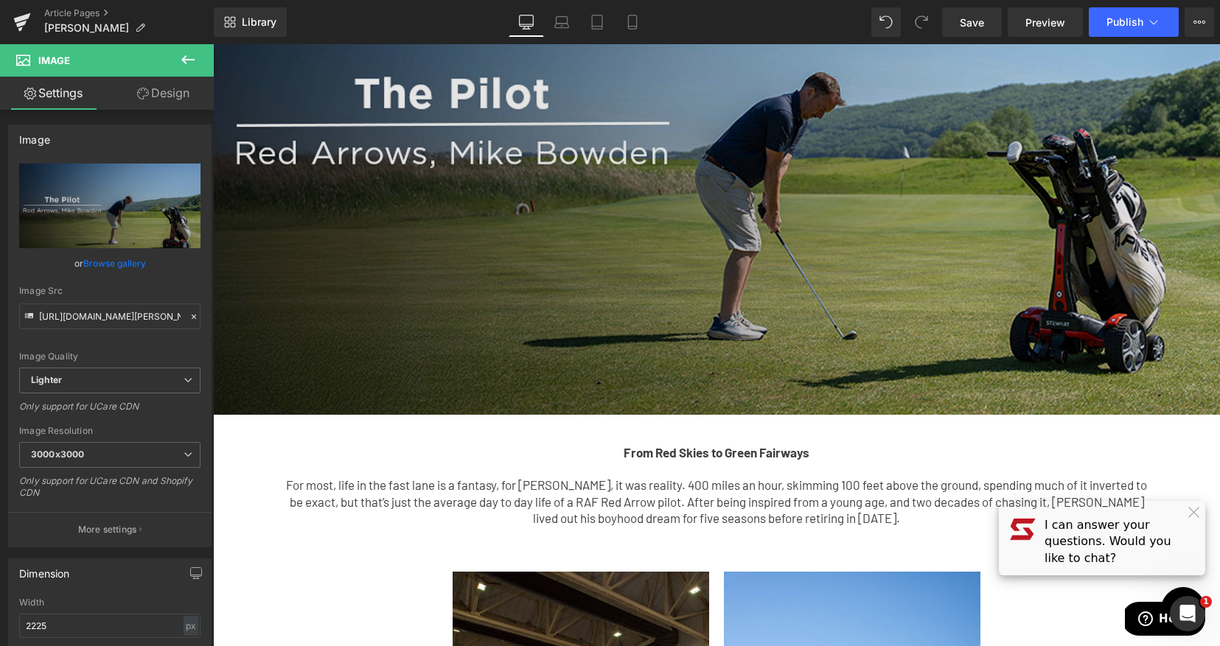
scroll to position [269, 0]
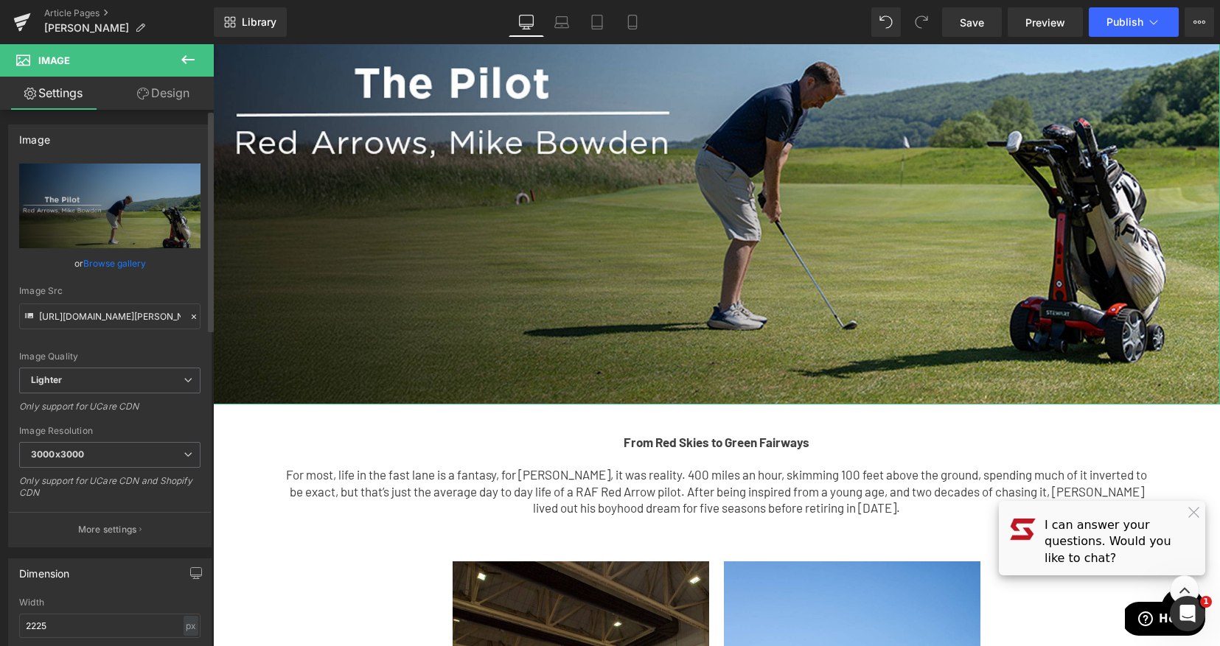
click at [129, 259] on link "Browse gallery" at bounding box center [114, 264] width 63 height 26
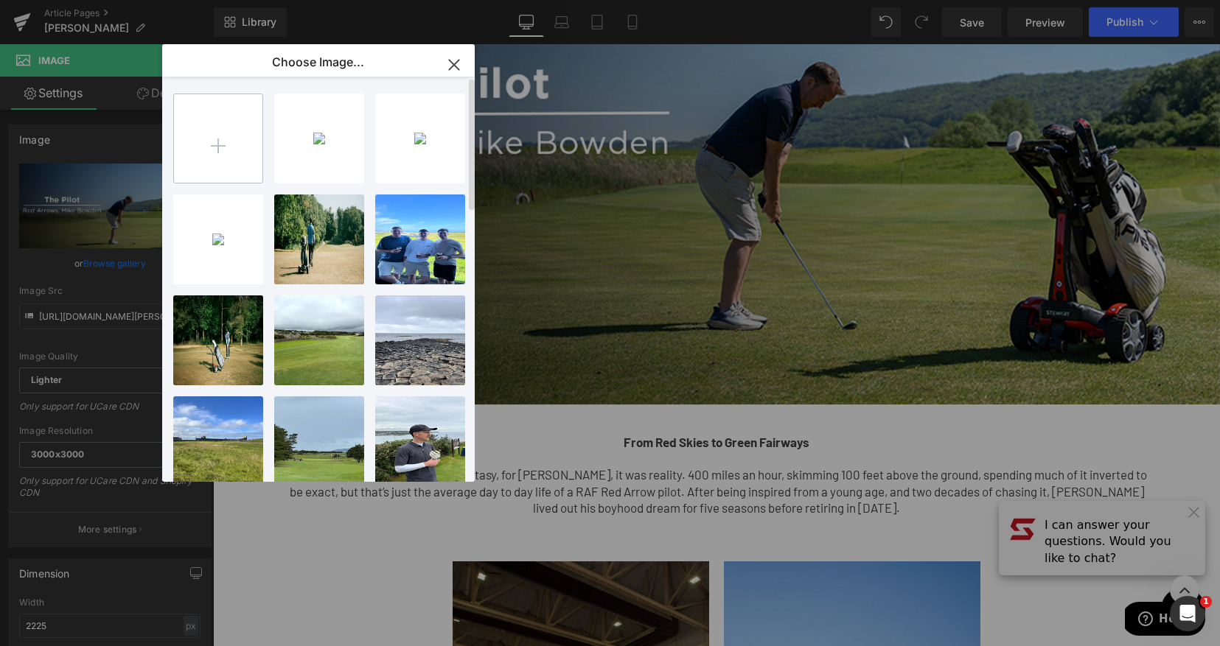
click at [223, 144] on input "file" at bounding box center [218, 138] width 88 height 88
type input "C:\fakepath\rwr.jpg"
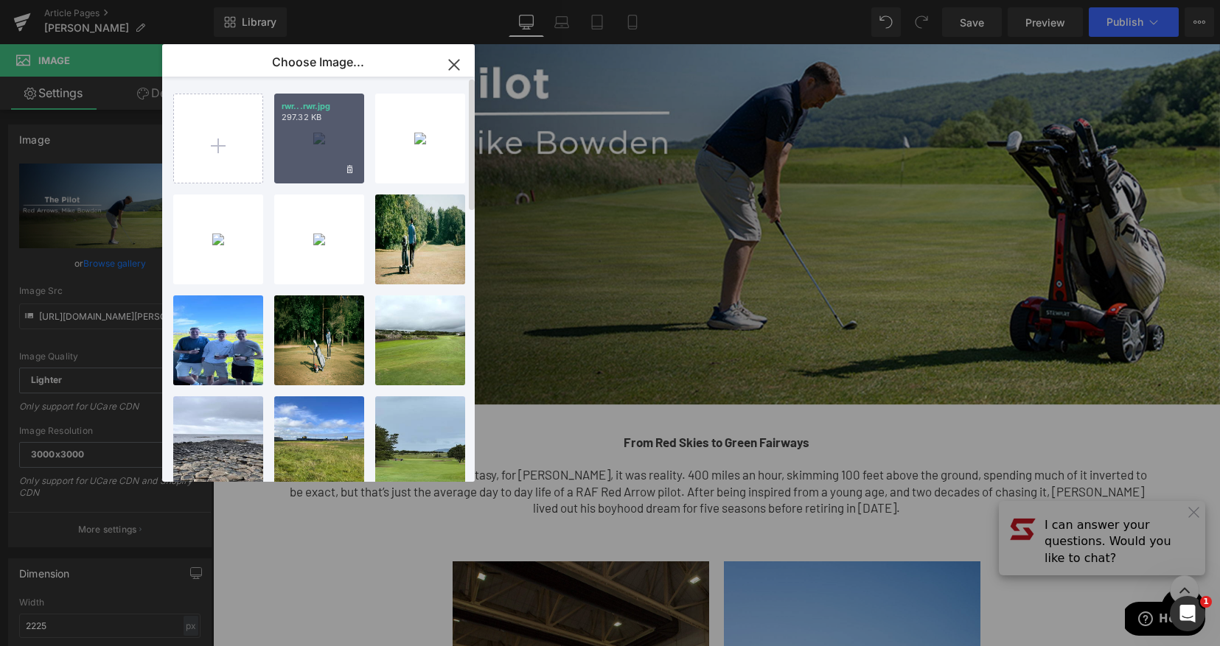
click at [332, 113] on p "297.32 KB" at bounding box center [319, 117] width 75 height 11
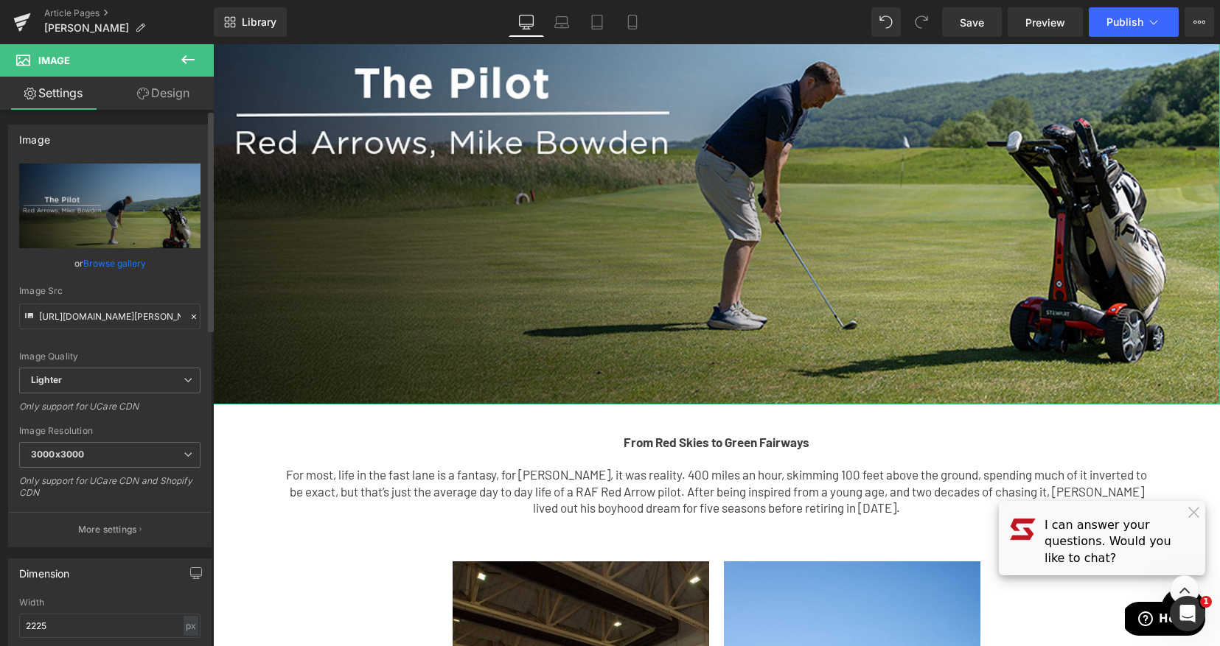
click at [117, 256] on link "Browse gallery" at bounding box center [114, 264] width 63 height 26
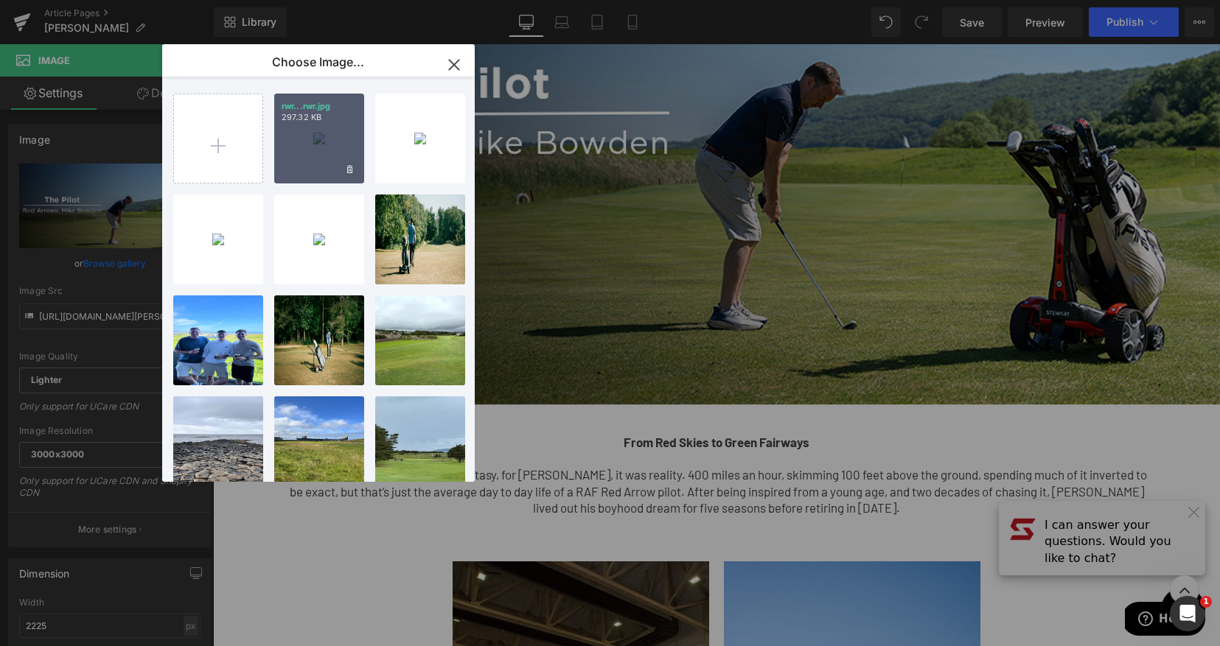
drag, startPoint x: 327, startPoint y: 117, endPoint x: 120, endPoint y: 79, distance: 210.6
click at [327, 117] on p "297.32 KB" at bounding box center [319, 117] width 75 height 11
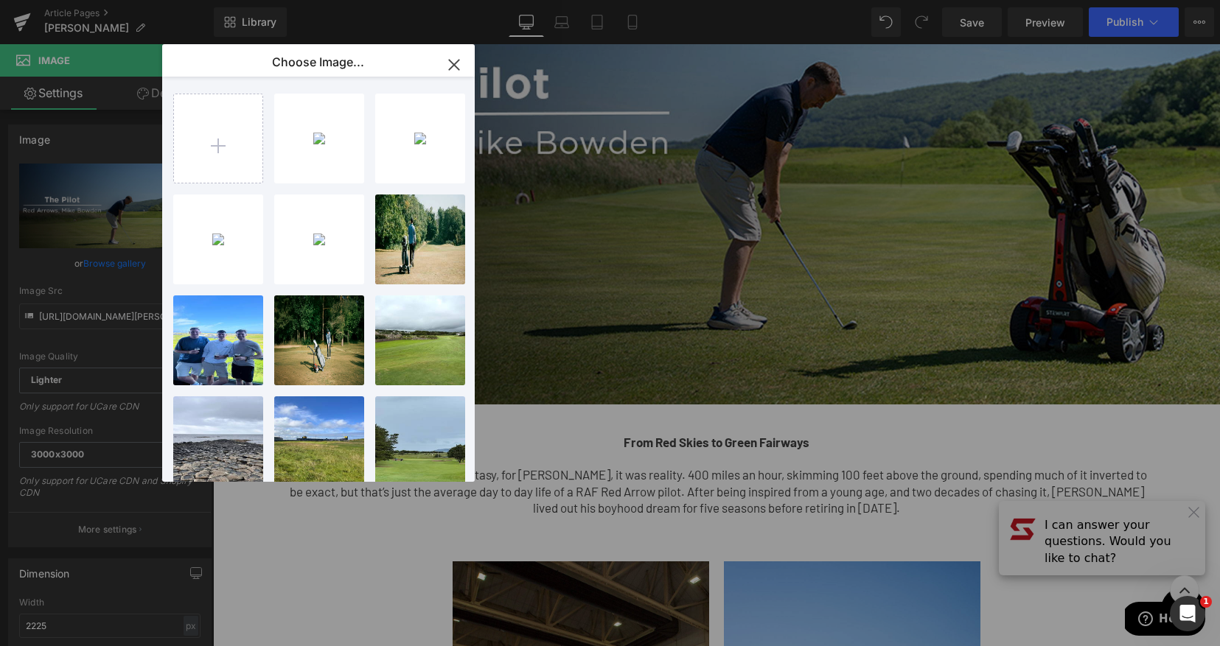
type input "[URL][DOMAIN_NAME]"
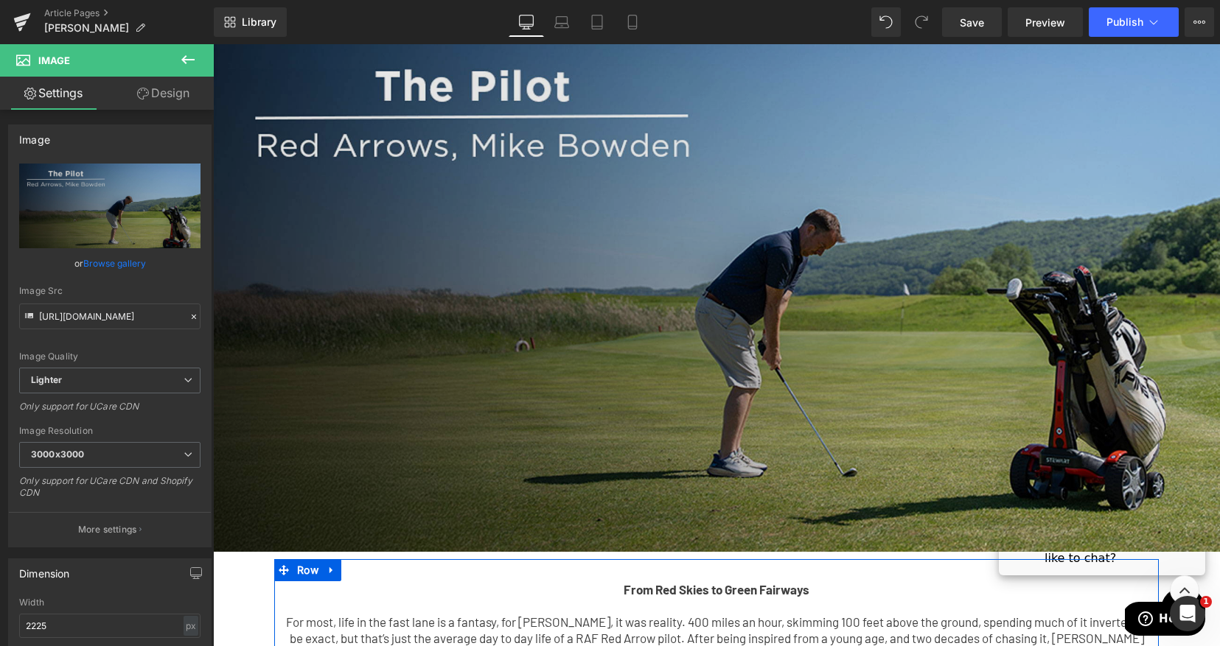
scroll to position [0, 0]
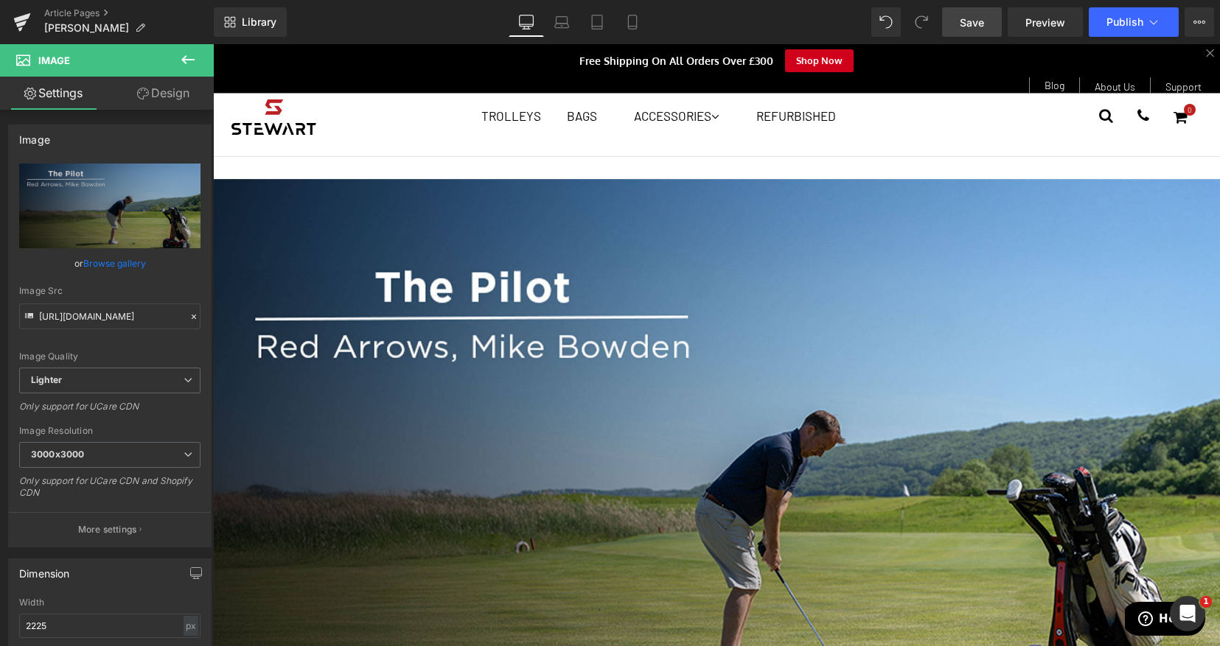
click at [981, 15] on span "Save" at bounding box center [971, 22] width 24 height 15
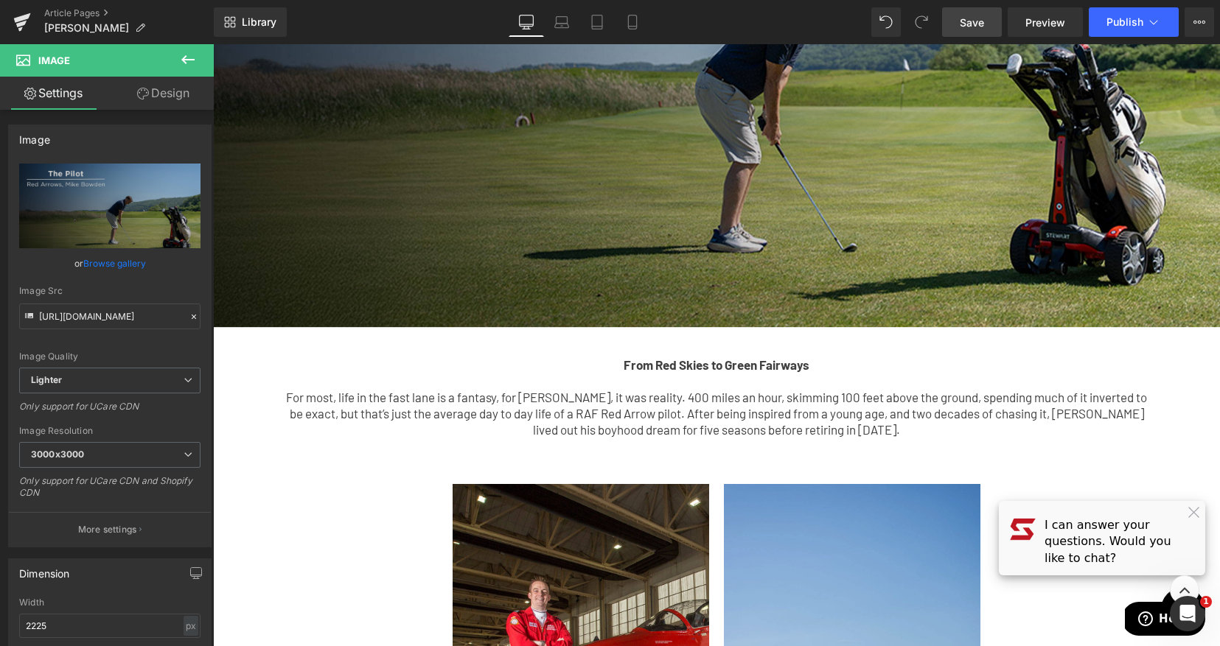
scroll to position [713, 0]
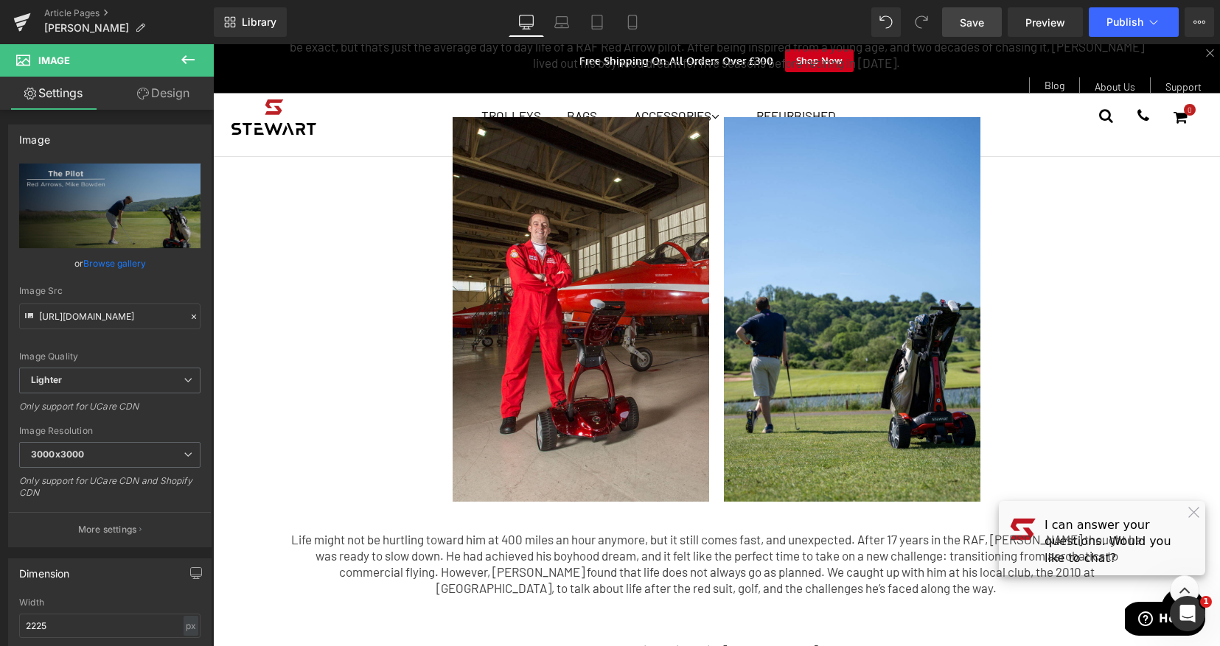
click at [982, 12] on link "Save" at bounding box center [972, 21] width 60 height 29
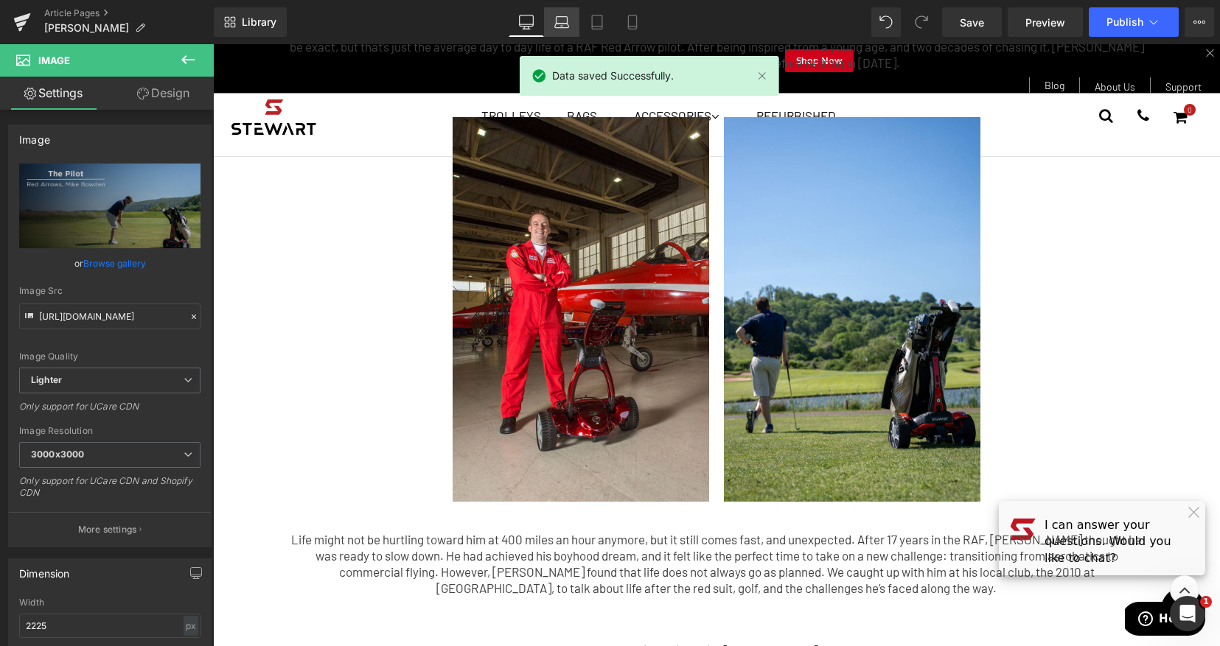
click at [566, 17] on icon at bounding box center [561, 22] width 15 height 15
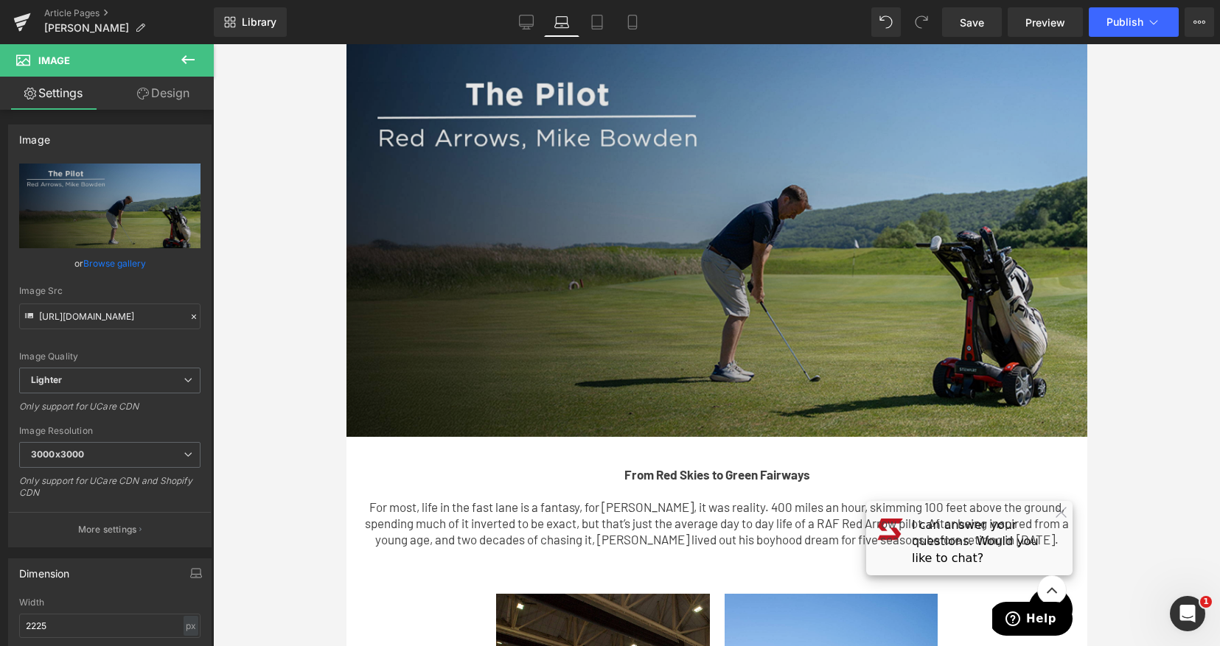
scroll to position [0, 0]
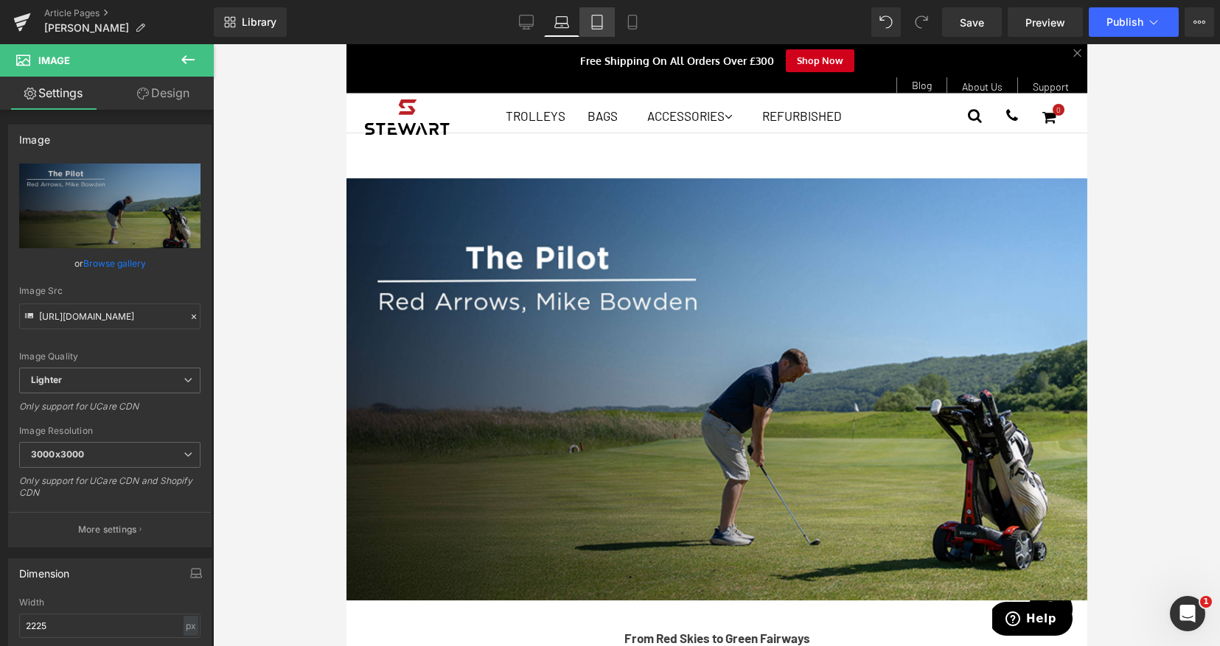
click at [594, 24] on icon at bounding box center [597, 22] width 15 height 15
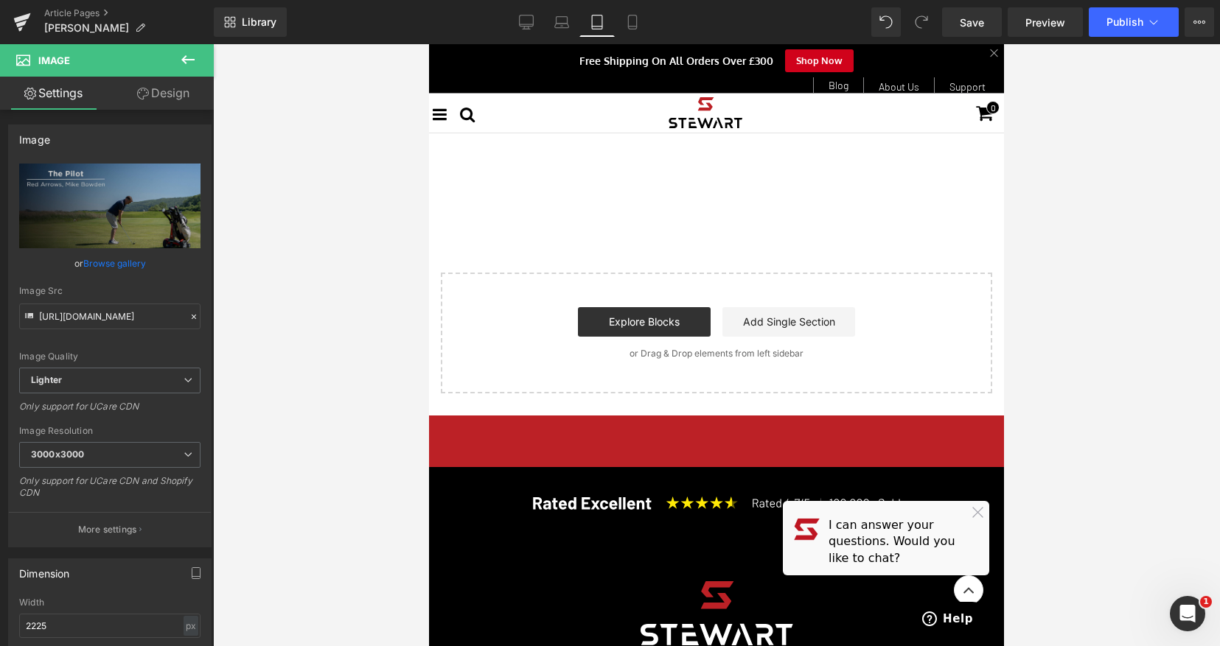
scroll to position [1178, 0]
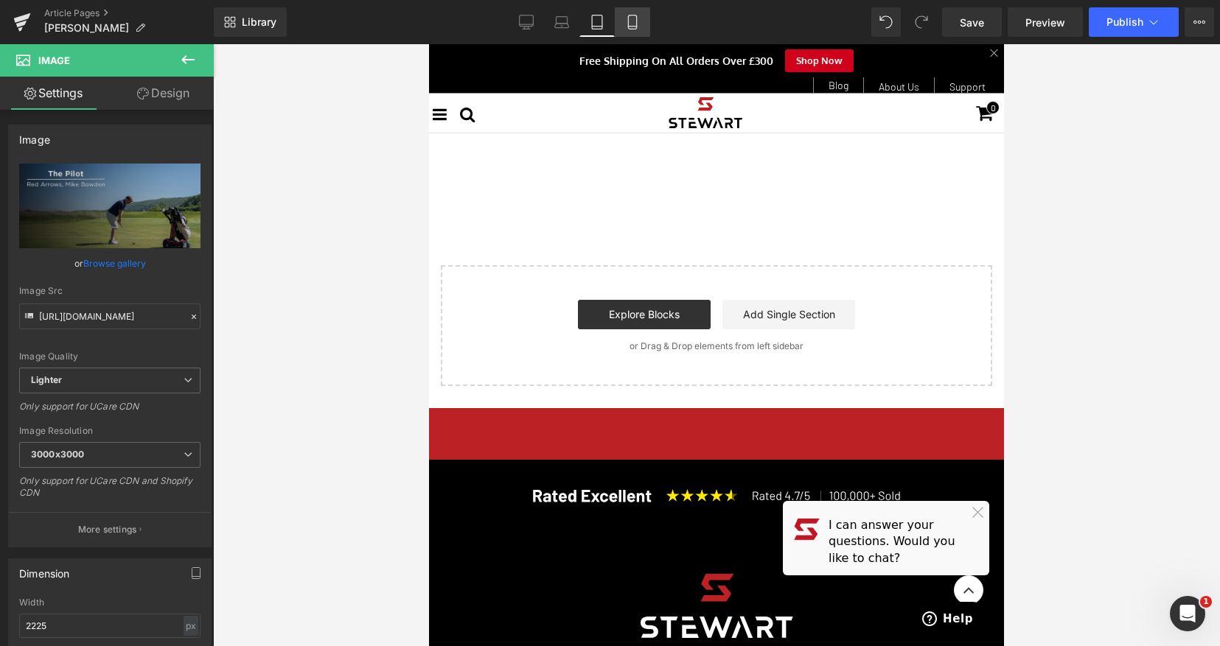
click at [640, 13] on link "Mobile" at bounding box center [632, 21] width 35 height 29
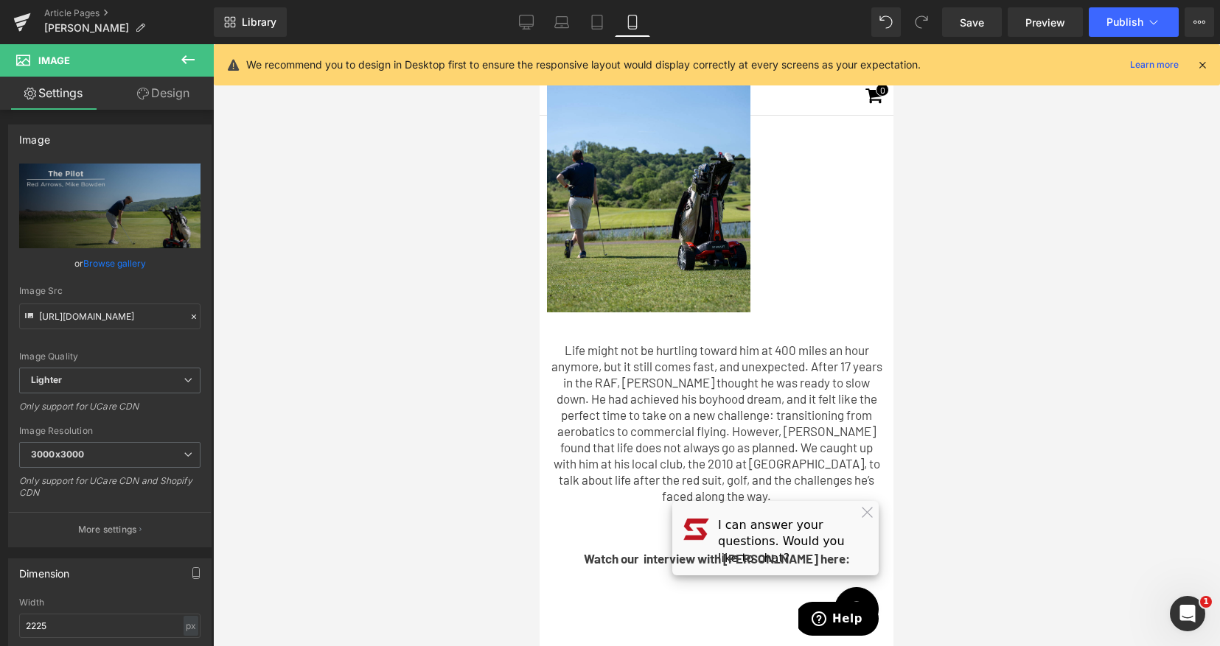
scroll to position [456, 0]
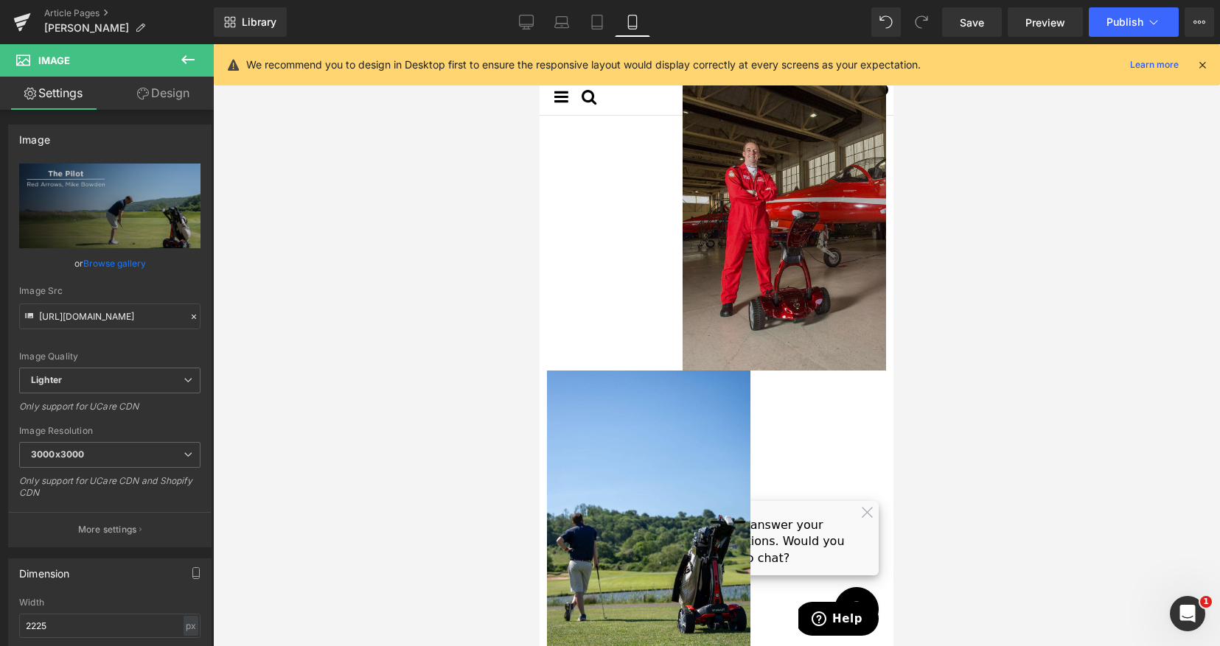
click at [746, 320] on img at bounding box center [783, 218] width 203 height 305
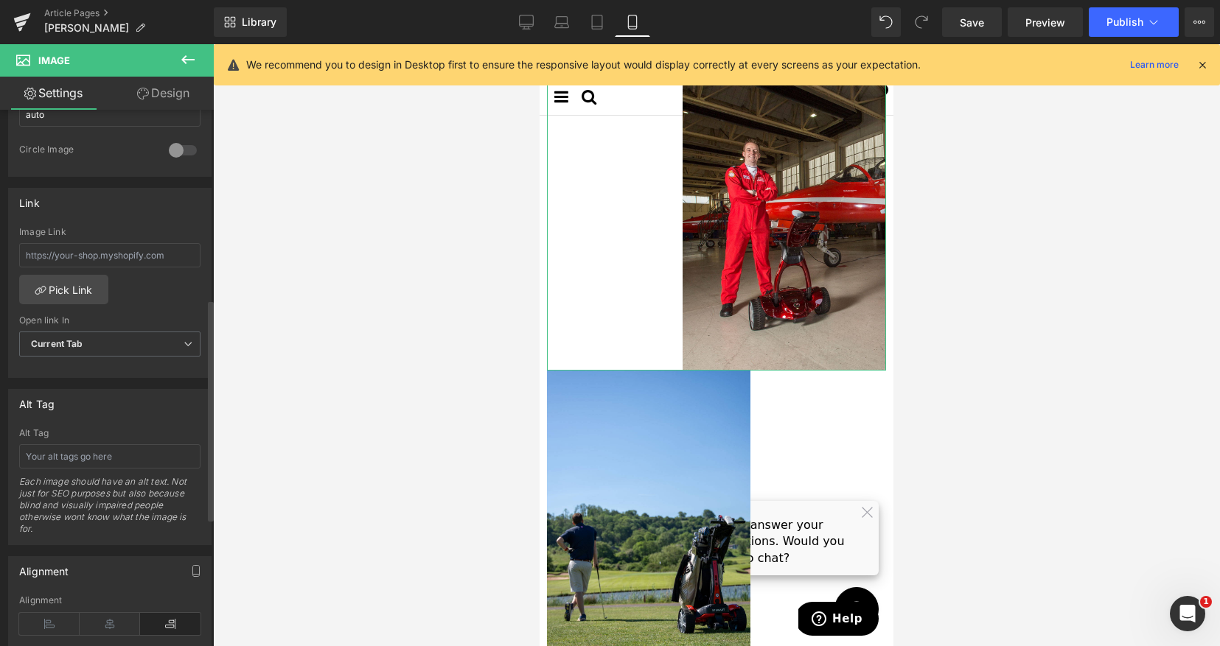
scroll to position [771, 0]
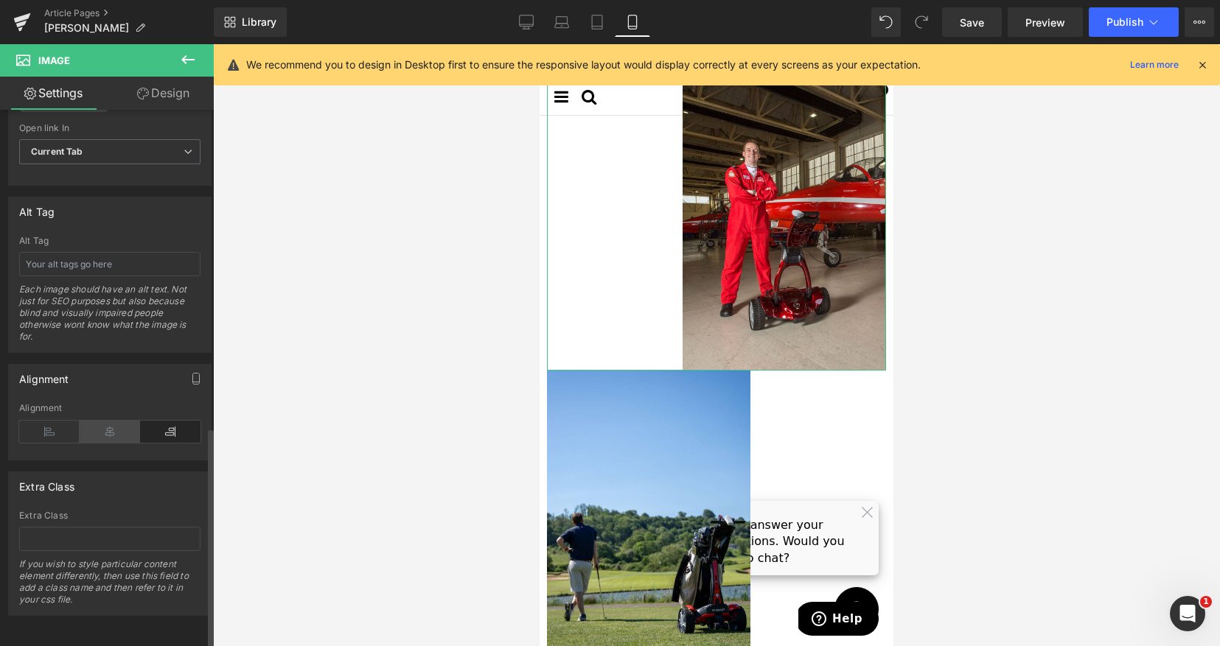
click at [108, 421] on icon at bounding box center [110, 432] width 60 height 22
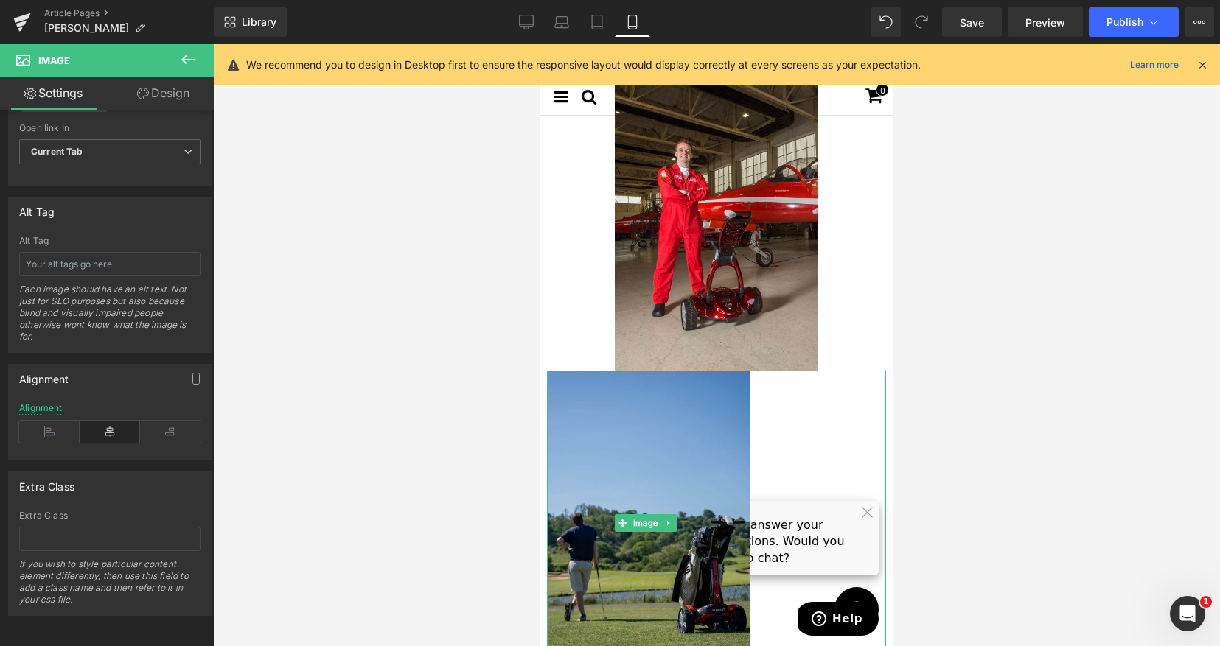
click at [611, 443] on img at bounding box center [648, 523] width 203 height 305
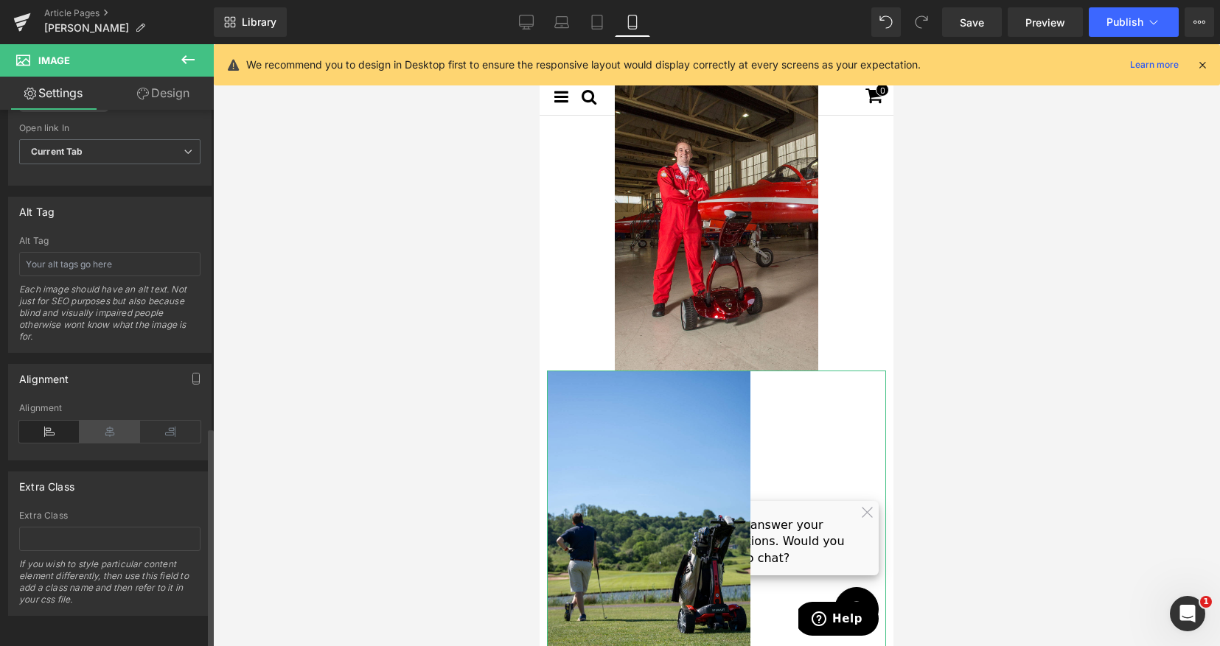
click at [110, 421] on icon at bounding box center [110, 432] width 60 height 22
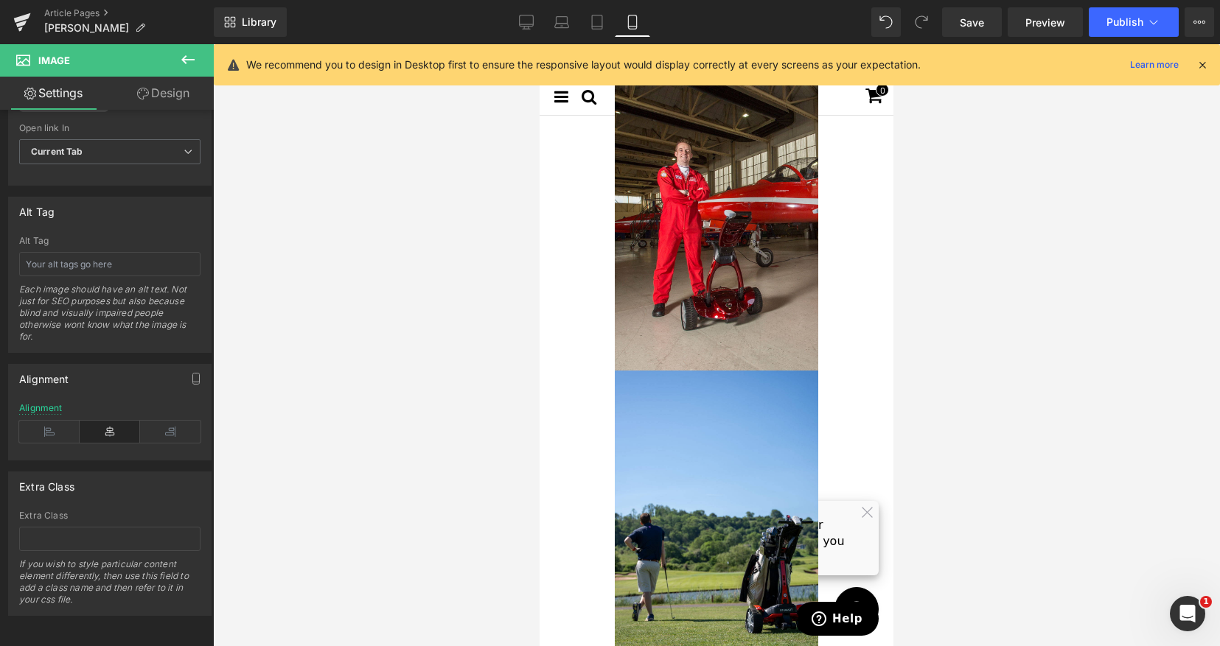
click at [1020, 388] on div at bounding box center [716, 345] width 1007 height 602
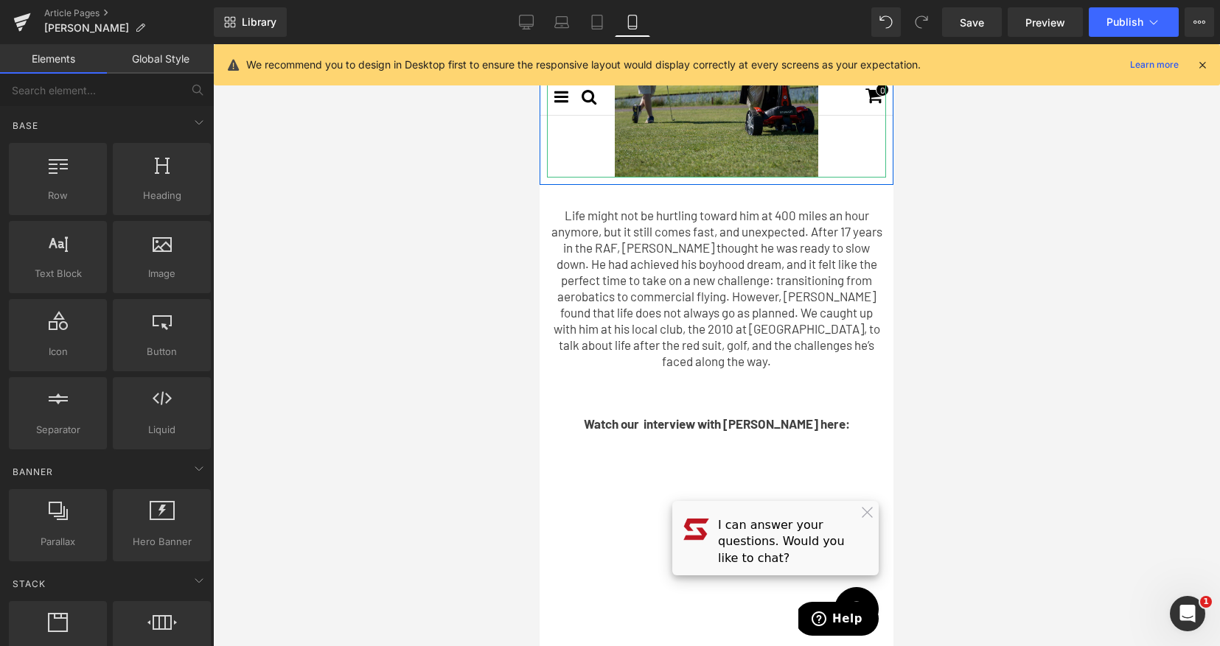
scroll to position [436, 0]
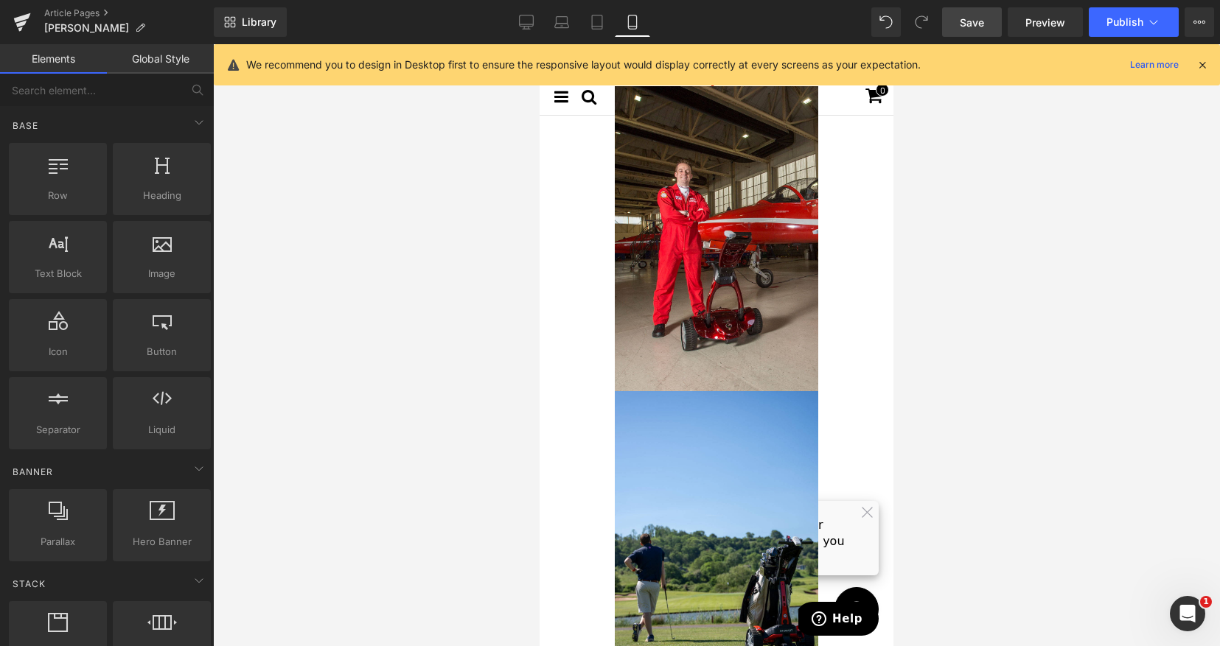
click at [965, 20] on span "Save" at bounding box center [971, 22] width 24 height 15
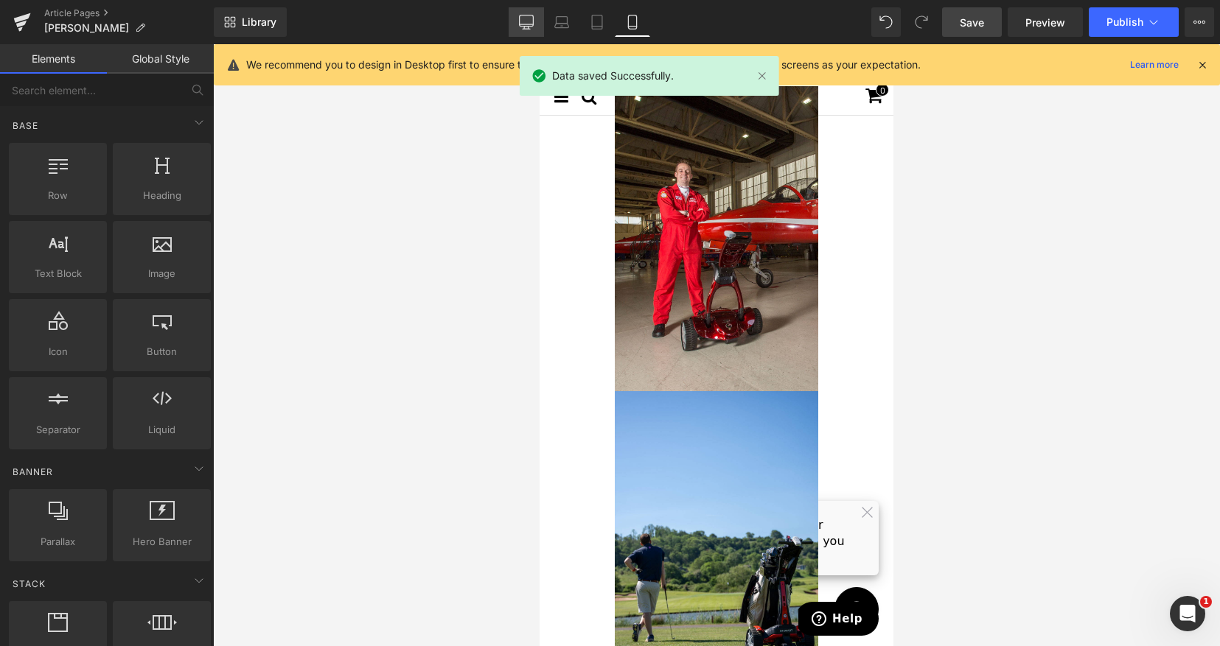
click at [536, 23] on link "Desktop" at bounding box center [525, 21] width 35 height 29
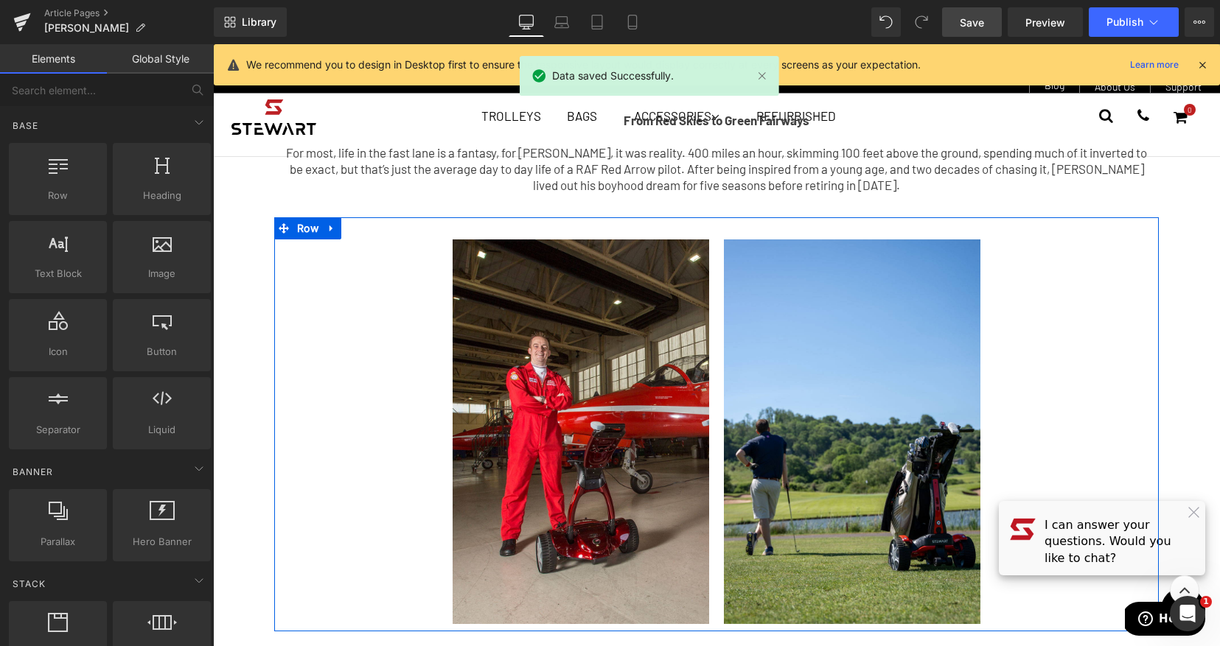
scroll to position [623, 0]
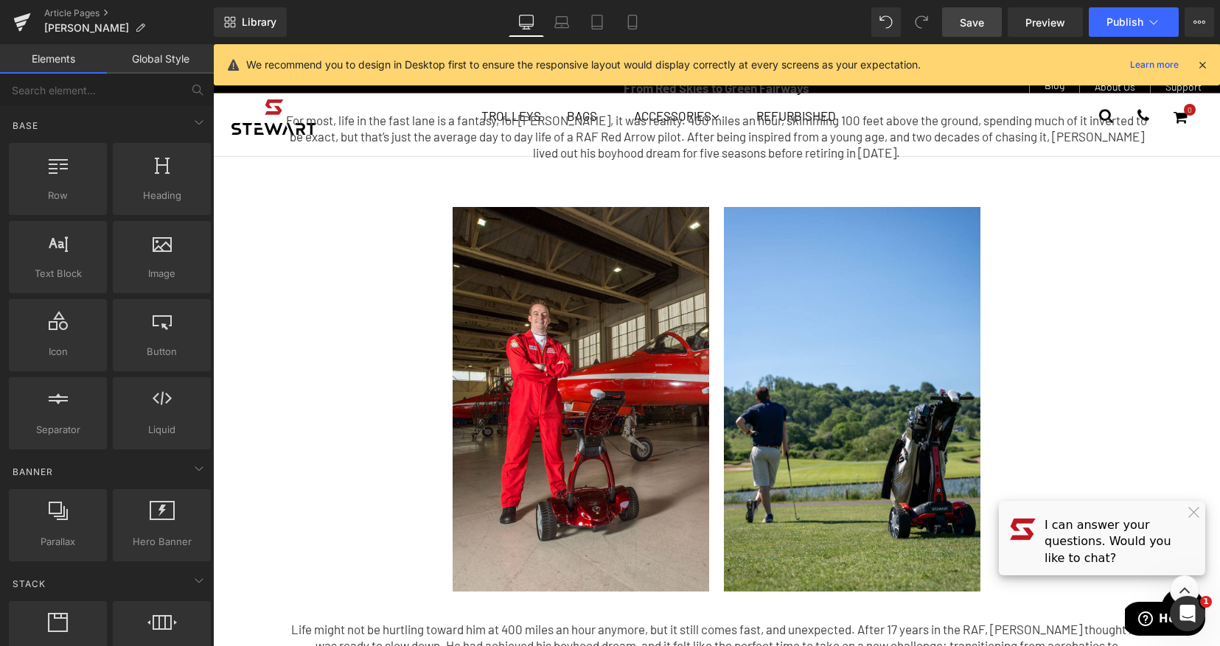
click at [1205, 66] on icon at bounding box center [1201, 64] width 13 height 13
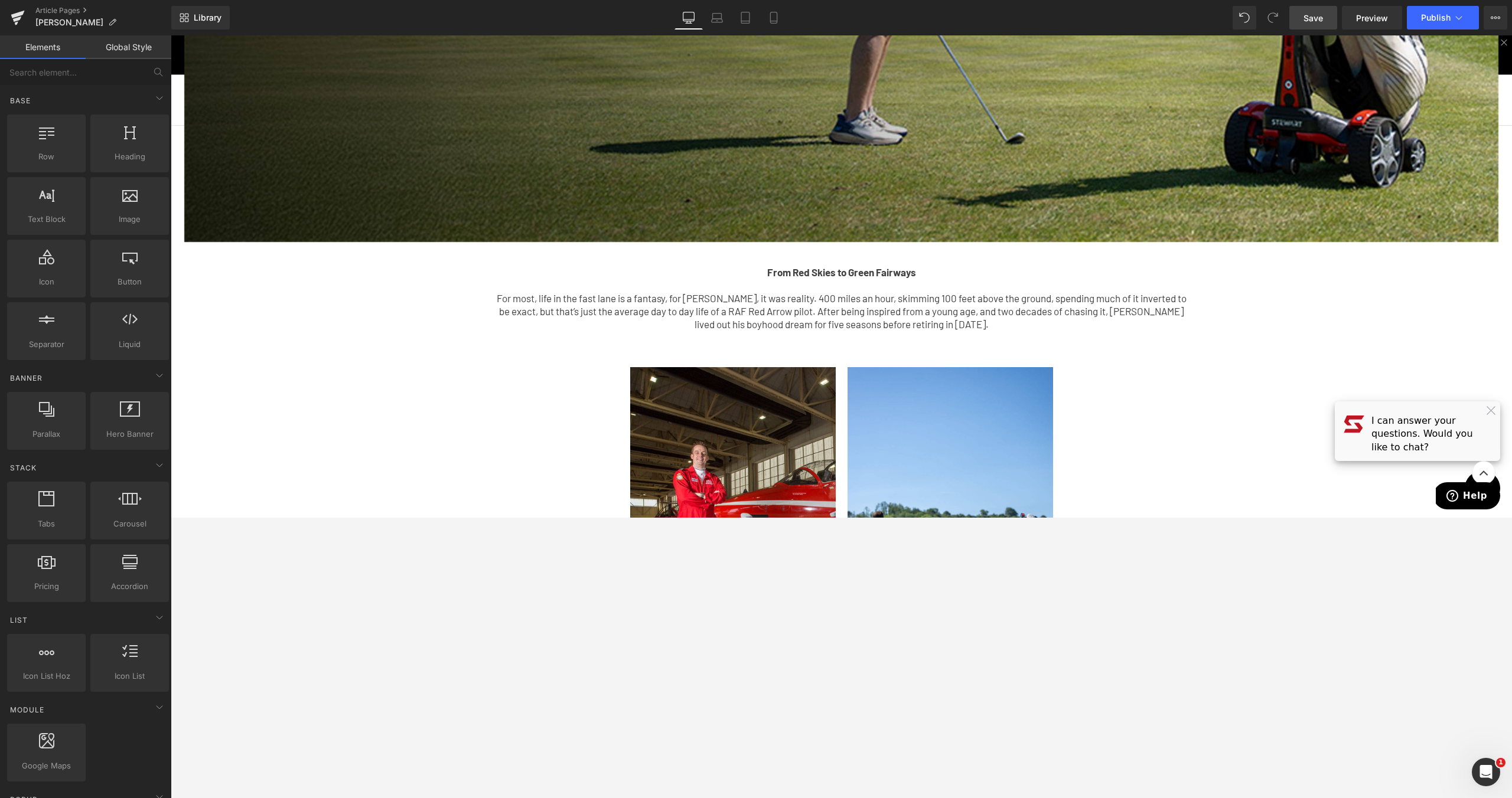
scroll to position [585, 0]
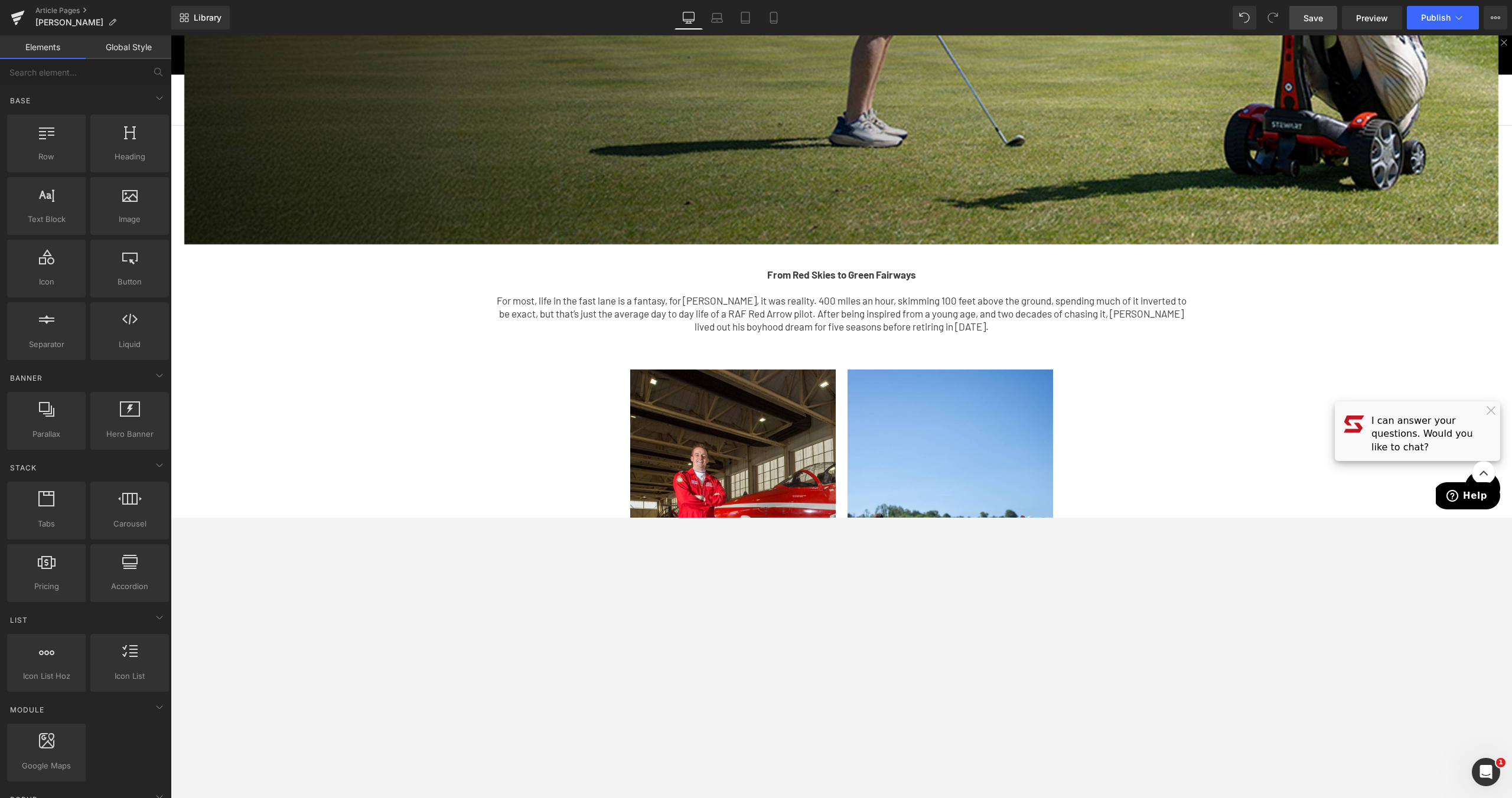
click at [977, 409] on div "Image Row From Red Skies to Green Fairways For most, life in the fast lane is a…" at bounding box center [841, 422] width 1341 height 1889
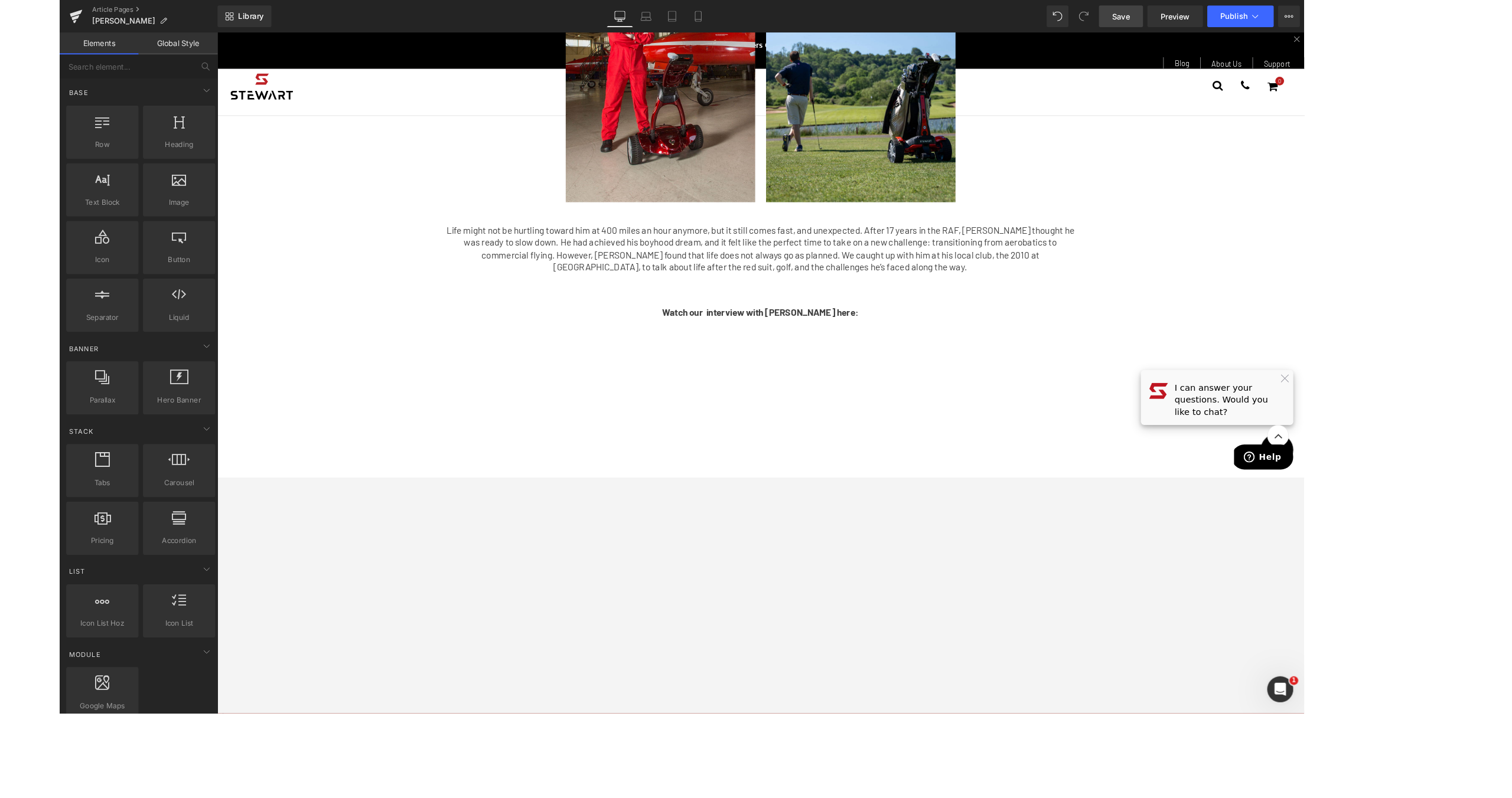
scroll to position [1042, 0]
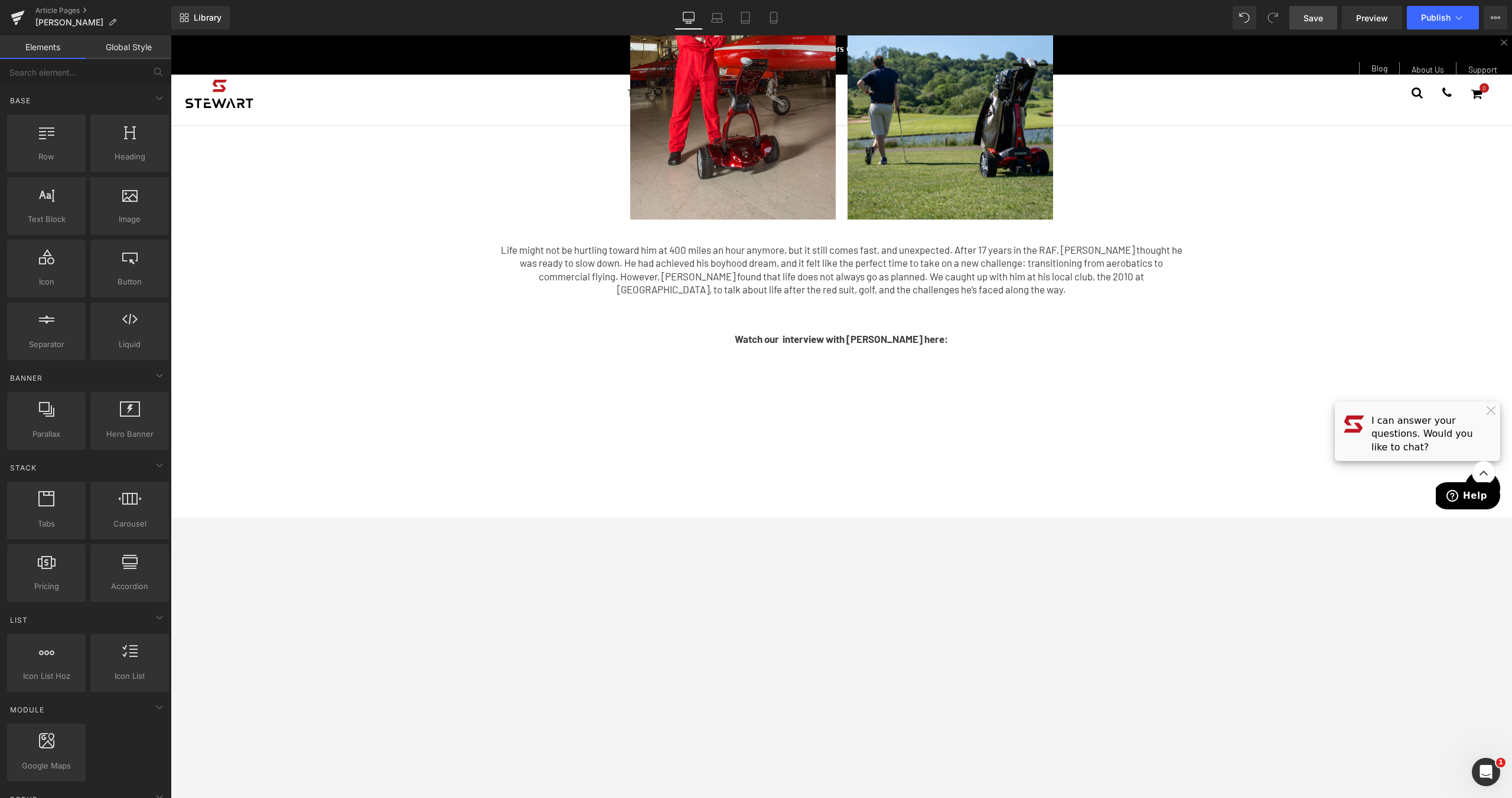
drag, startPoint x: 1332, startPoint y: 534, endPoint x: 1341, endPoint y: 538, distance: 9.8
click at [977, 518] on div at bounding box center [841, 417] width 1341 height 763
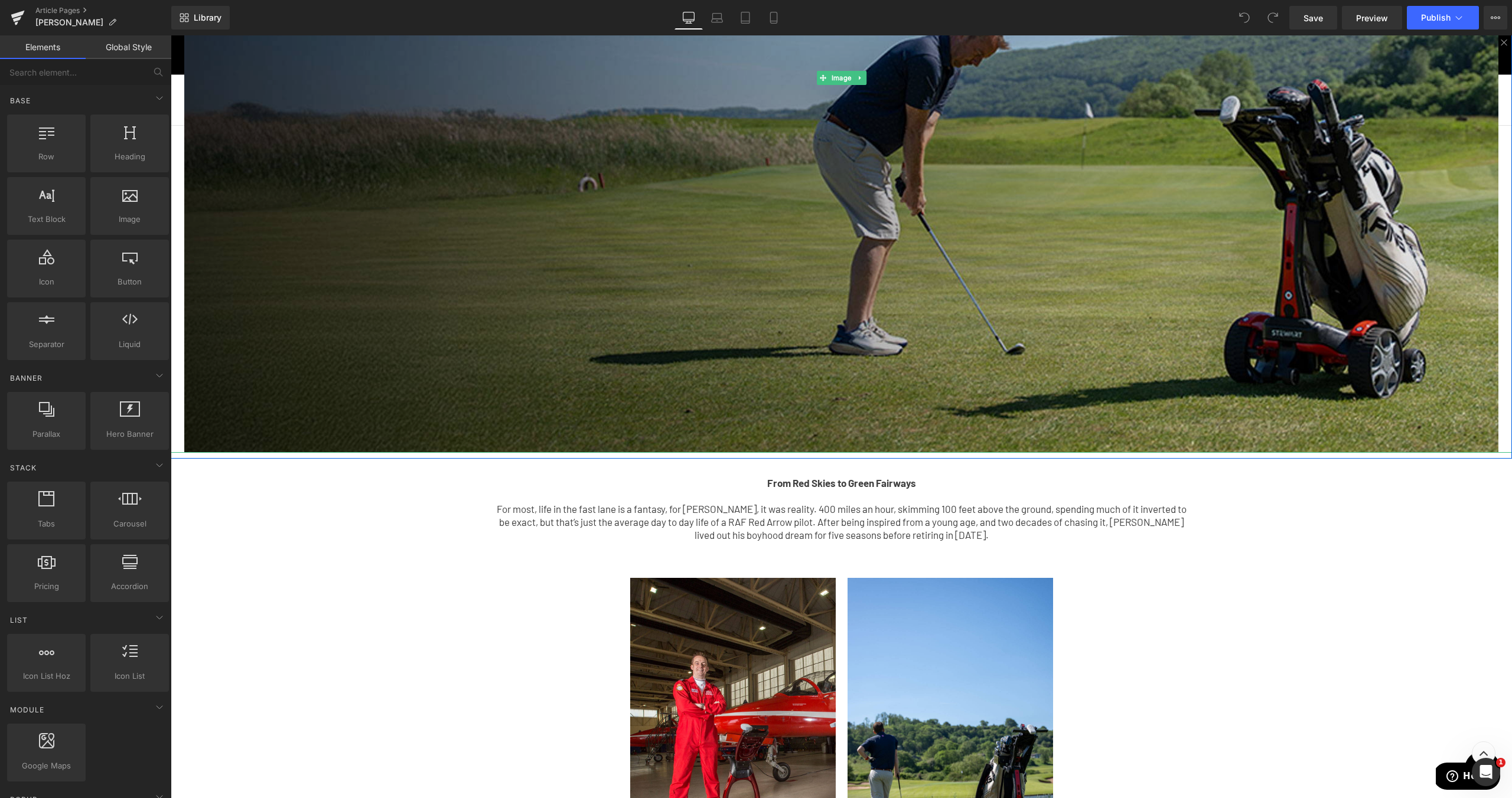
scroll to position [197, 0]
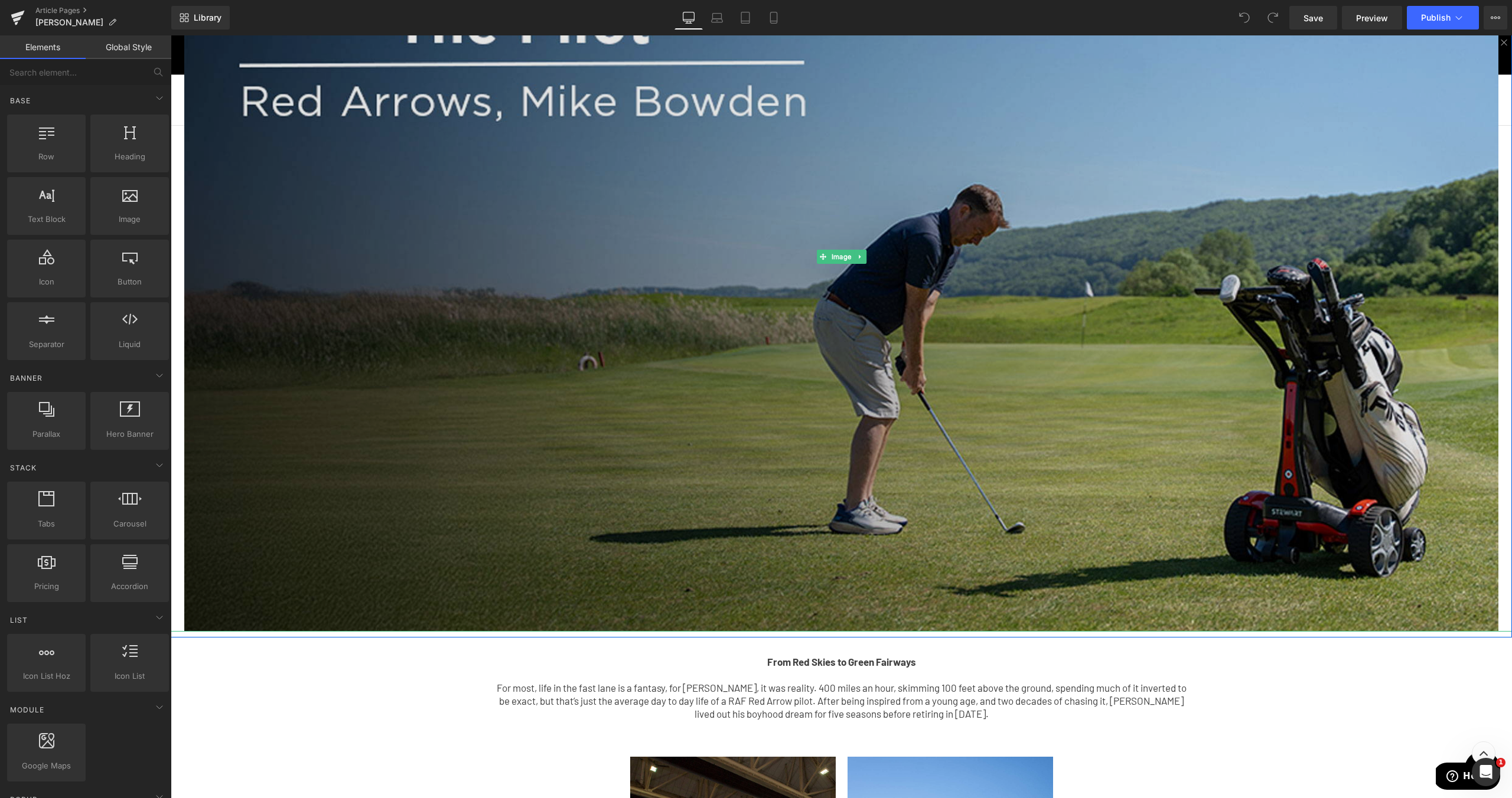
click at [752, 327] on img at bounding box center [841, 256] width 1314 height 749
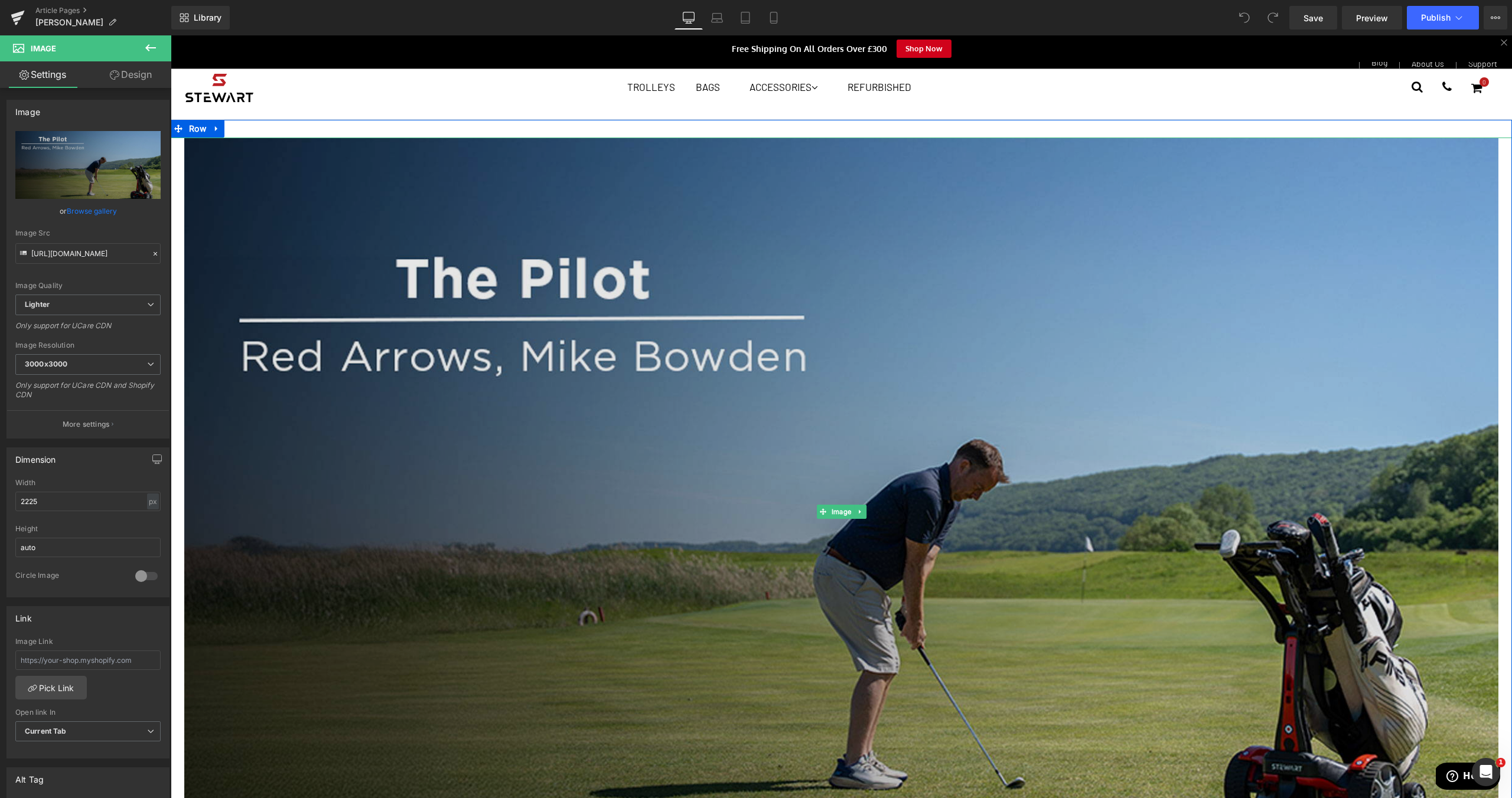
scroll to position [0, 0]
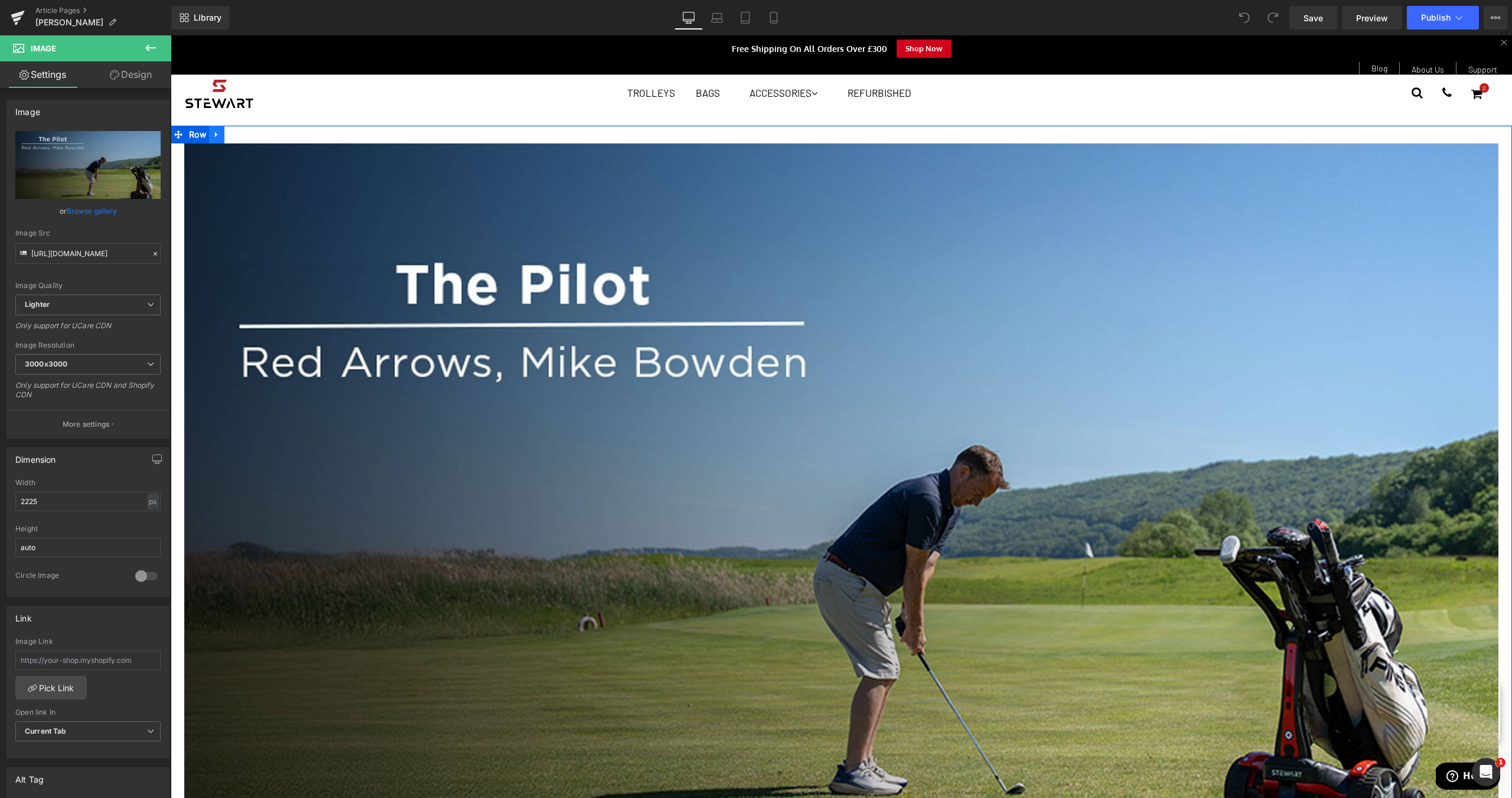
click at [210, 129] on link at bounding box center [216, 135] width 15 height 18
click at [244, 135] on icon at bounding box center [248, 135] width 8 height 8
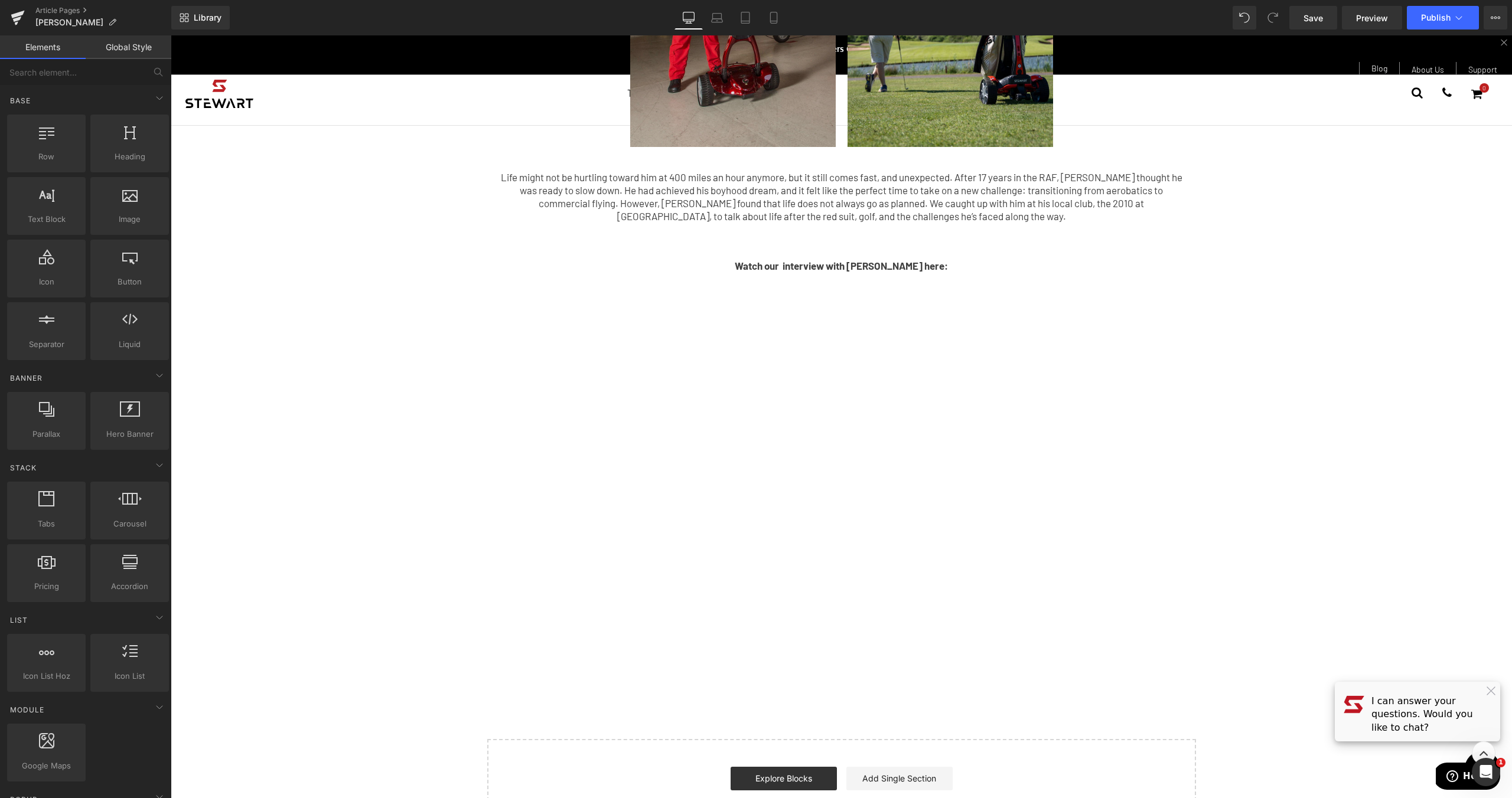
scroll to position [361, 0]
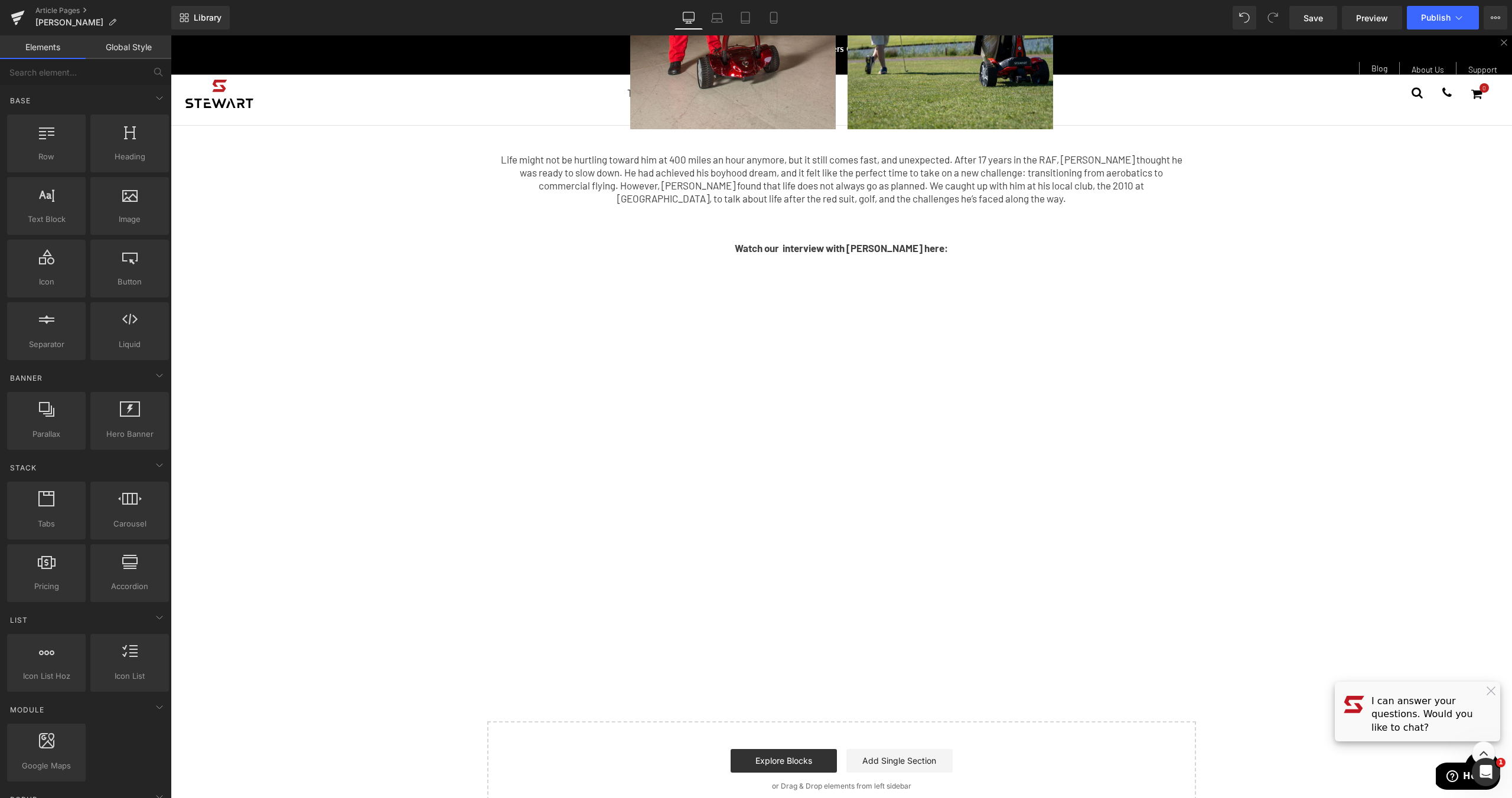
click at [1258, 400] on div "From Red Skies to Green Fairways For most, life in the fast lane is a fantasy, …" at bounding box center [841, 260] width 1341 height 1117
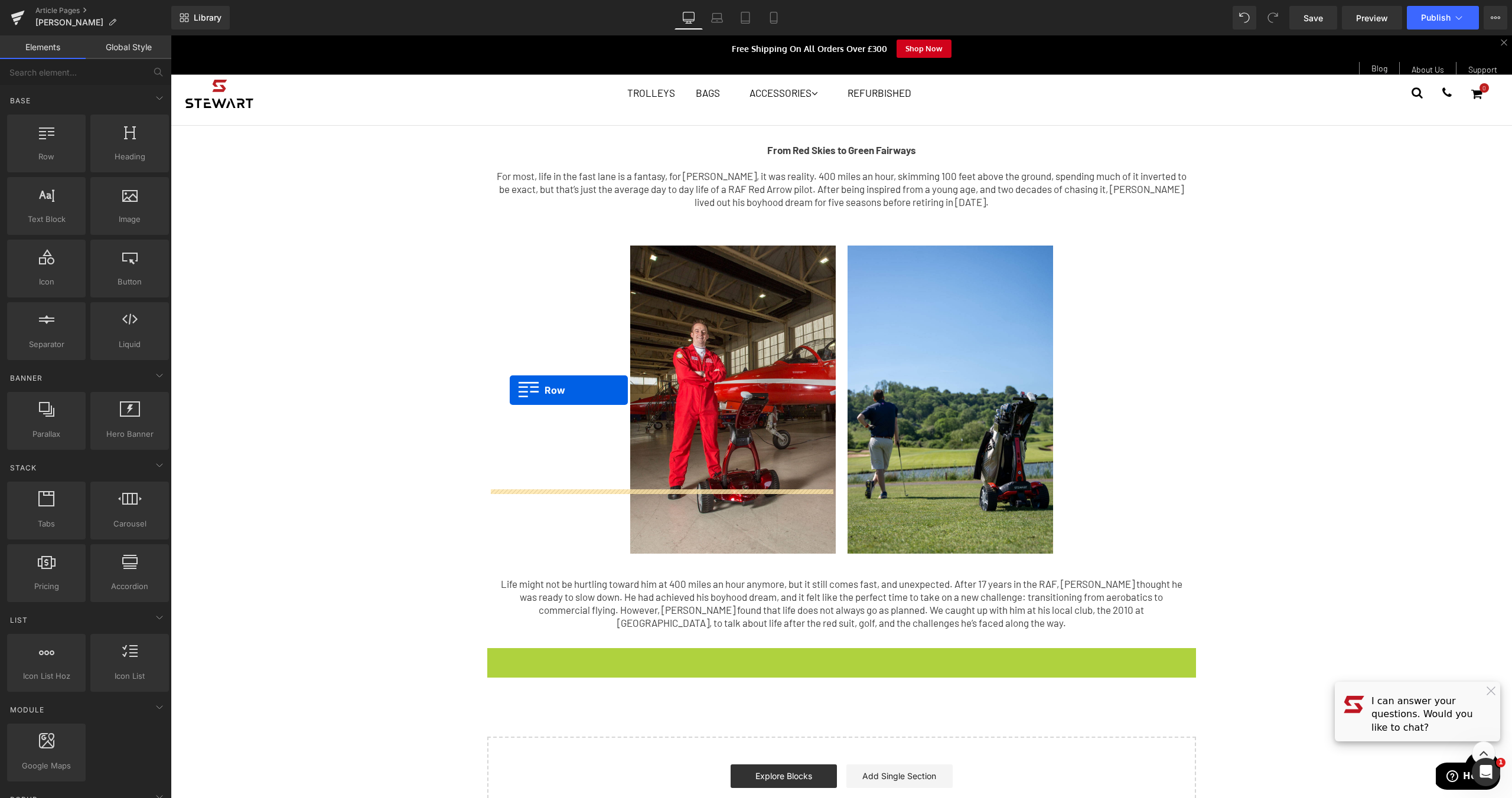
scroll to position [14, 0]
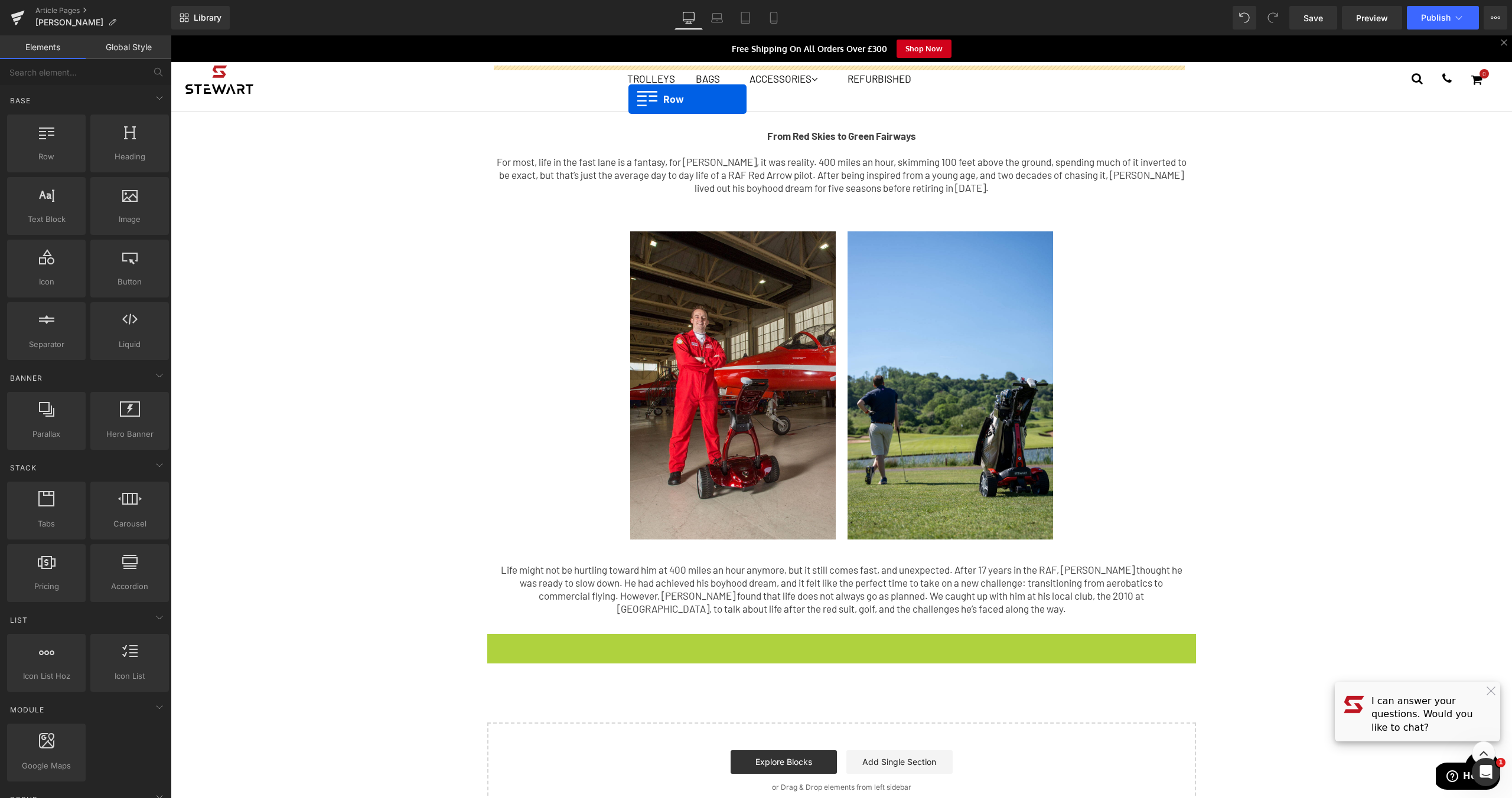
drag, startPoint x: 492, startPoint y: 237, endPoint x: 628, endPoint y: 99, distance: 193.8
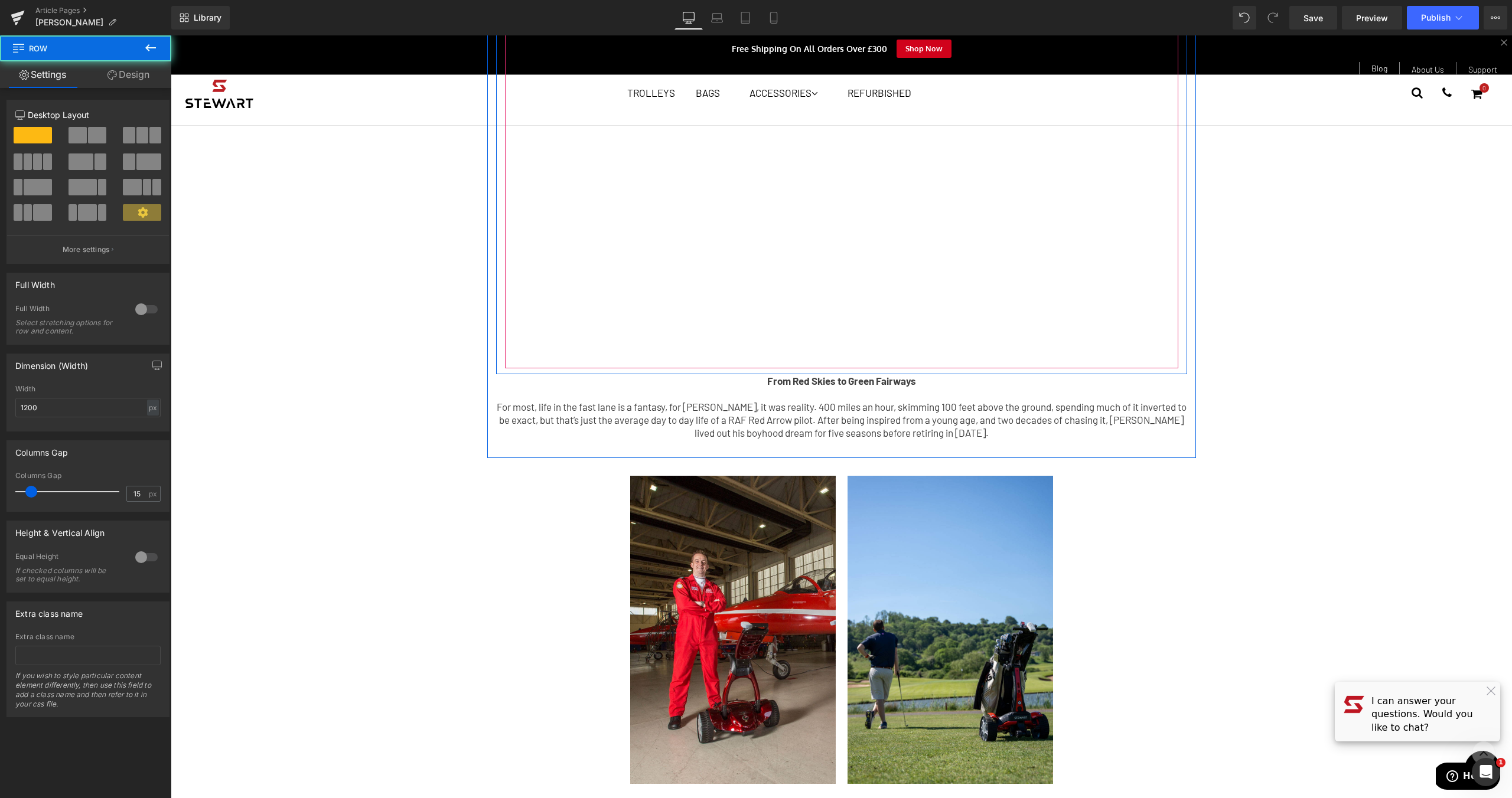
scroll to position [228, 0]
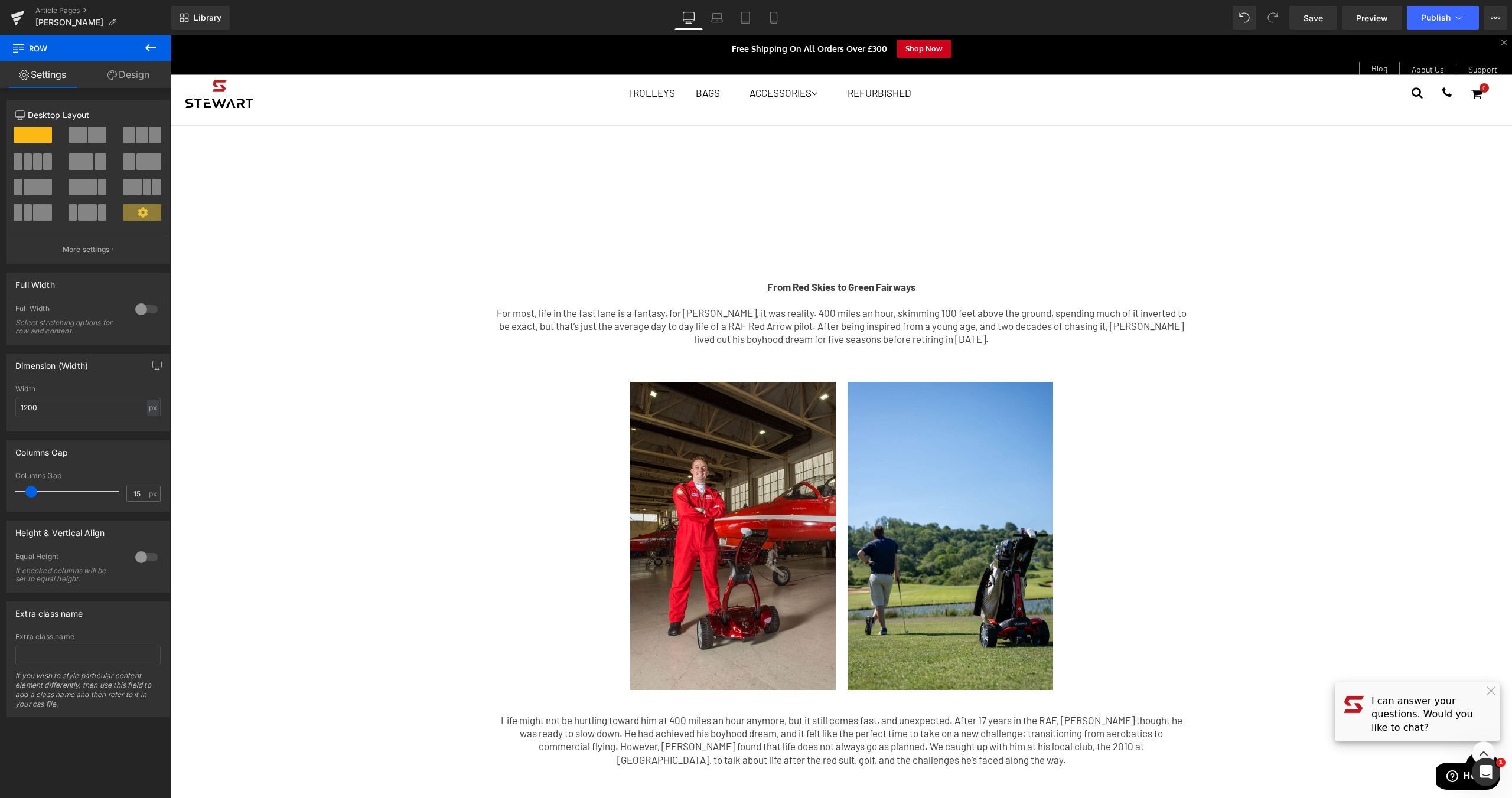
click at [1238, 405] on div "Watch our interview with Mike here: Text Block Youtube Row From Red Skies to Gr…" at bounding box center [841, 388] width 1341 height 1107
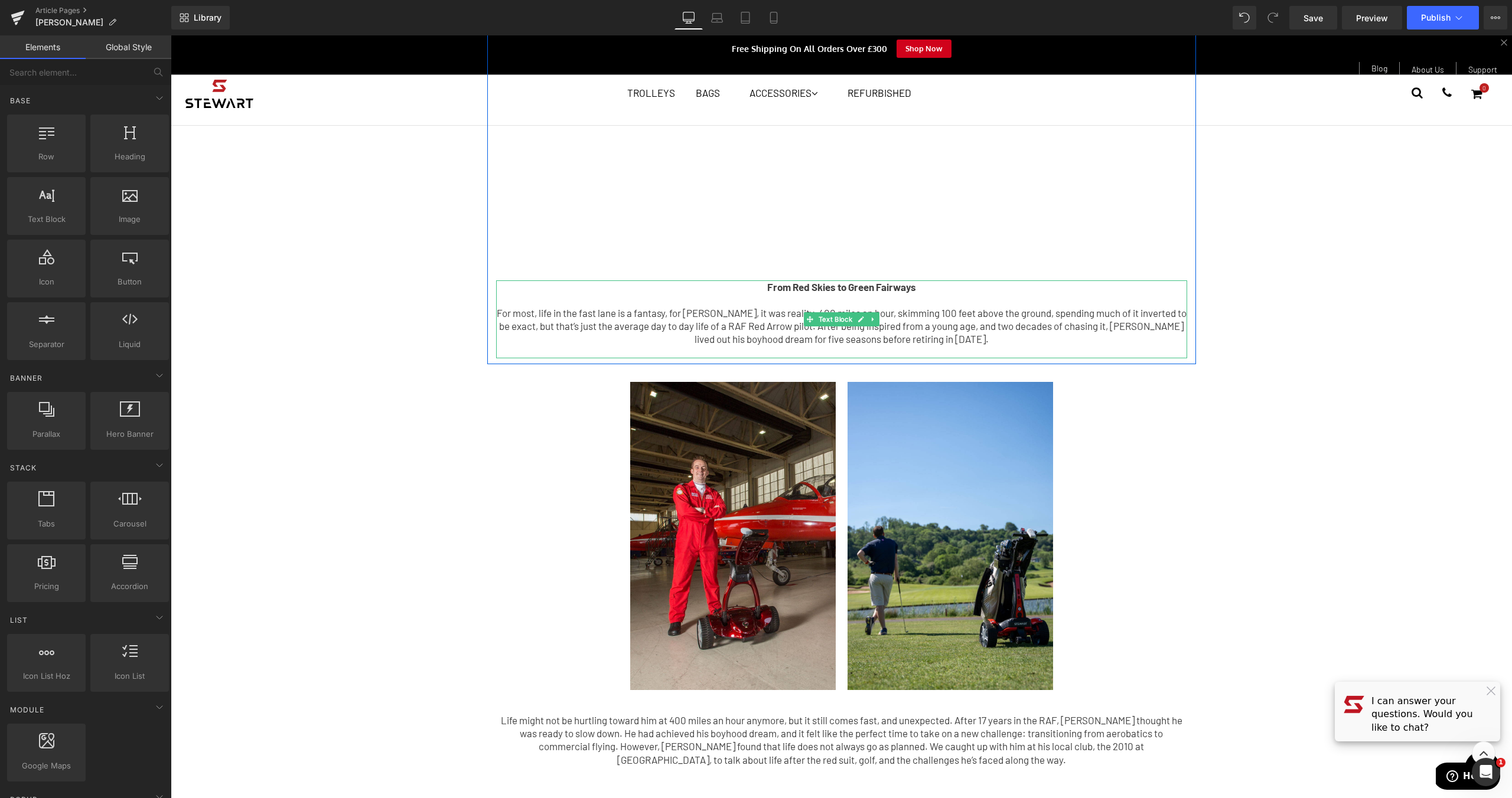
click at [872, 284] on strong "From Red Skies to Green Fairways" at bounding box center [841, 287] width 149 height 12
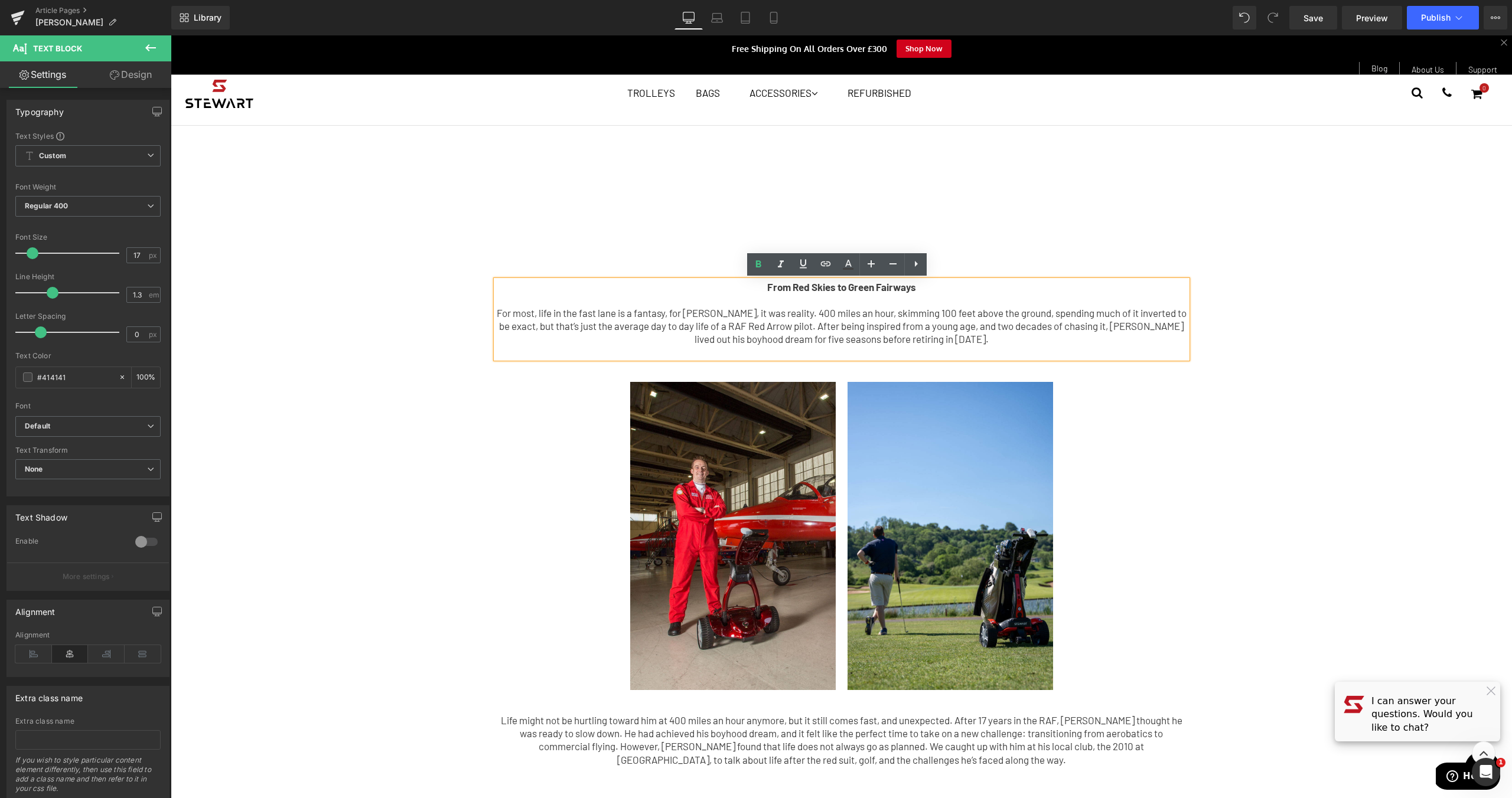
click at [767, 290] on strong "From Red Skies to Green Fairways" at bounding box center [841, 287] width 149 height 12
click at [767, 288] on strong "From Red Skies to Green Fairways" at bounding box center [841, 287] width 149 height 12
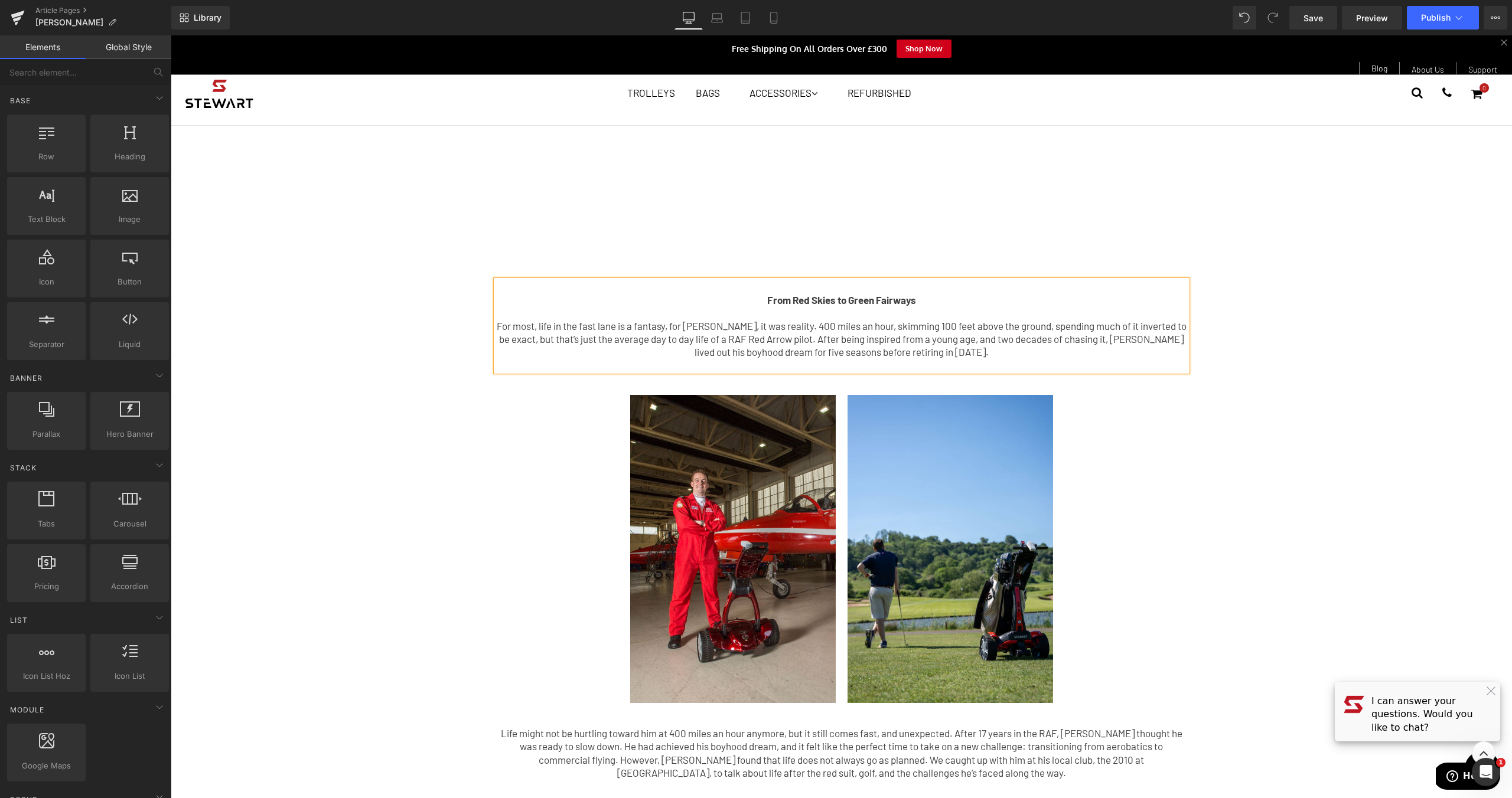
click at [1249, 418] on div "Watch our interview with Mike here: Text Block Youtube Row From Red Skies to Gr…" at bounding box center [841, 394] width 1341 height 1120
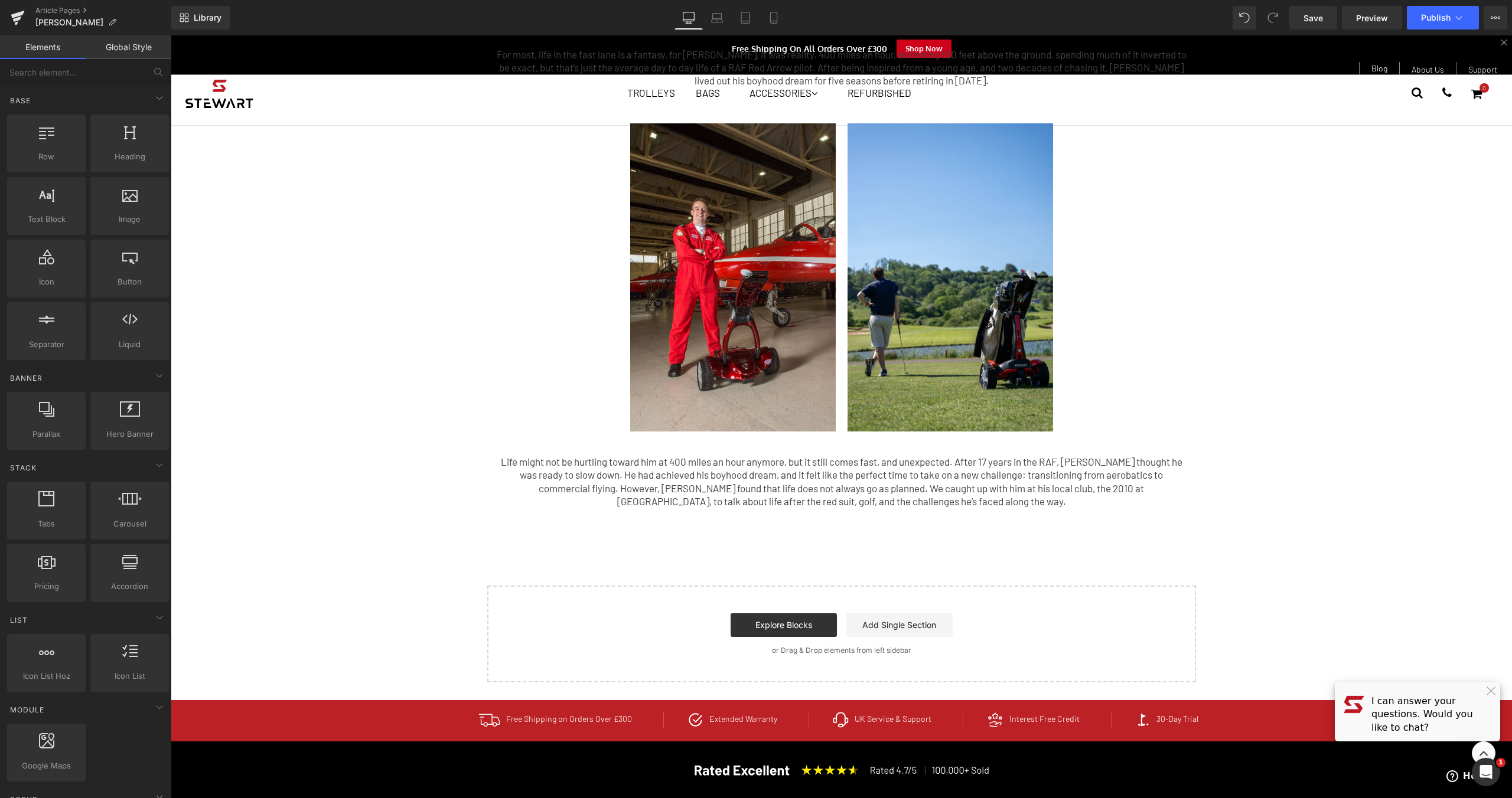
scroll to position [629, 0]
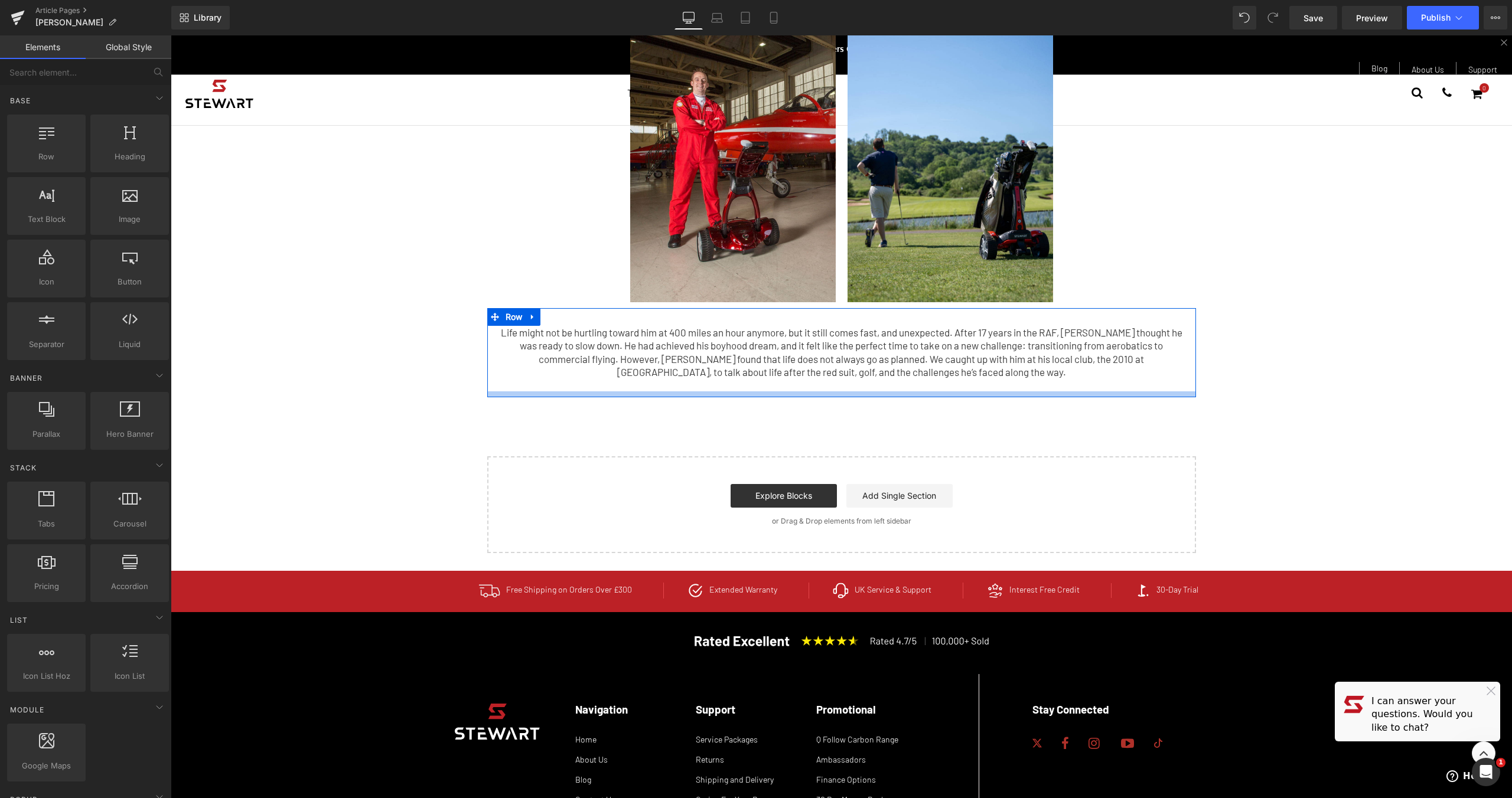
click at [876, 396] on div at bounding box center [841, 394] width 708 height 6
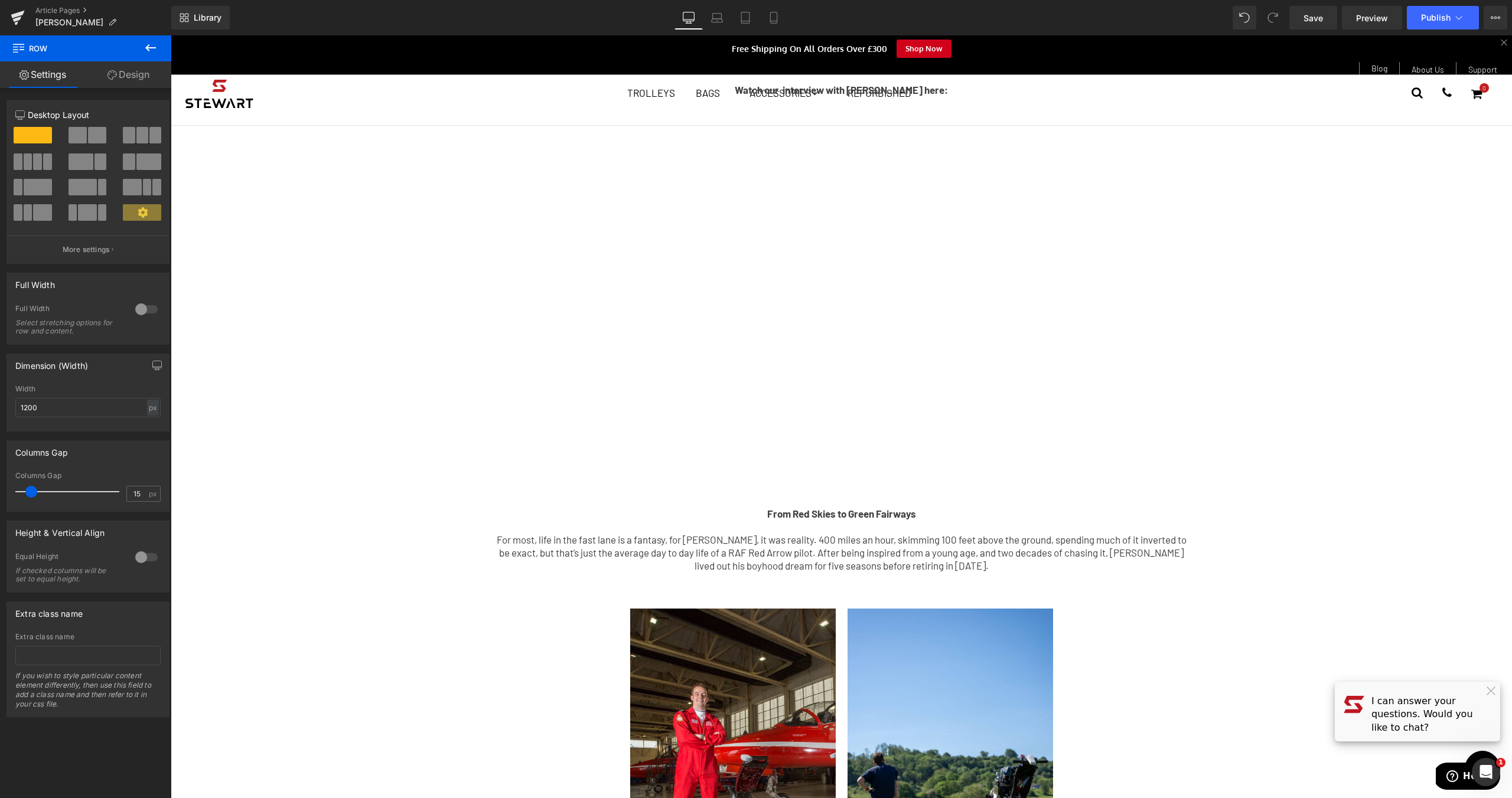
scroll to position [0, 0]
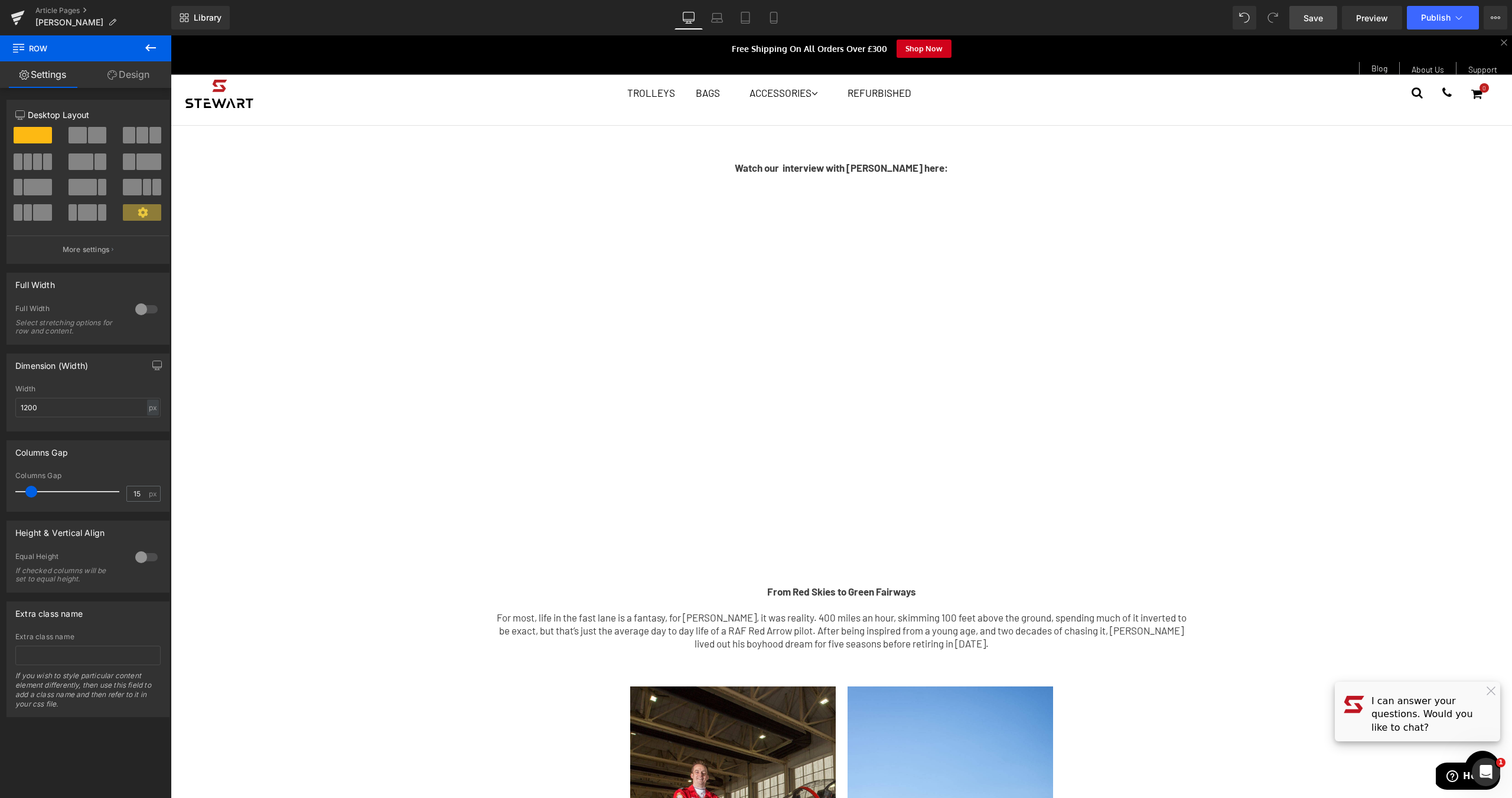
click at [1318, 20] on span "Save" at bounding box center [1312, 18] width 19 height 12
click at [717, 19] on icon at bounding box center [716, 18] width 12 height 12
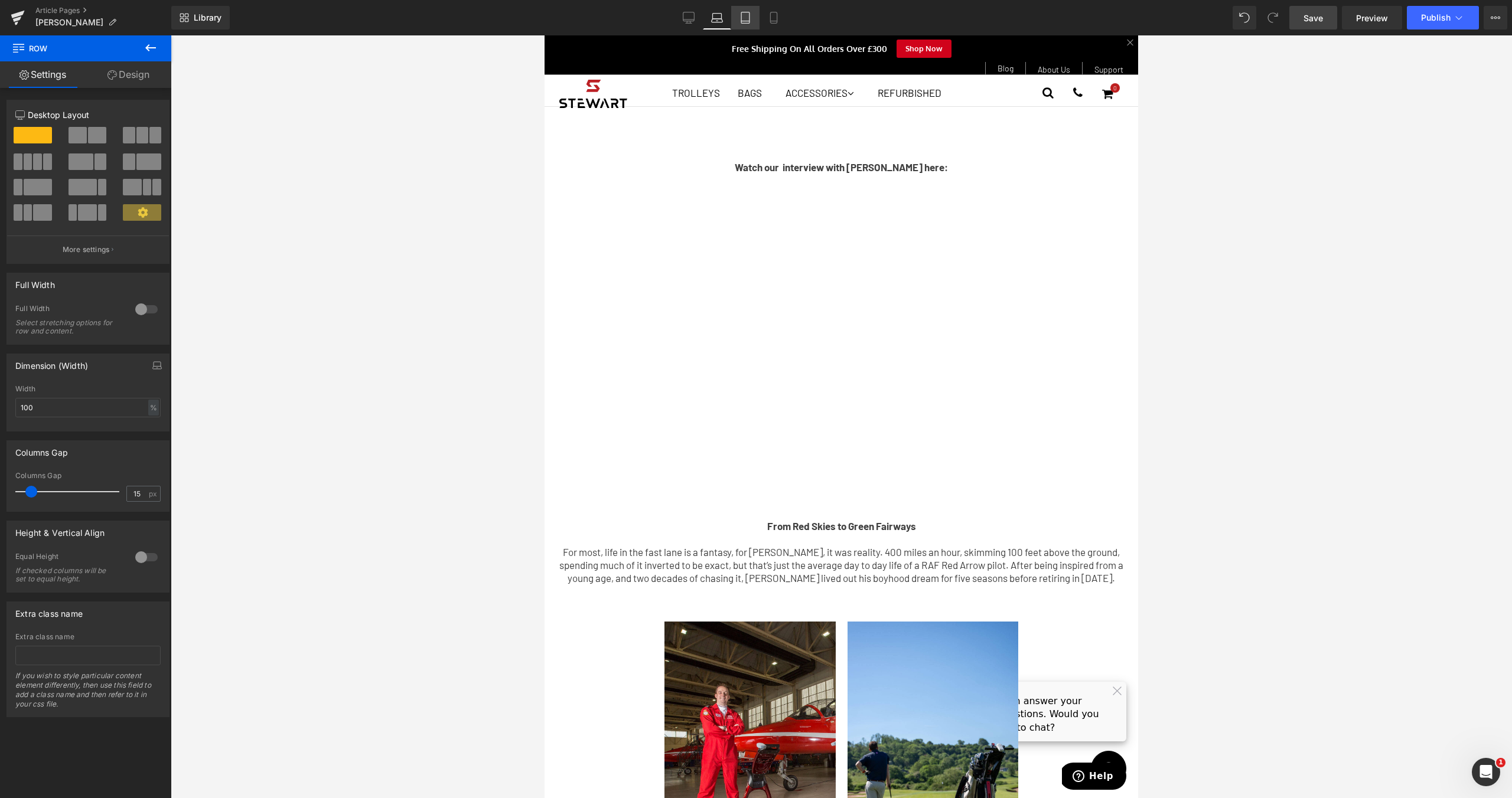
click at [743, 19] on icon at bounding box center [745, 18] width 12 height 12
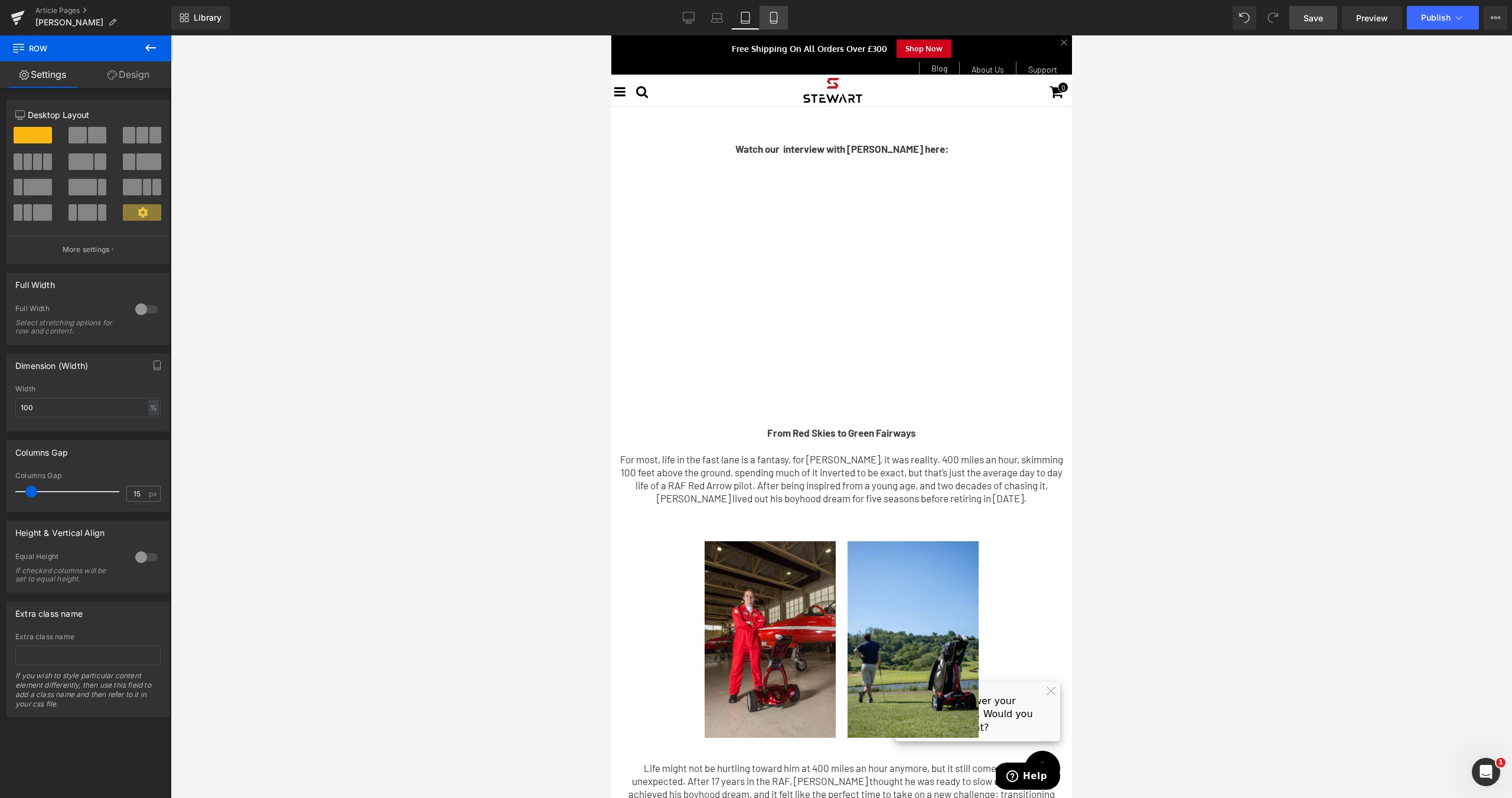
click at [783, 11] on link "Mobile" at bounding box center [773, 17] width 28 height 23
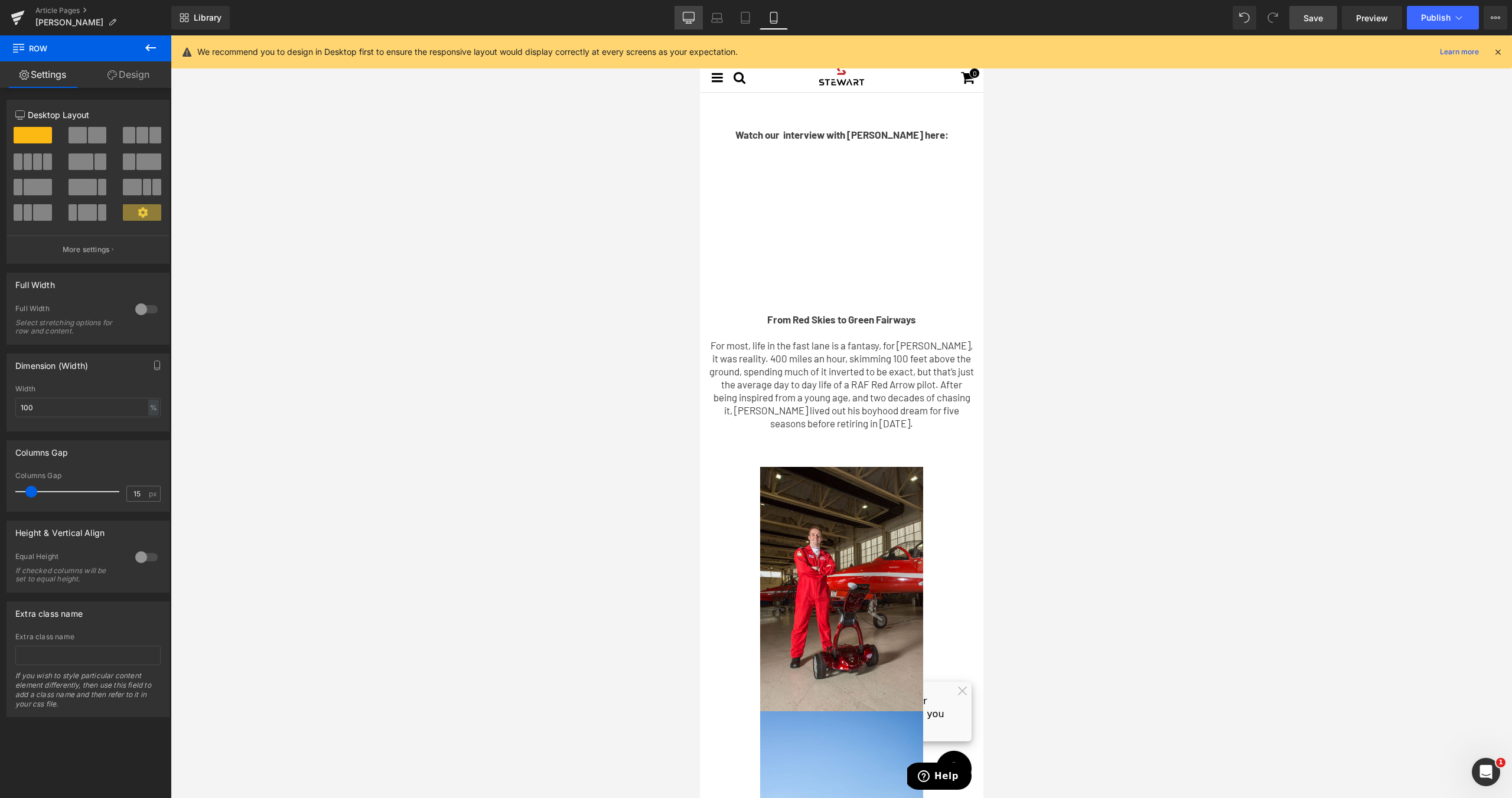
click at [683, 17] on icon at bounding box center [689, 16] width 11 height 9
type input "1200"
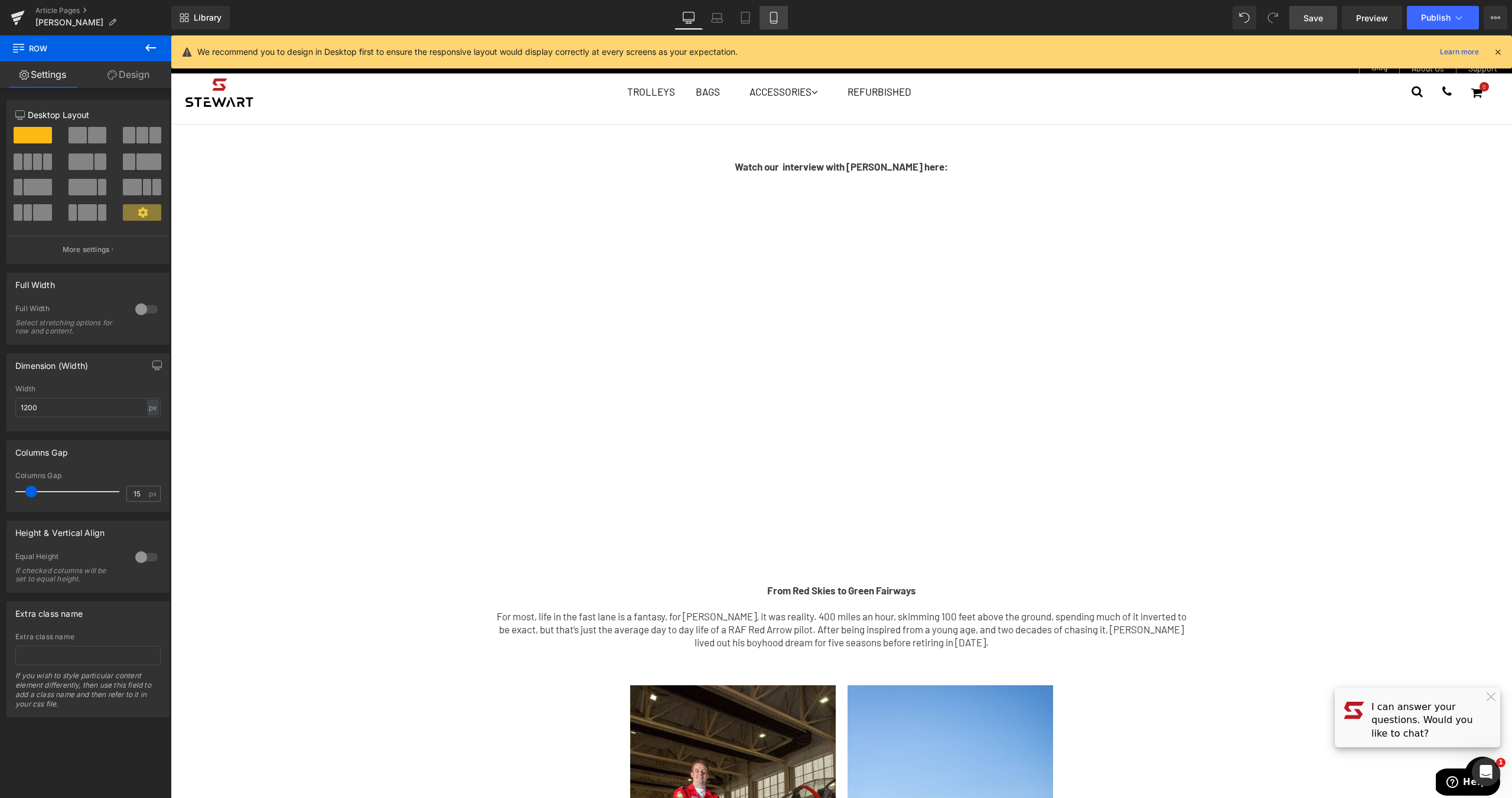
scroll to position [59, 0]
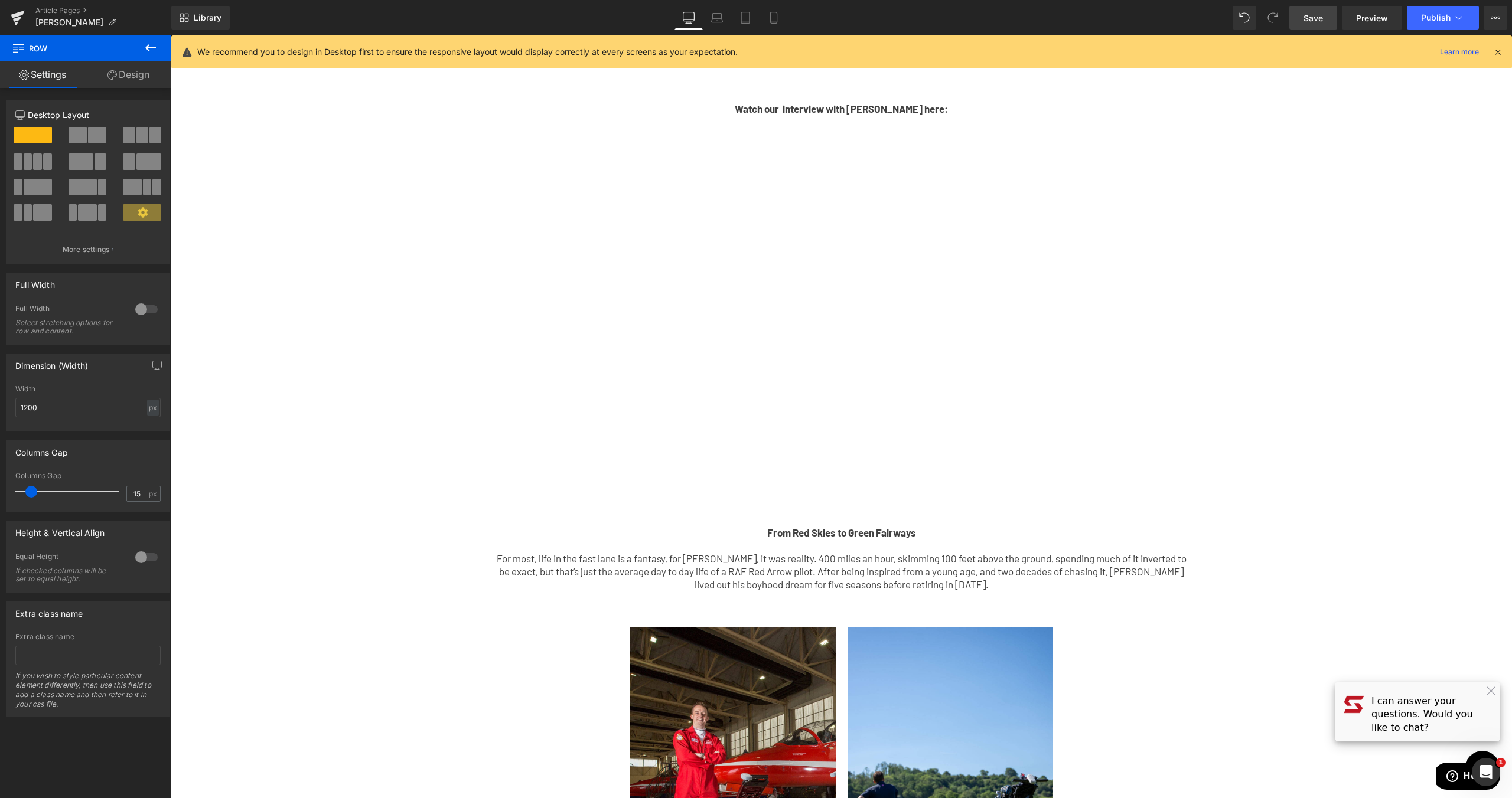
click at [1321, 17] on span "Save" at bounding box center [1312, 18] width 19 height 12
